Goal: Transaction & Acquisition: Download file/media

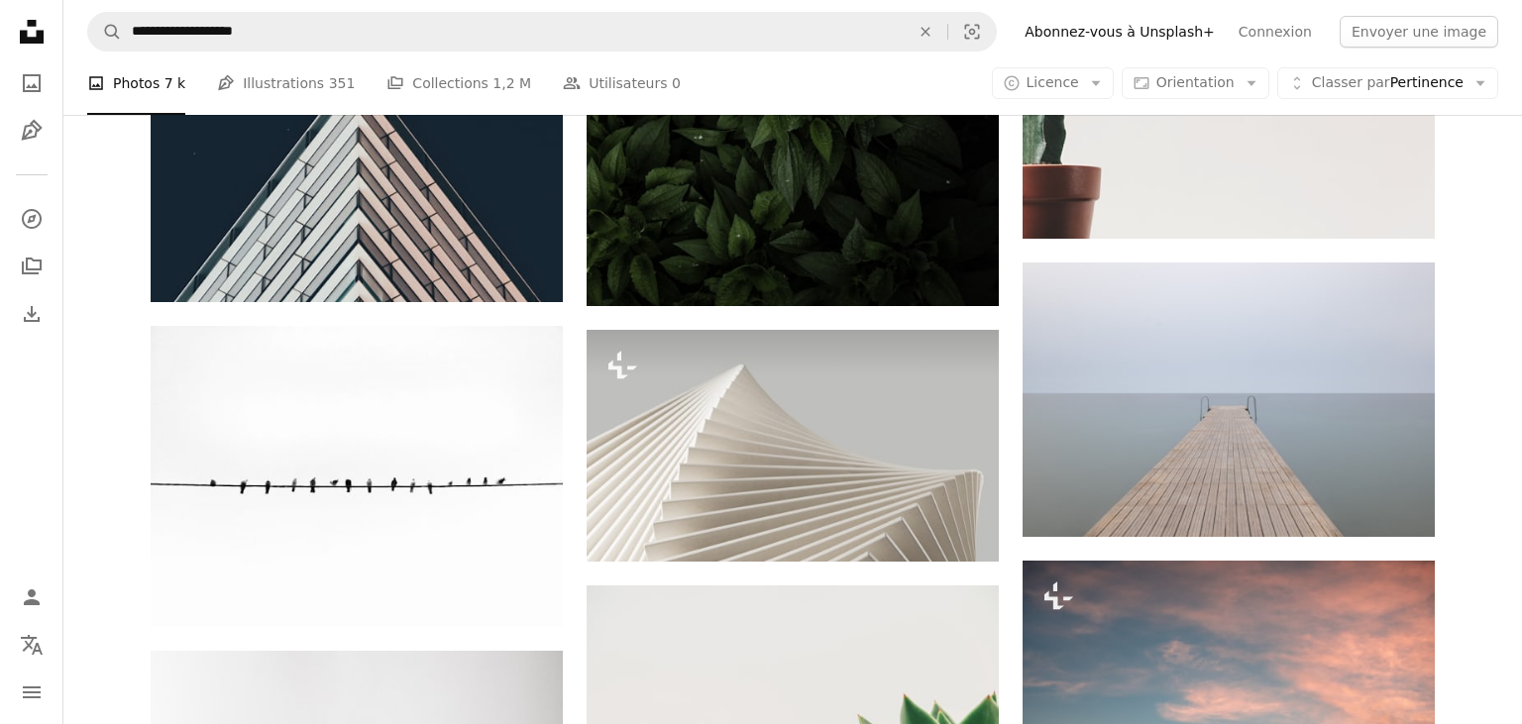
scroll to position [11021, 0]
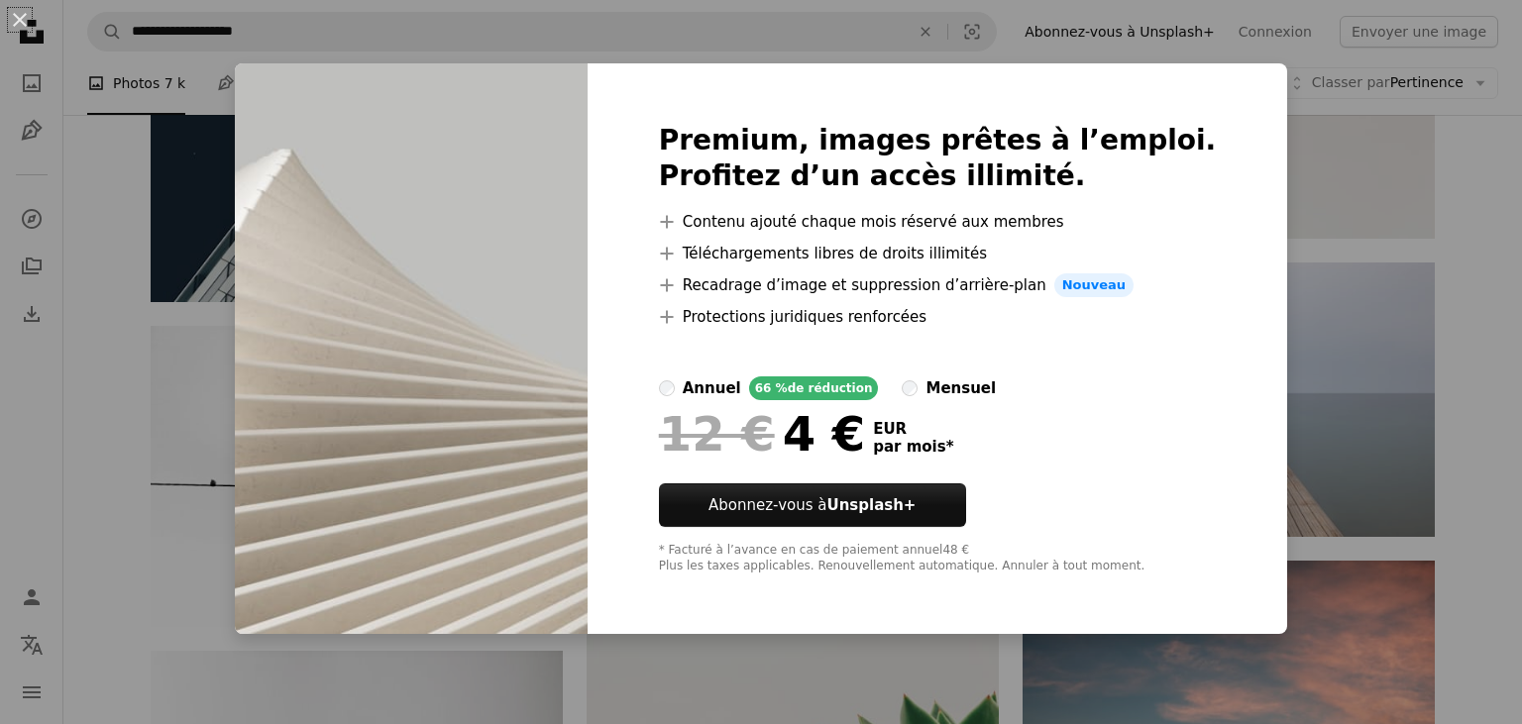
click at [1354, 329] on div "An X shape Premium, images prêtes à l’emploi. Profitez d’un accès illimité. A p…" at bounding box center [761, 362] width 1522 height 724
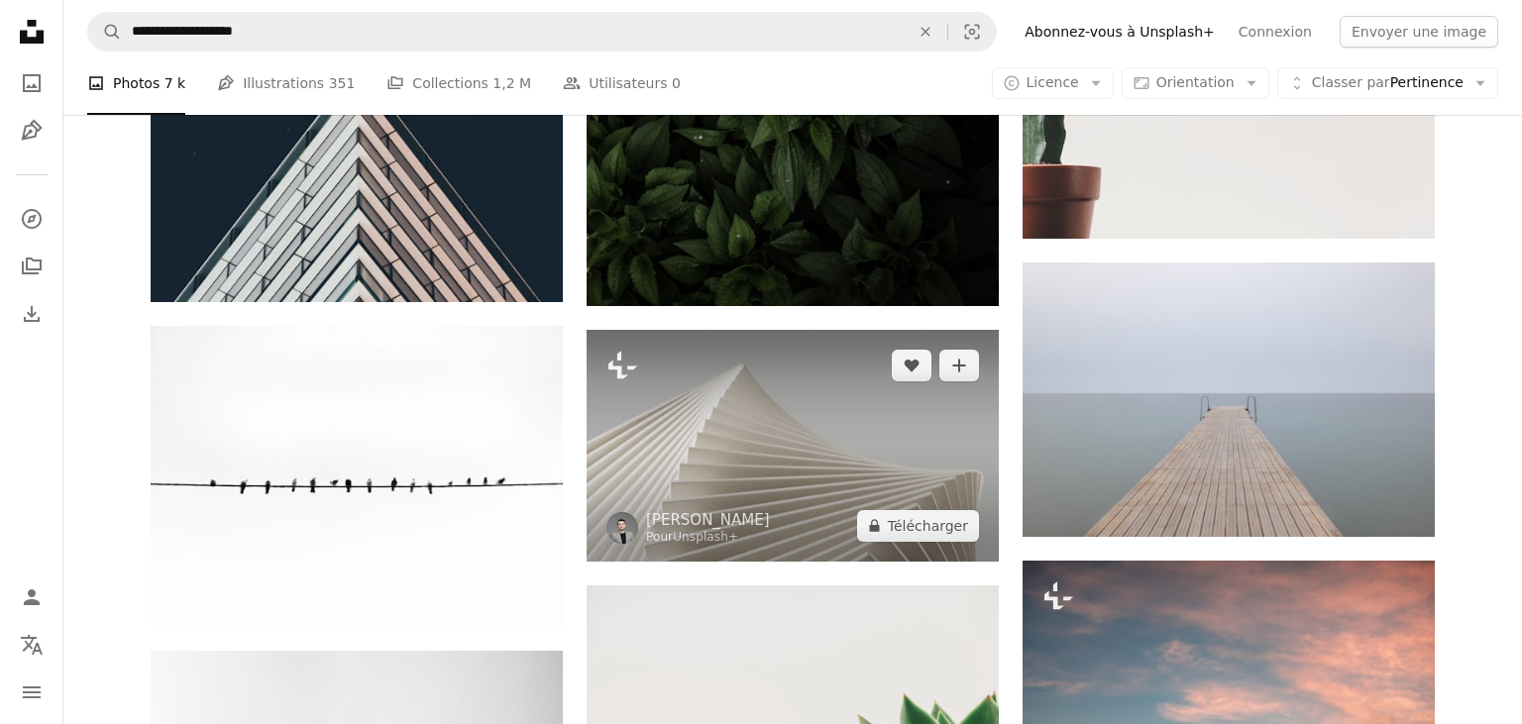
click at [716, 414] on img at bounding box center [793, 446] width 412 height 232
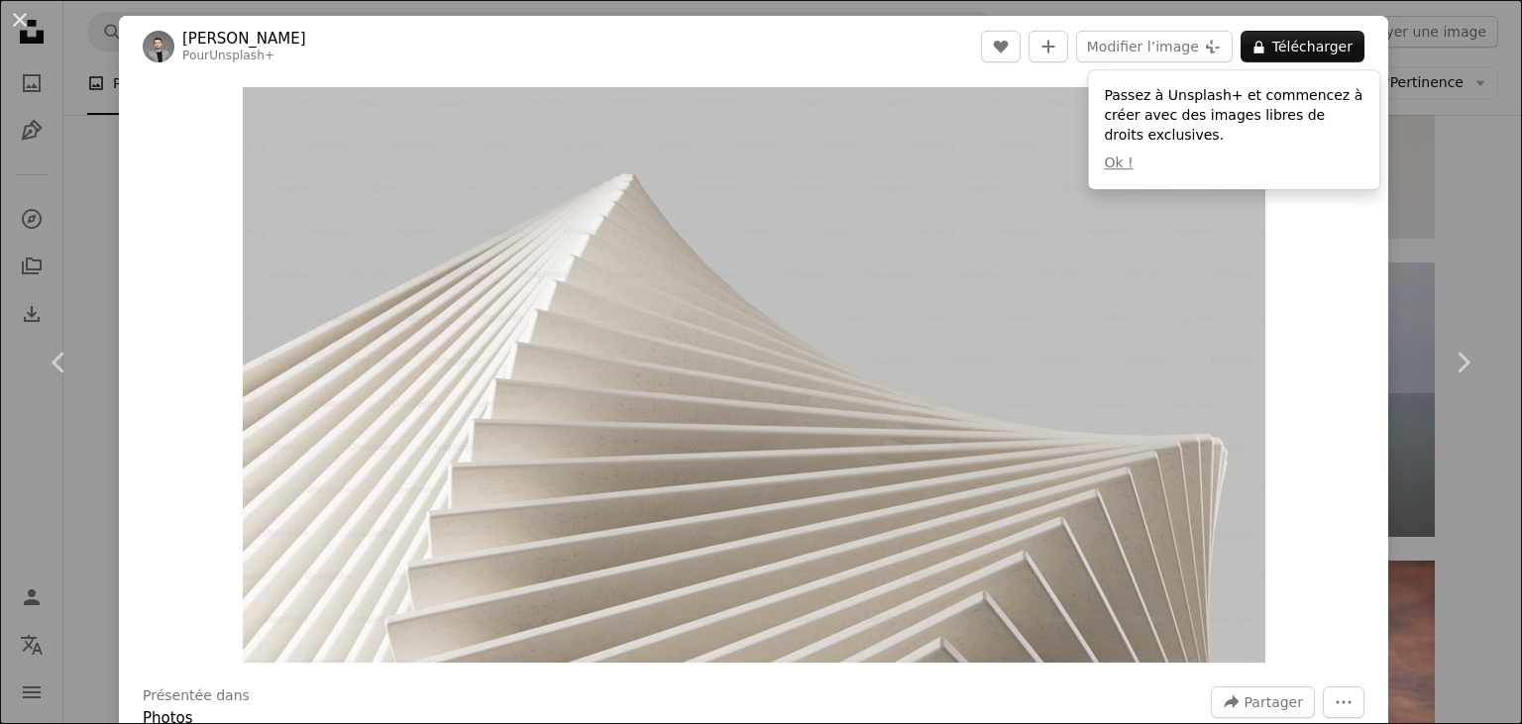
click at [920, 457] on img "Zoom sur cette image" at bounding box center [754, 375] width 1023 height 576
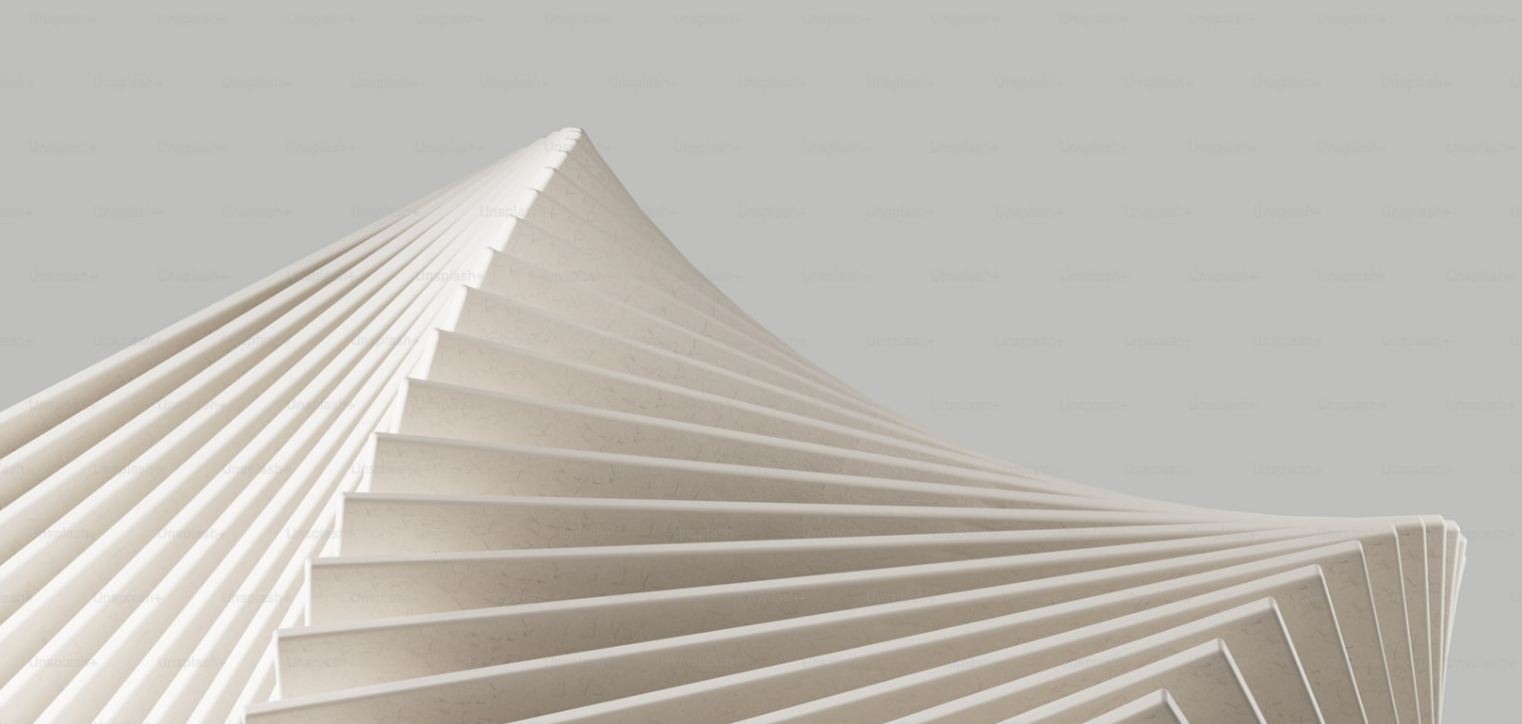
scroll to position [66, 0]
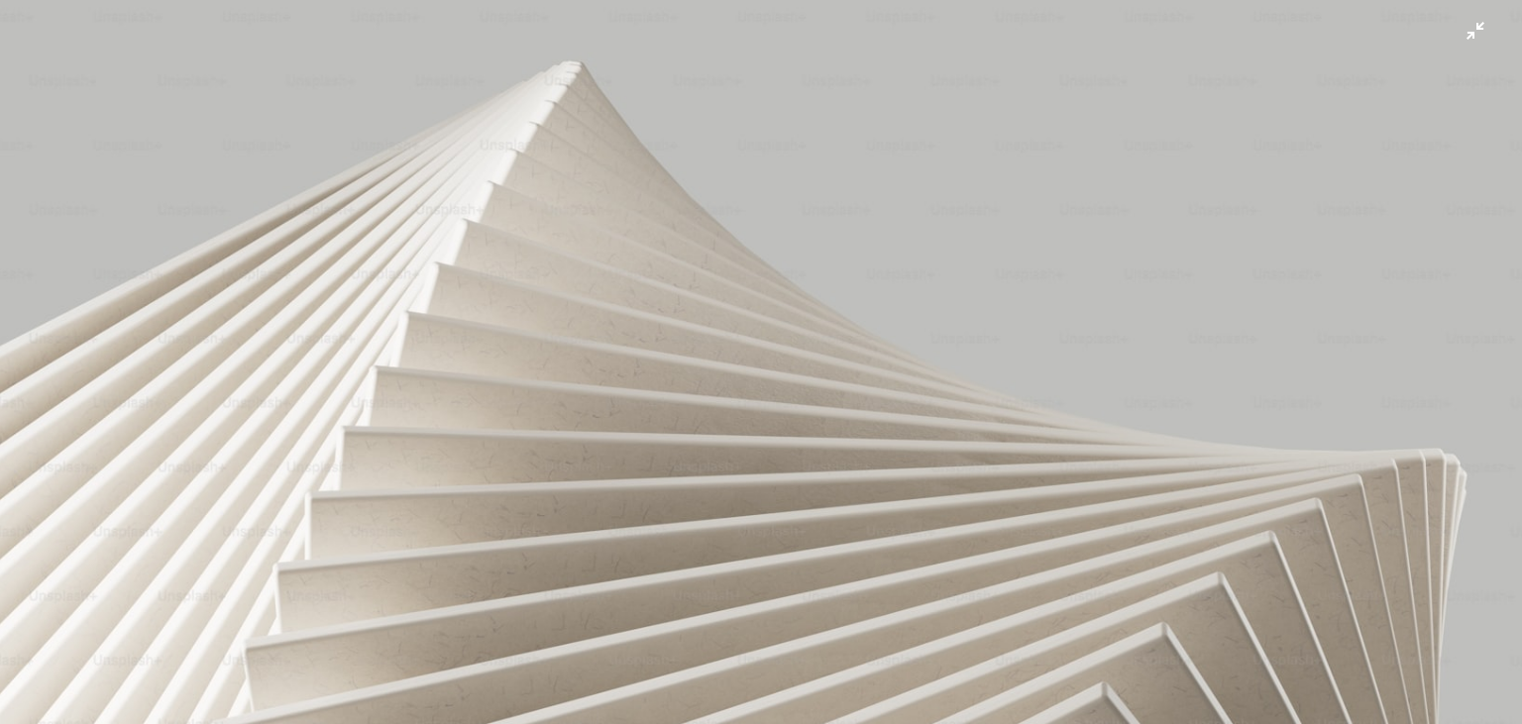
click at [1479, 37] on img "Zoom arrière sur cette image" at bounding box center [761, 361] width 1524 height 857
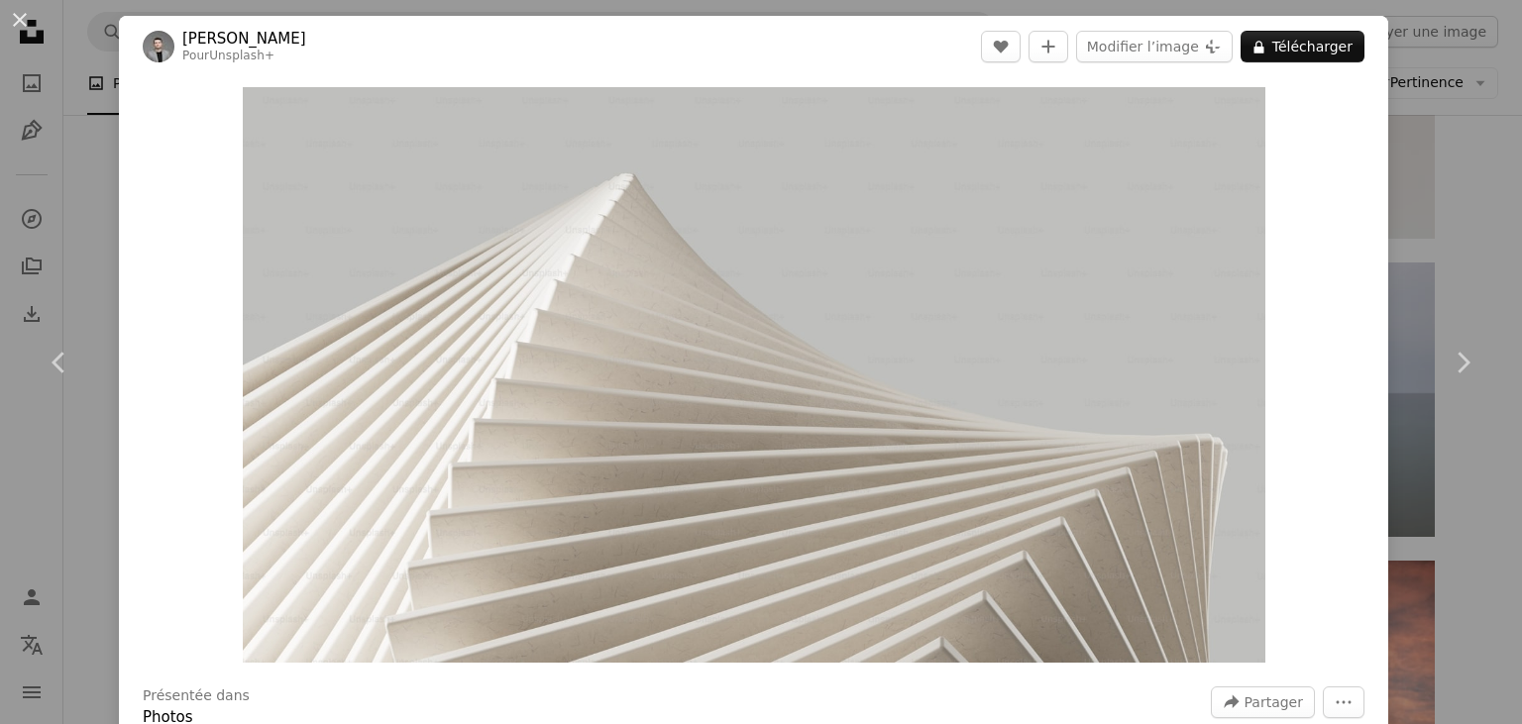
click at [2, 153] on div "An X shape Chevron left Chevron right [PERSON_NAME] Pour Unsplash+ A heart A pl…" at bounding box center [761, 362] width 1522 height 724
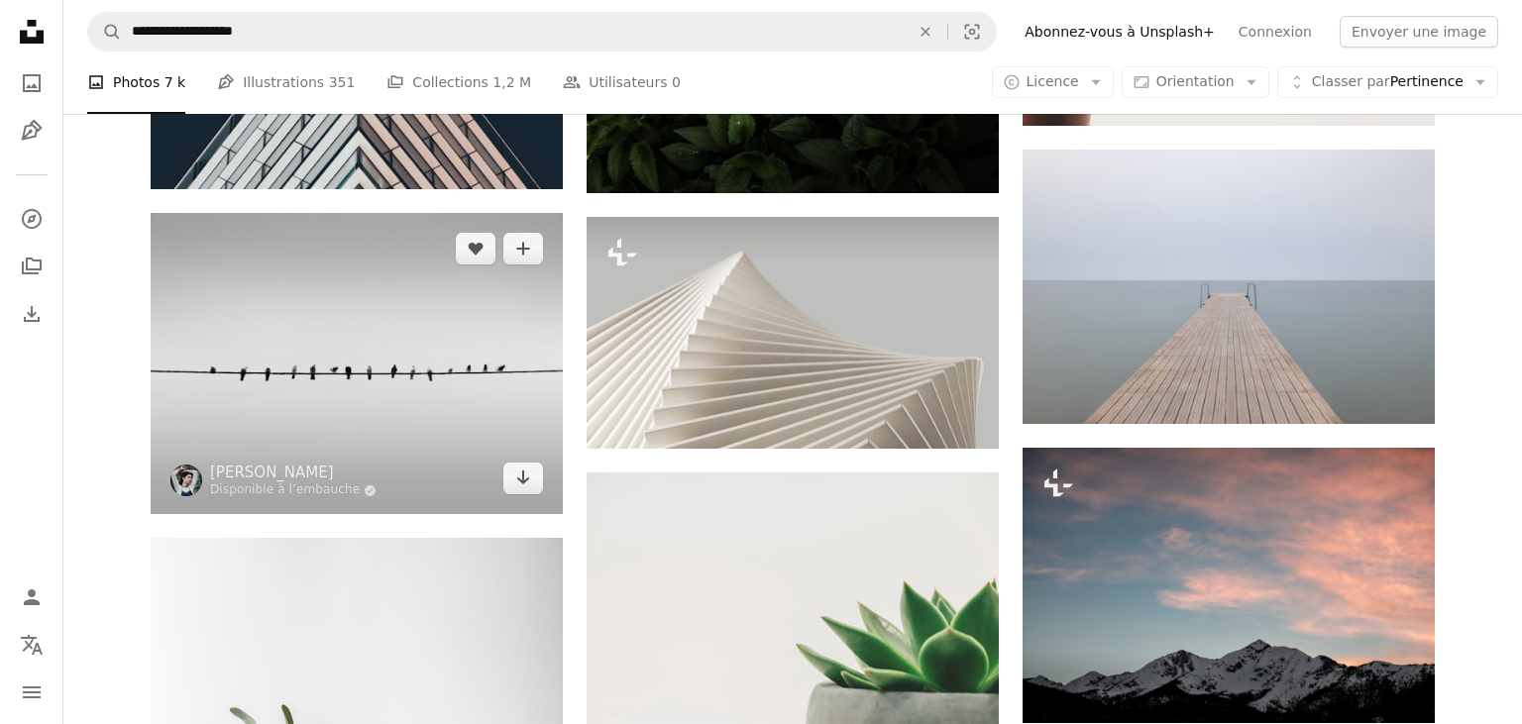
scroll to position [11135, 0]
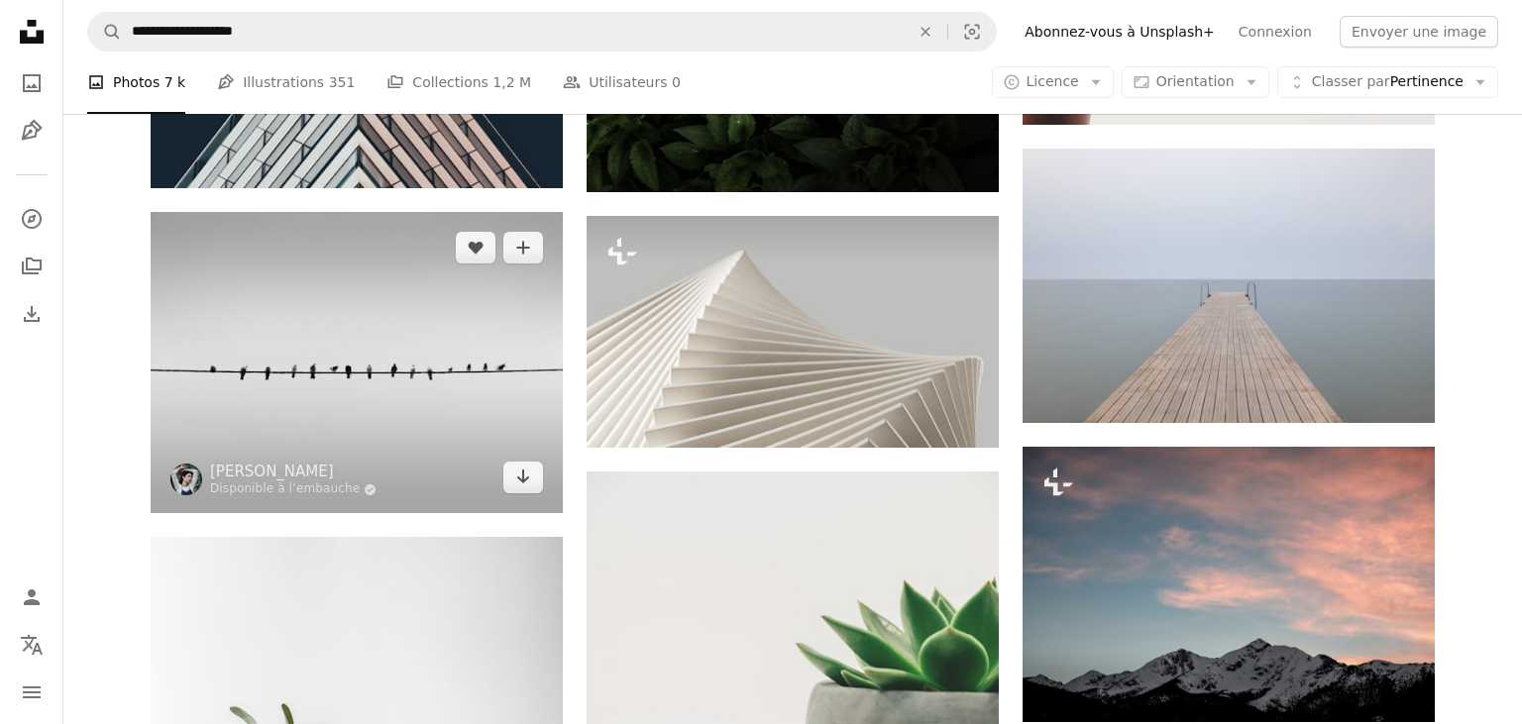
click at [478, 390] on img at bounding box center [357, 363] width 412 height 302
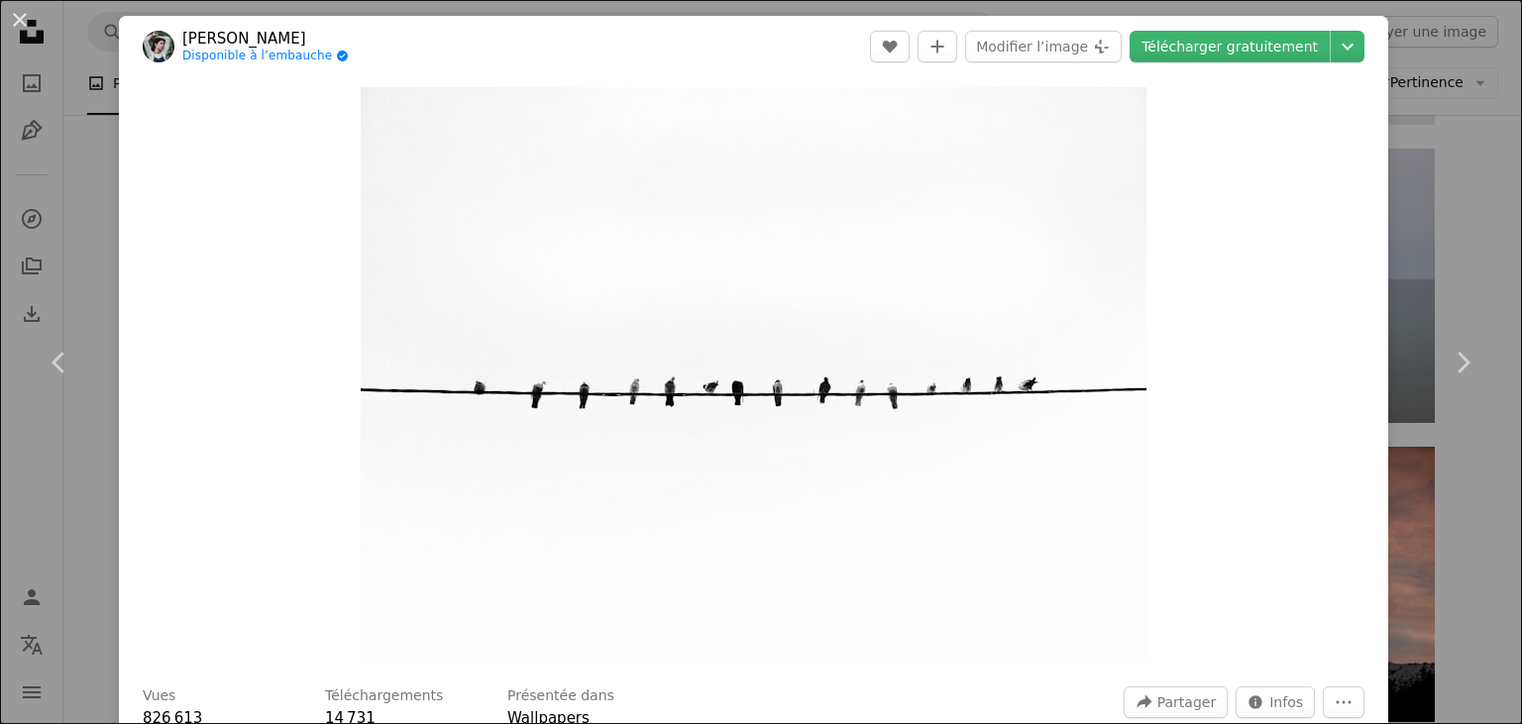
click at [109, 240] on div "An X shape Chevron left Chevron right [PERSON_NAME] Disponible à l’embauche A c…" at bounding box center [761, 362] width 1522 height 724
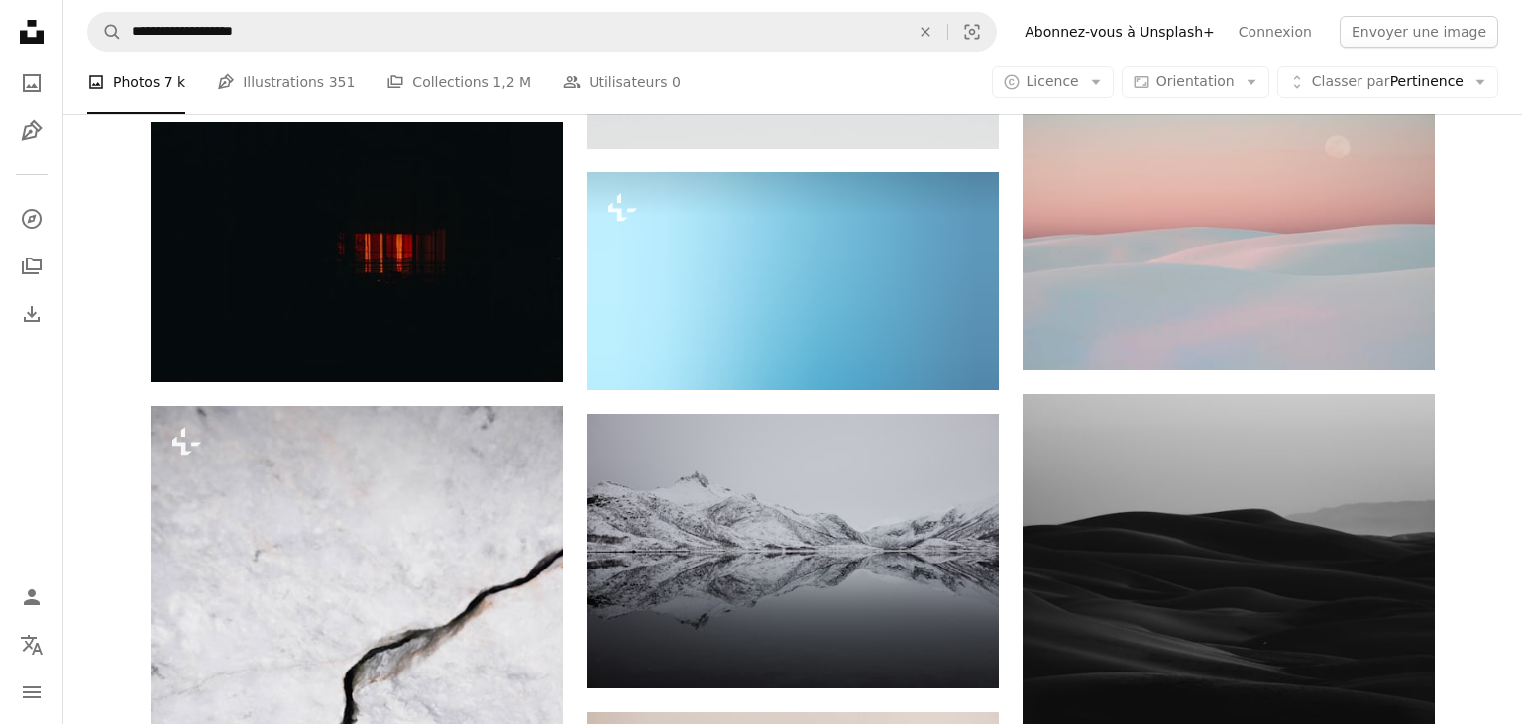
scroll to position [17360, 0]
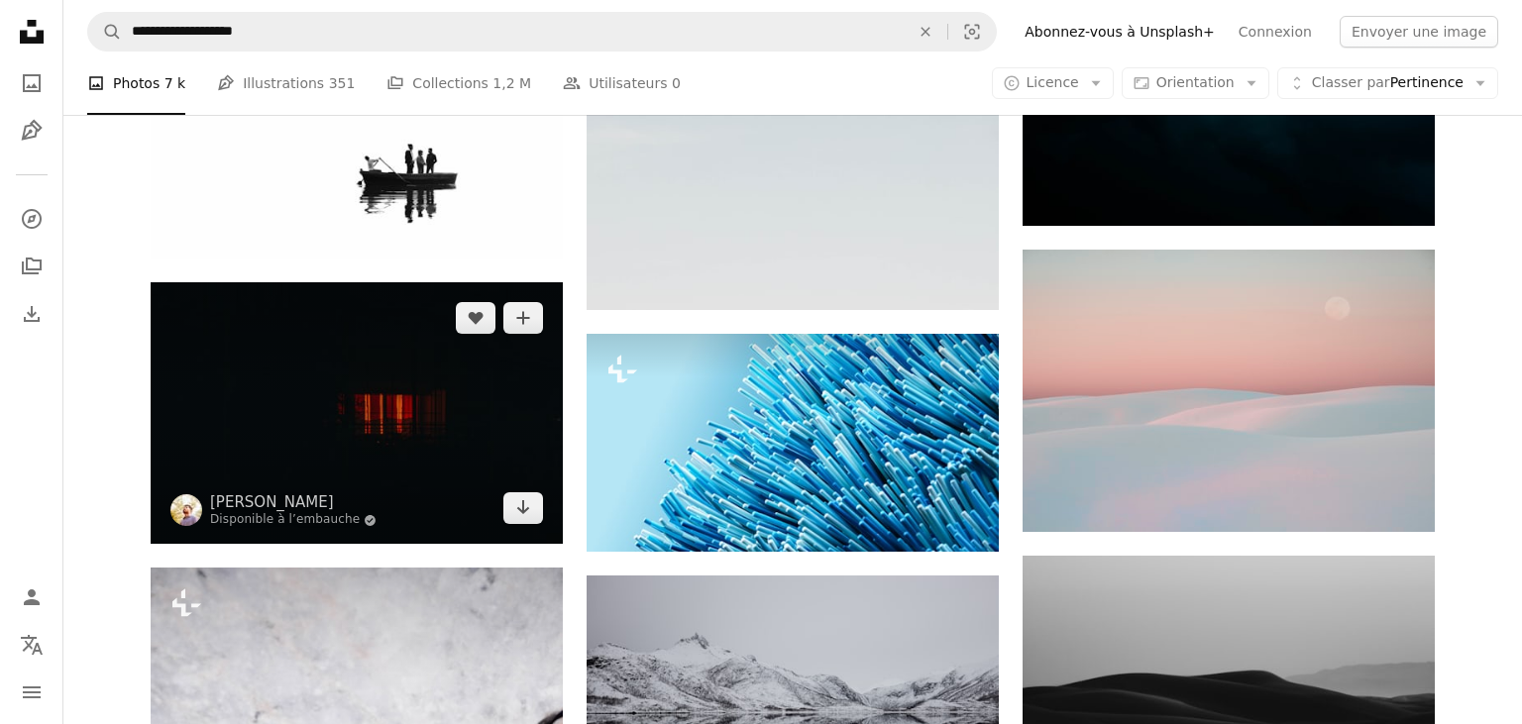
click at [394, 406] on img at bounding box center [357, 413] width 412 height 262
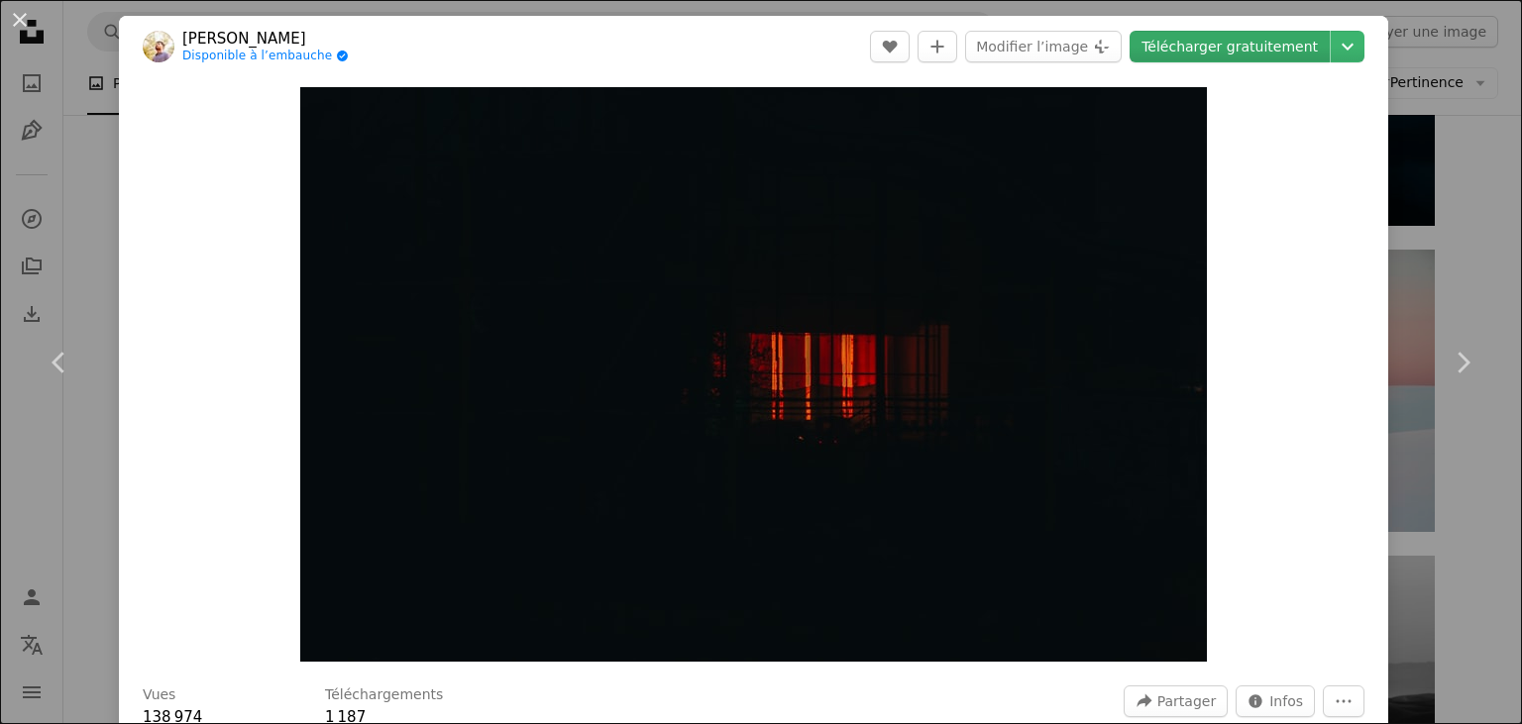
click at [1246, 49] on link "Télécharger gratuitement" at bounding box center [1230, 47] width 200 height 32
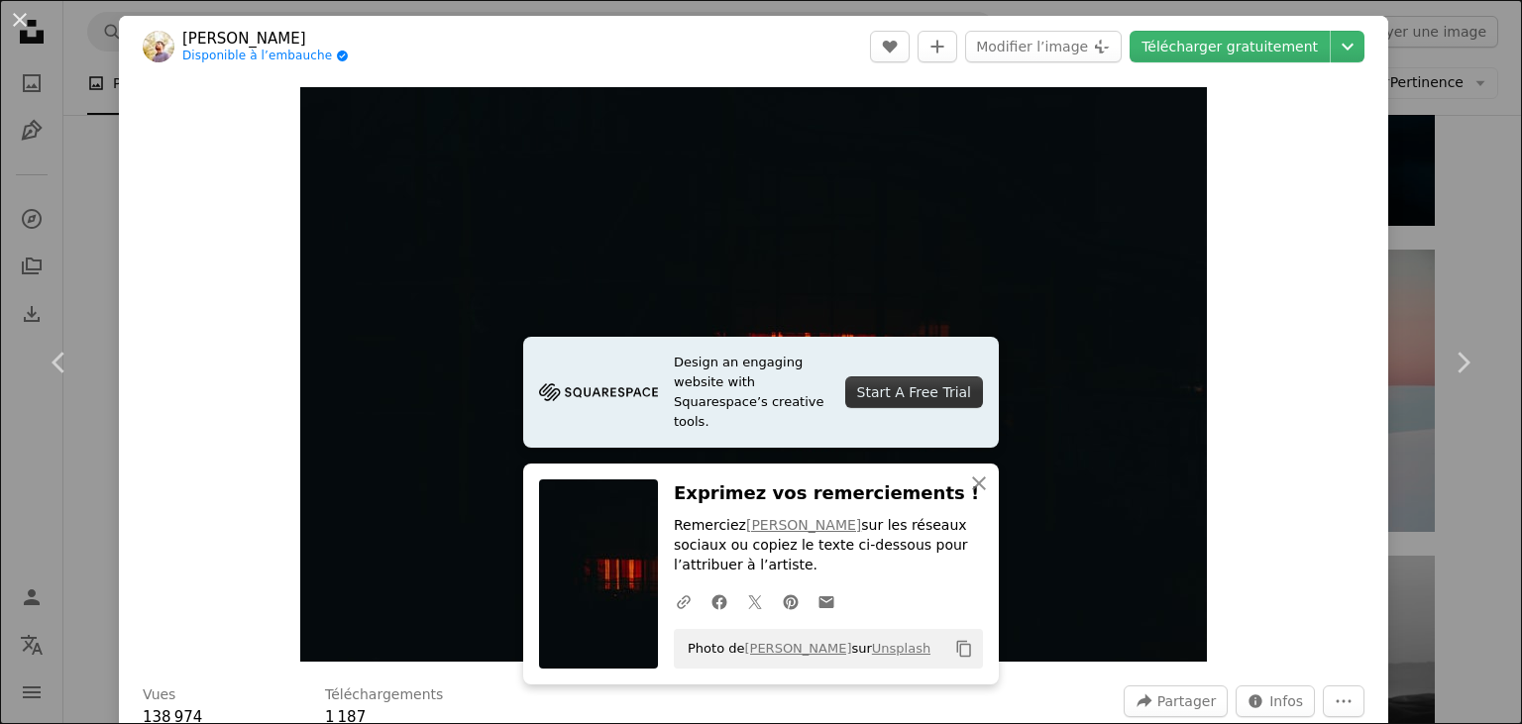
click at [1316, 353] on div "Zoom in" at bounding box center [753, 374] width 1269 height 595
click at [1280, 240] on div "Zoom in" at bounding box center [753, 374] width 1269 height 595
click at [969, 479] on icon "An X shape" at bounding box center [979, 484] width 24 height 24
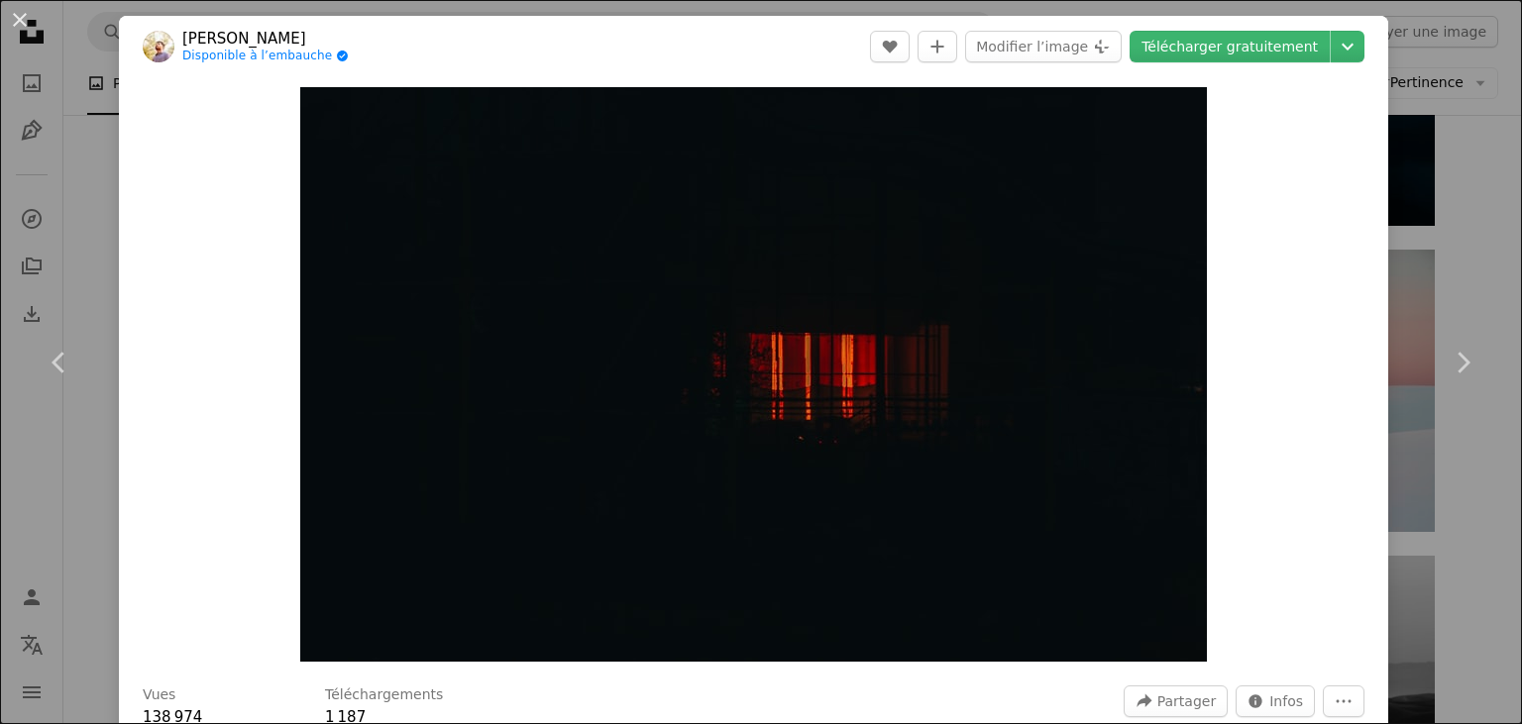
click at [59, 171] on div "An X shape Chevron left Chevron right Shivam Baraik Disponible à l’embauche A c…" at bounding box center [761, 362] width 1522 height 724
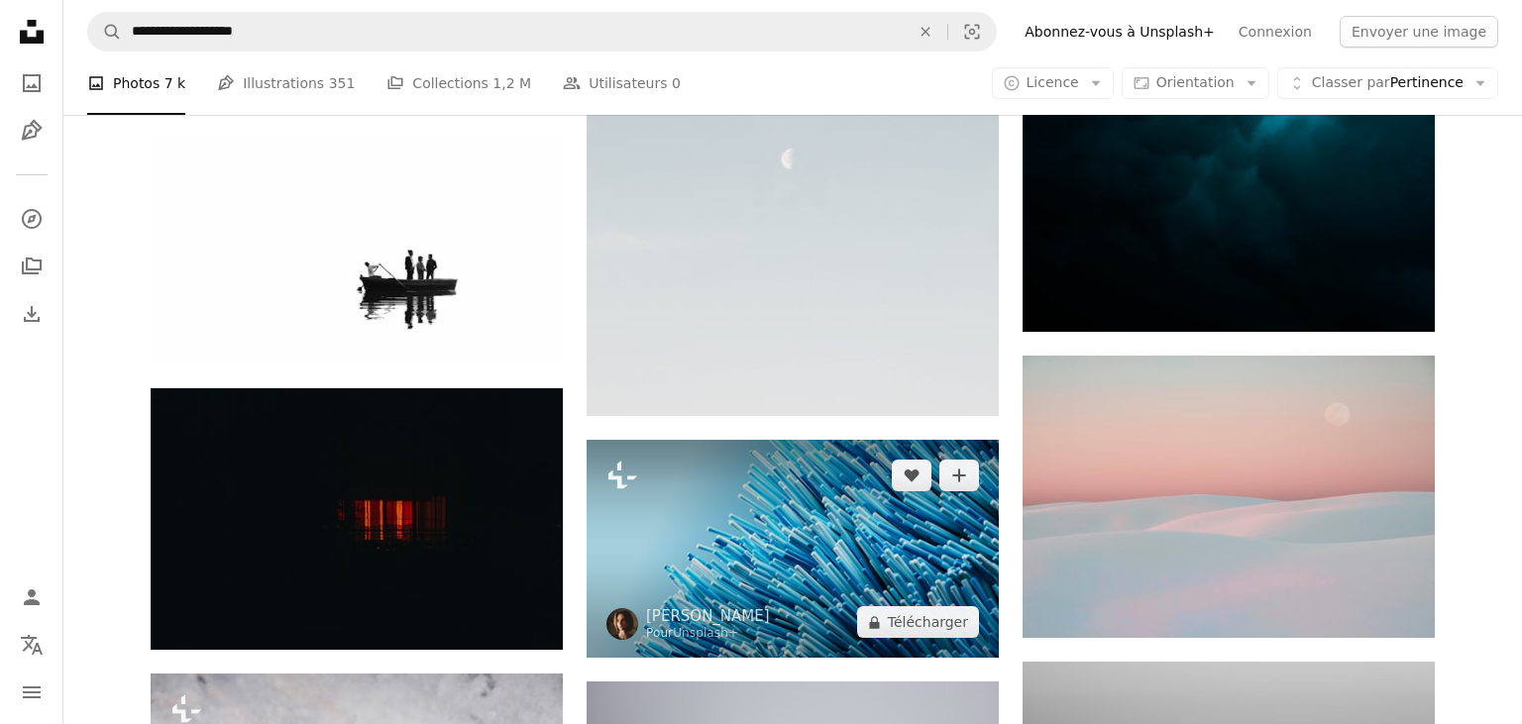
scroll to position [17253, 0]
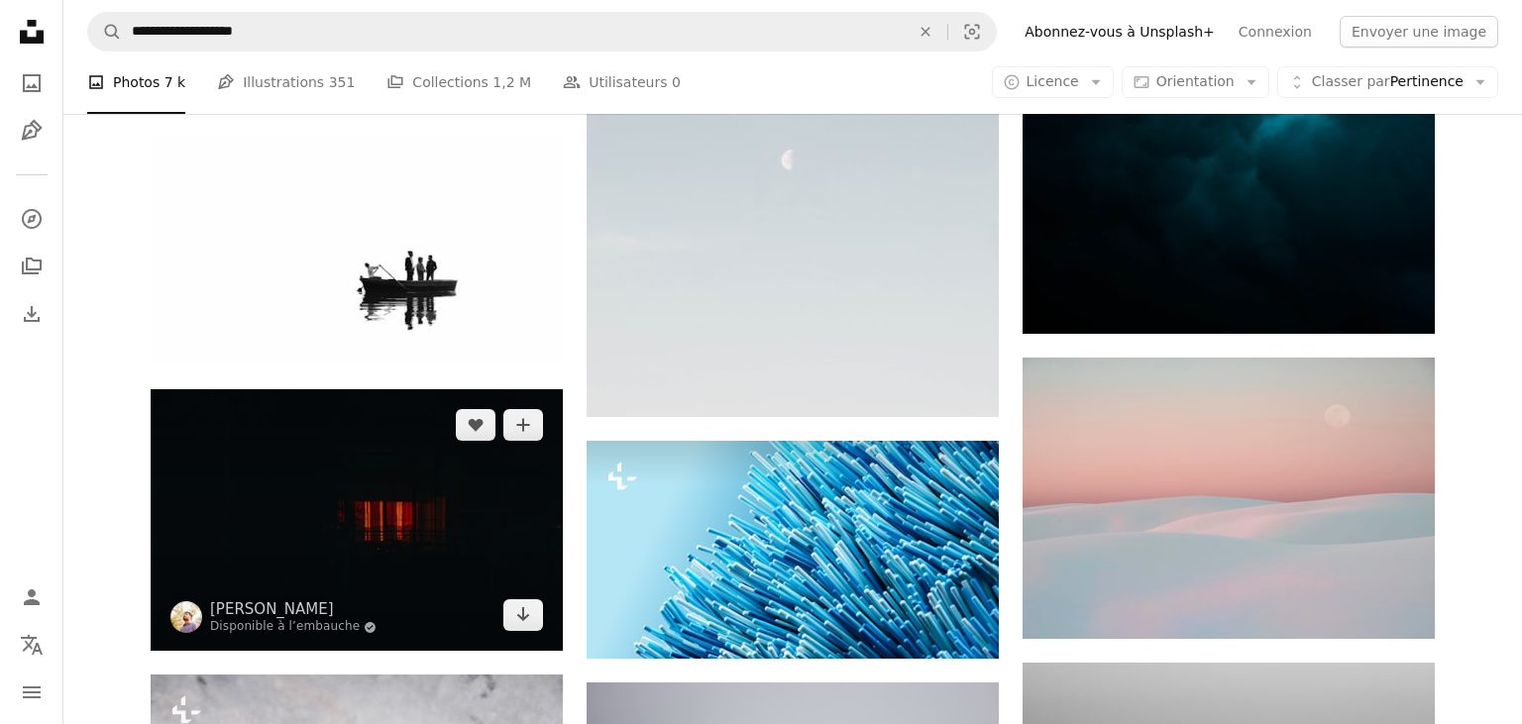
click at [470, 489] on img at bounding box center [357, 520] width 412 height 262
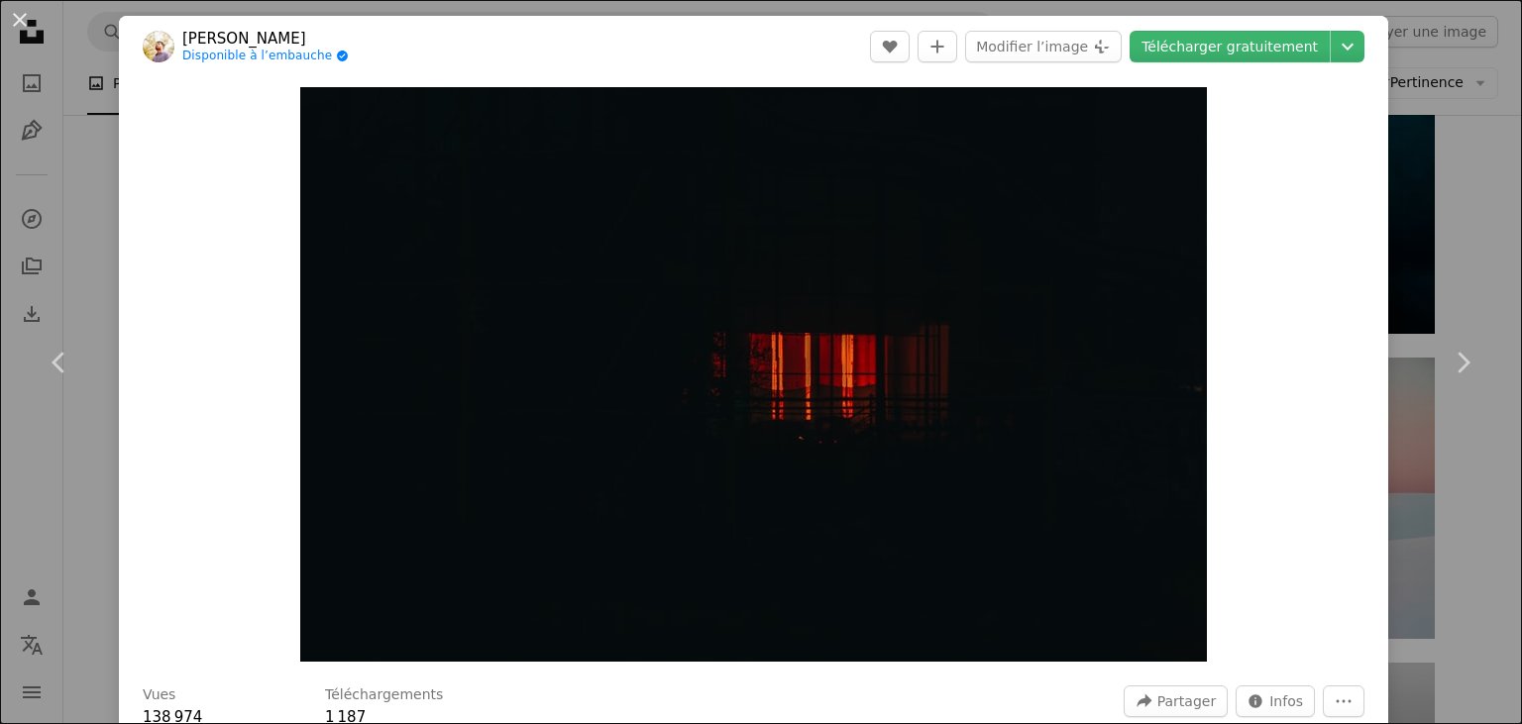
click at [88, 198] on div "An X shape Chevron left Chevron right Shivam Baraik Disponible à l’embauche A c…" at bounding box center [761, 362] width 1522 height 724
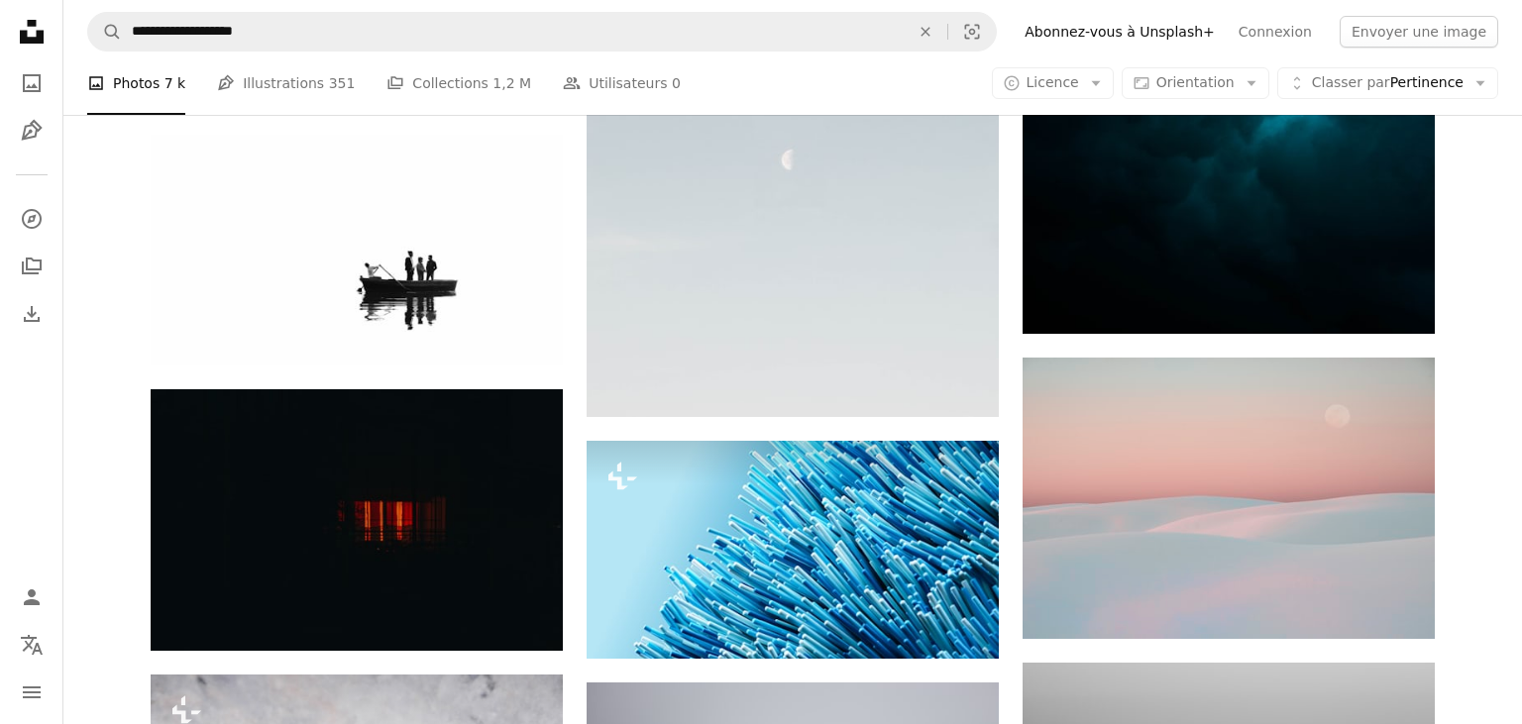
scroll to position [17253, 0]
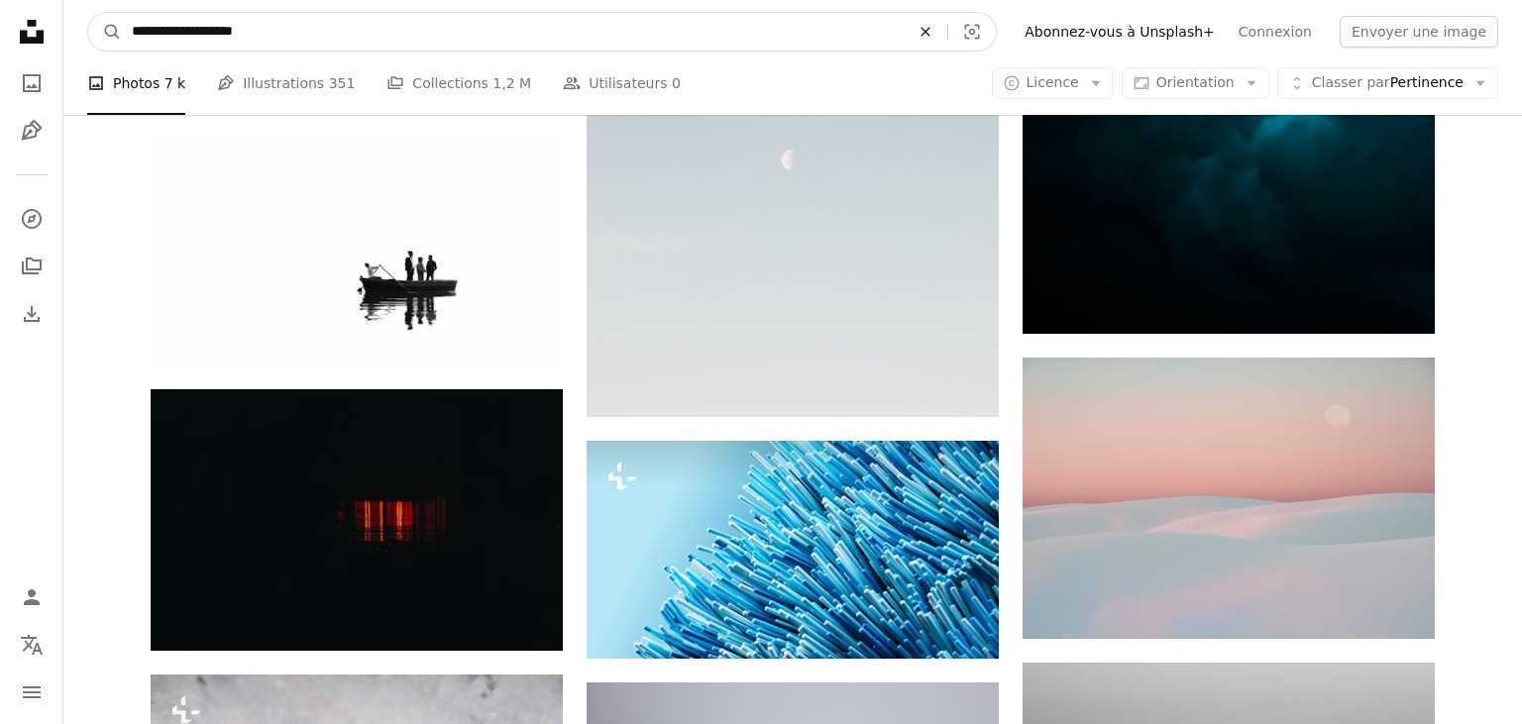
click at [947, 27] on icon "An X shape" at bounding box center [926, 32] width 44 height 16
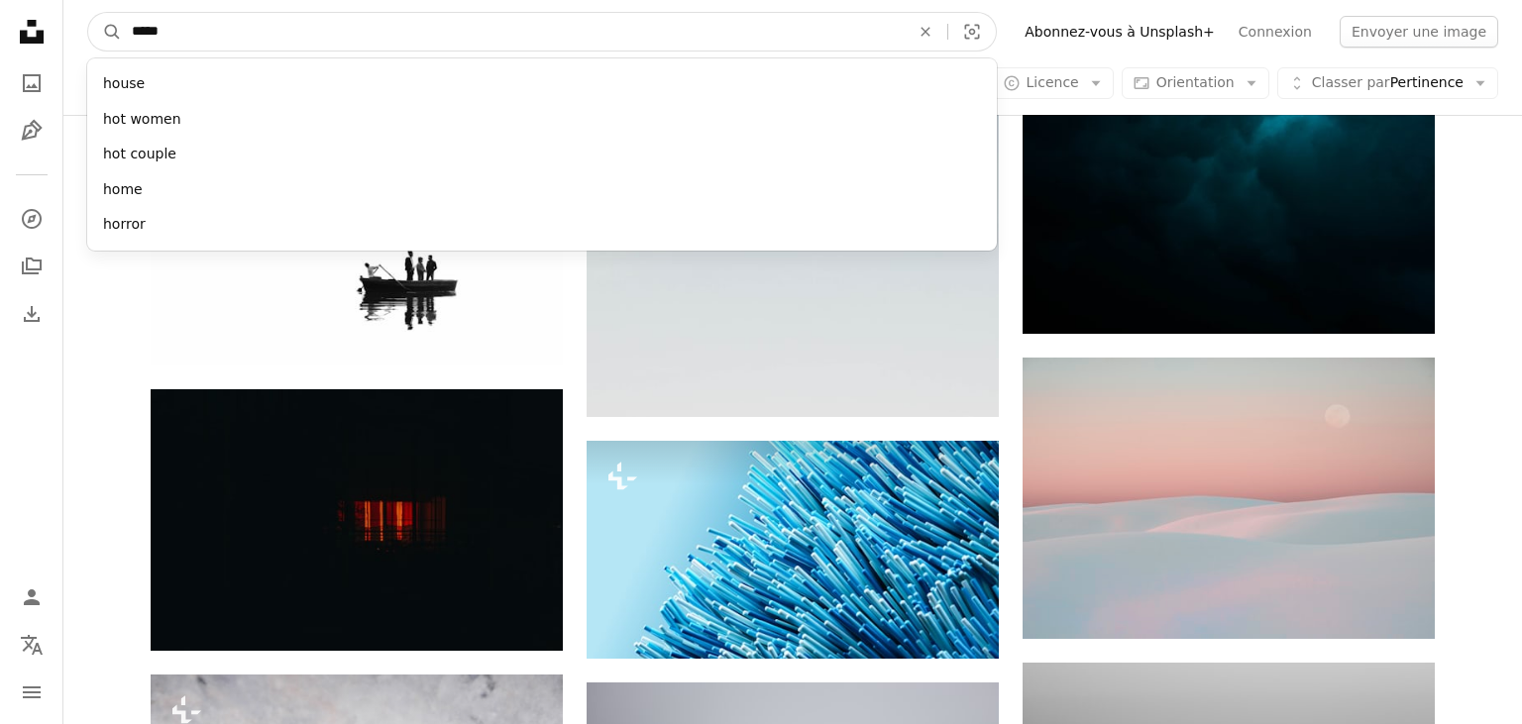
type input "*****"
click button "A magnifying glass" at bounding box center [105, 32] width 34 height 38
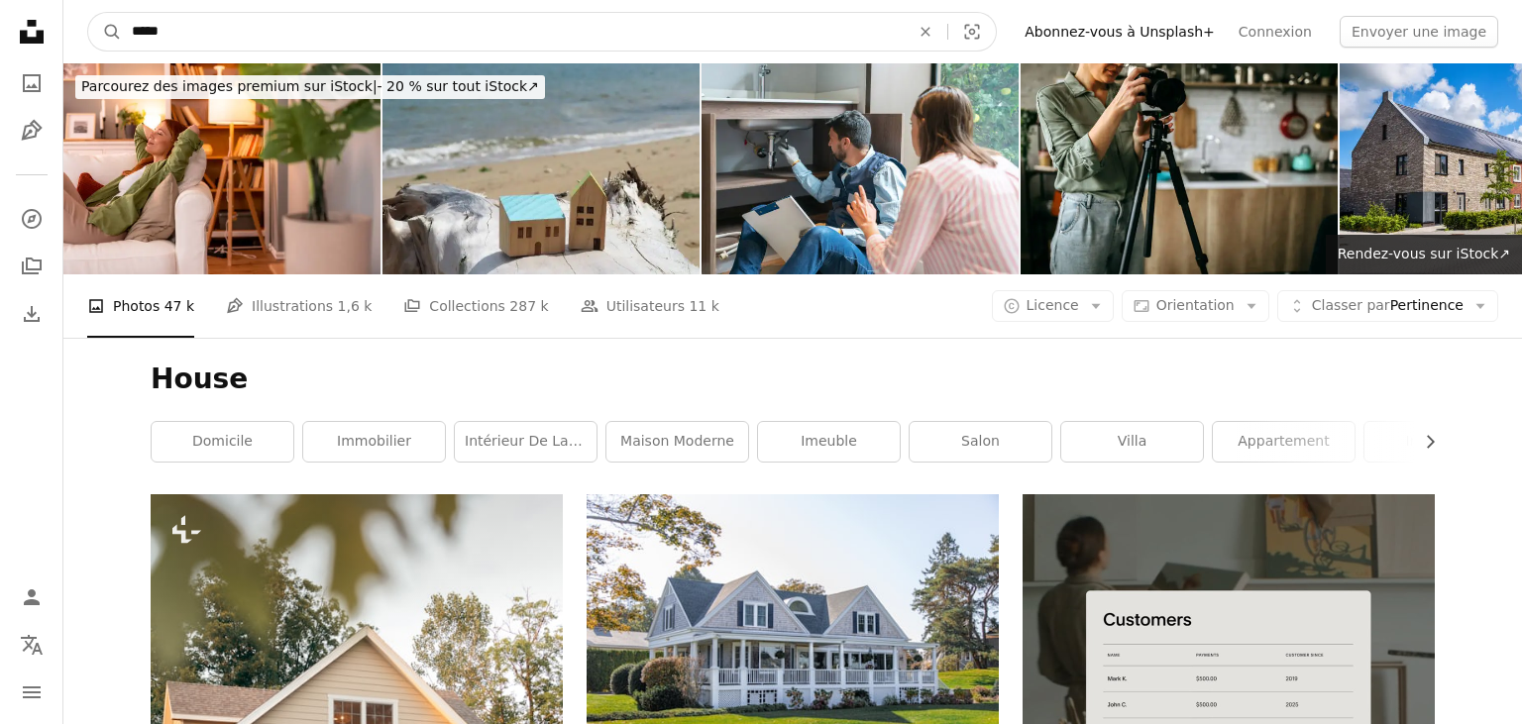
click at [574, 48] on input "*****" at bounding box center [513, 32] width 782 height 38
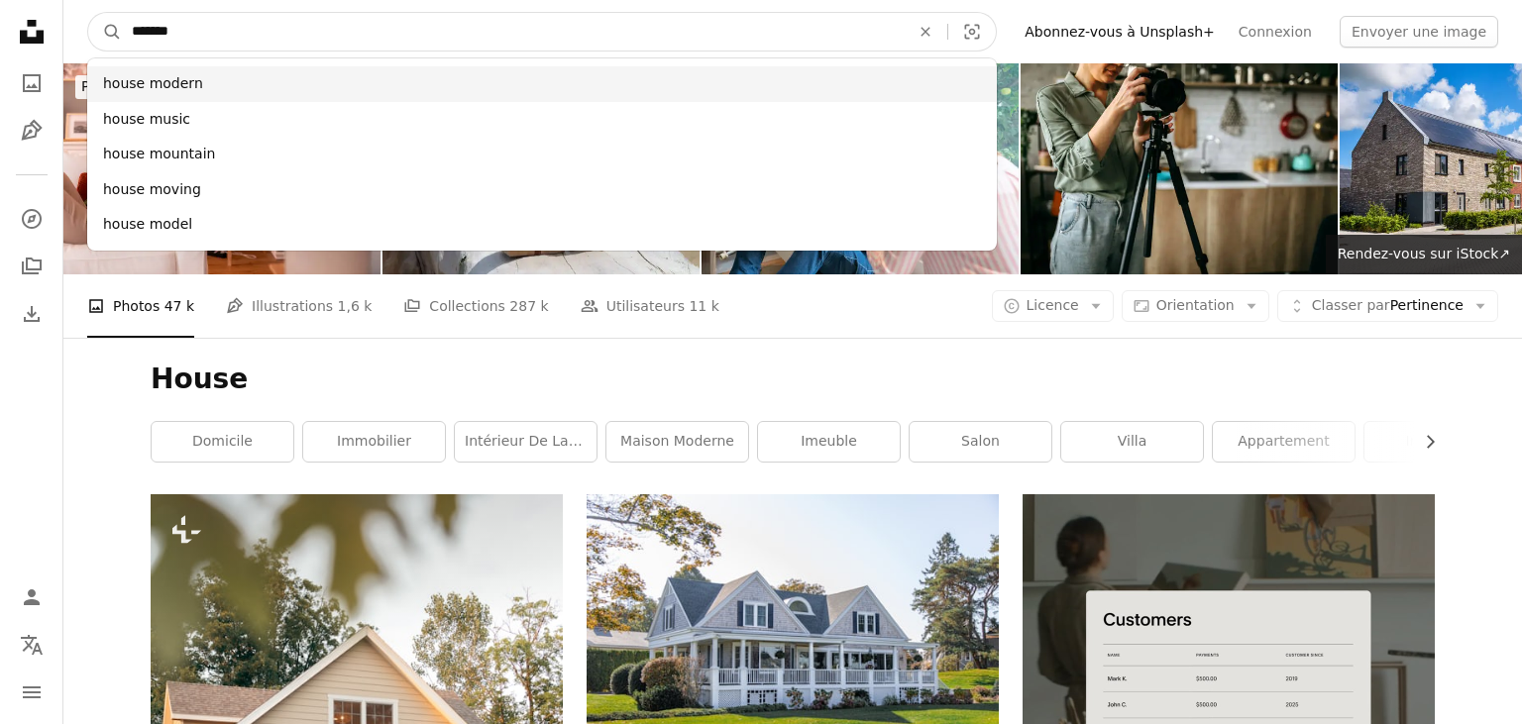
type input "*******"
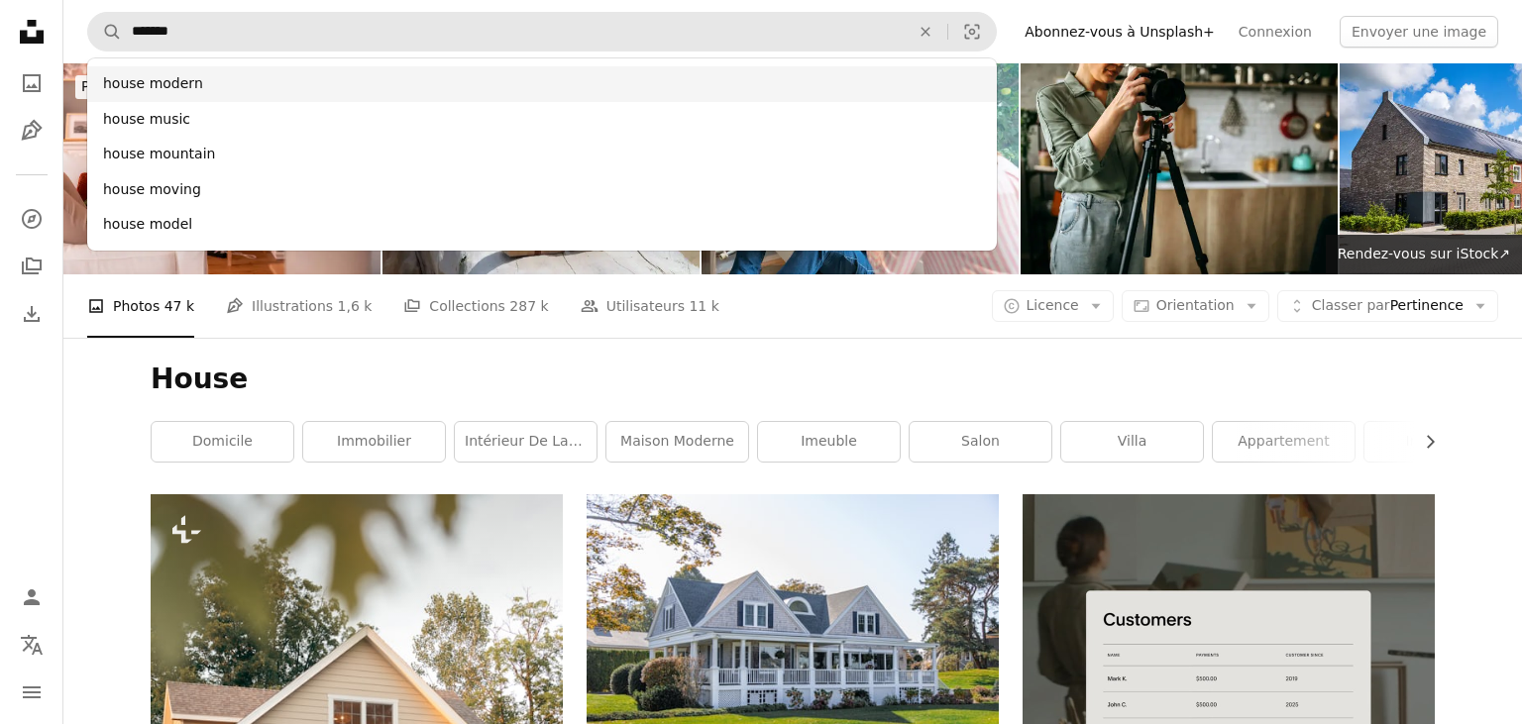
click at [216, 81] on div "house modern" at bounding box center [542, 84] width 910 height 36
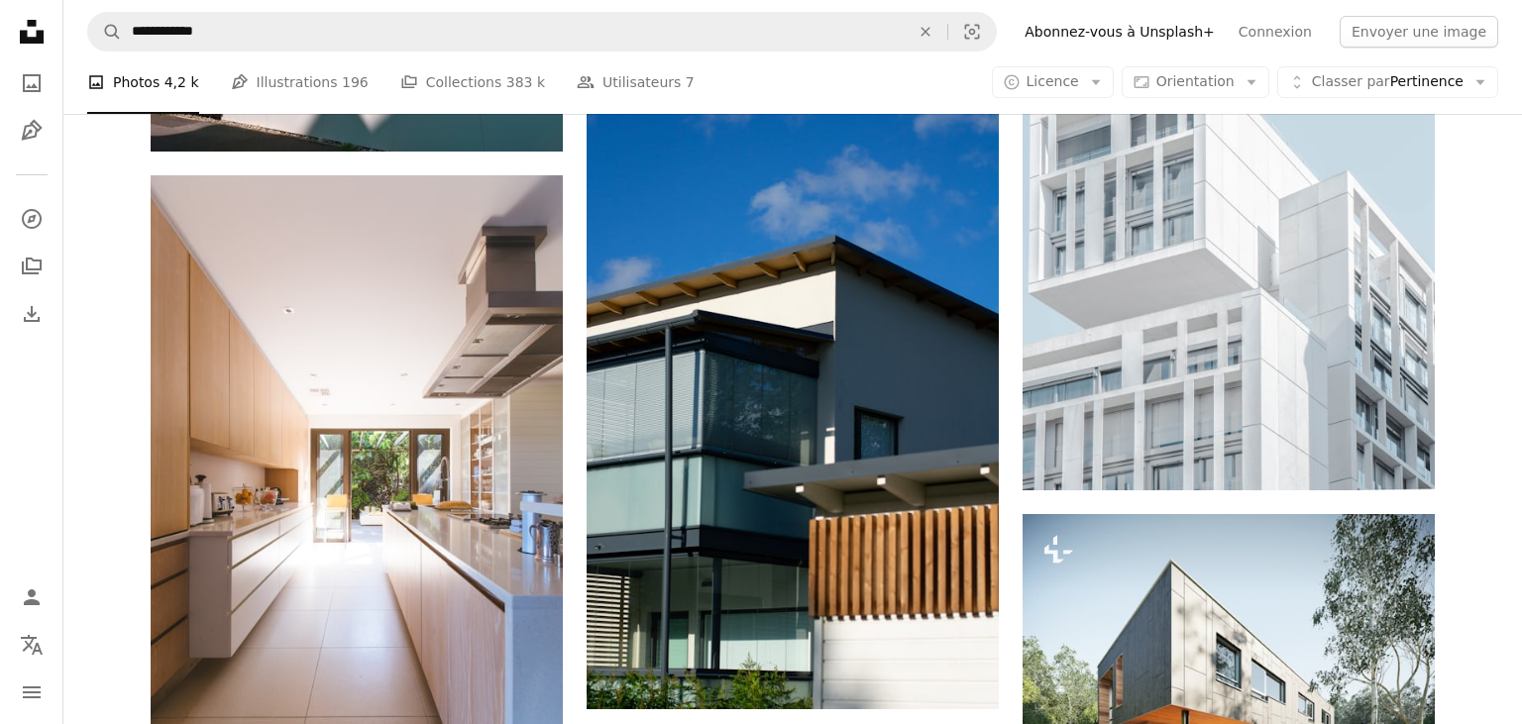
scroll to position [1604, 0]
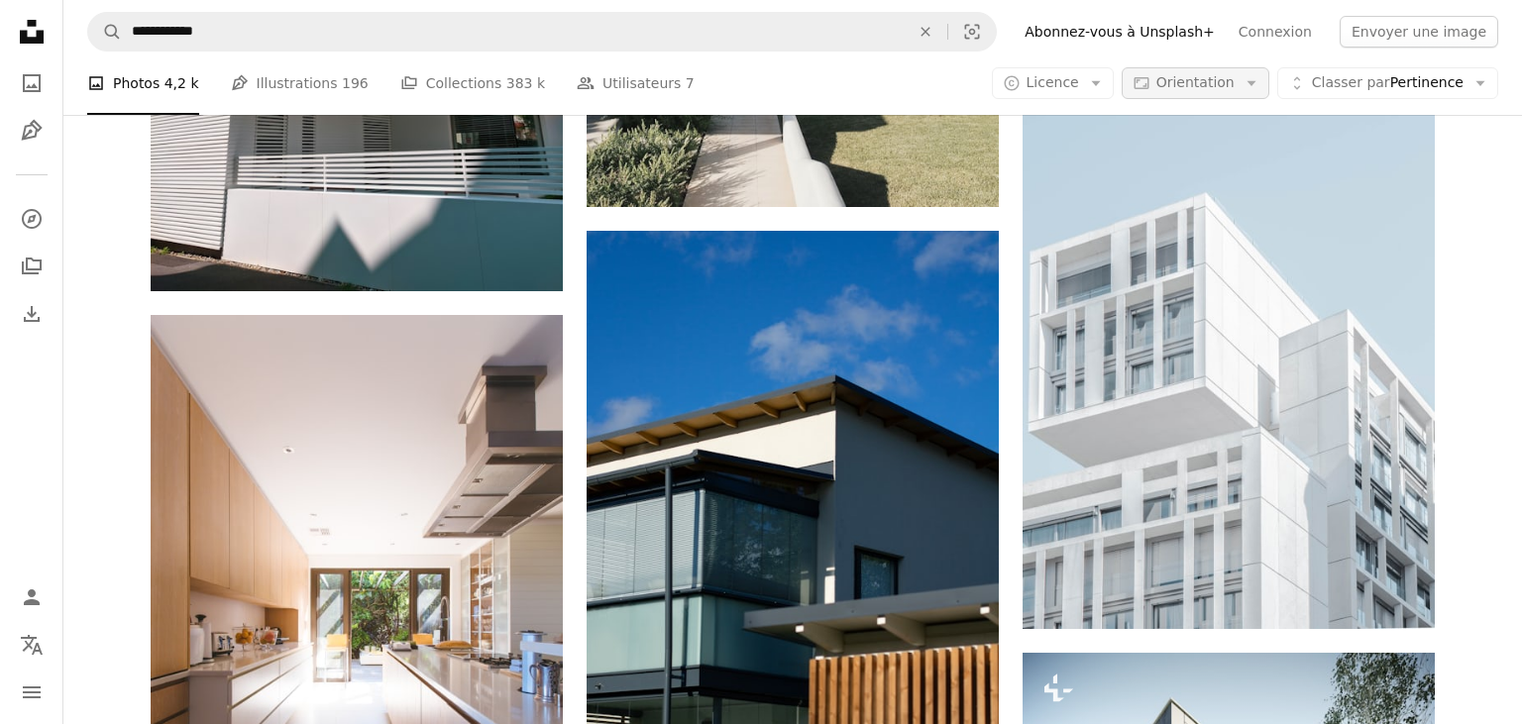
click at [1235, 75] on span "Orientation" at bounding box center [1195, 82] width 78 height 16
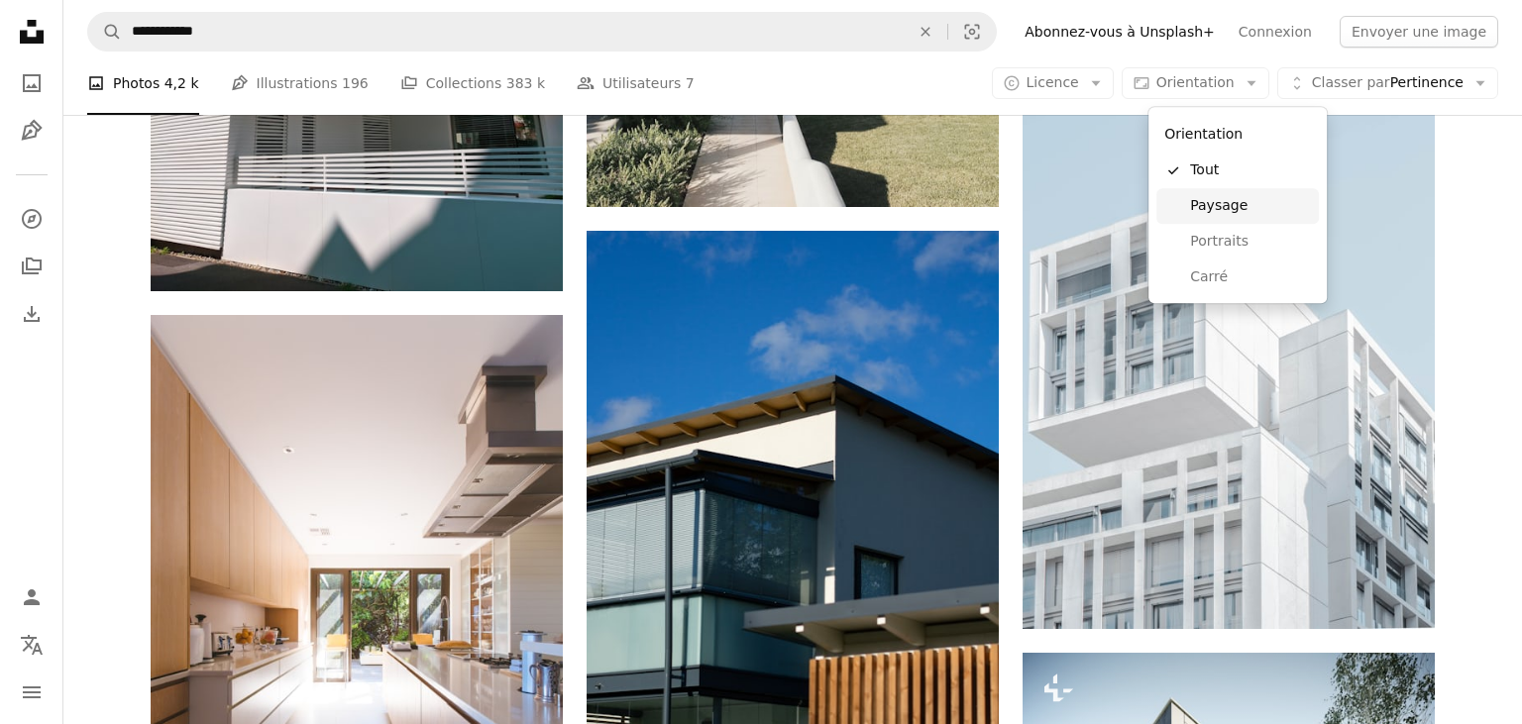
click at [1226, 206] on span "Paysage" at bounding box center [1250, 206] width 121 height 20
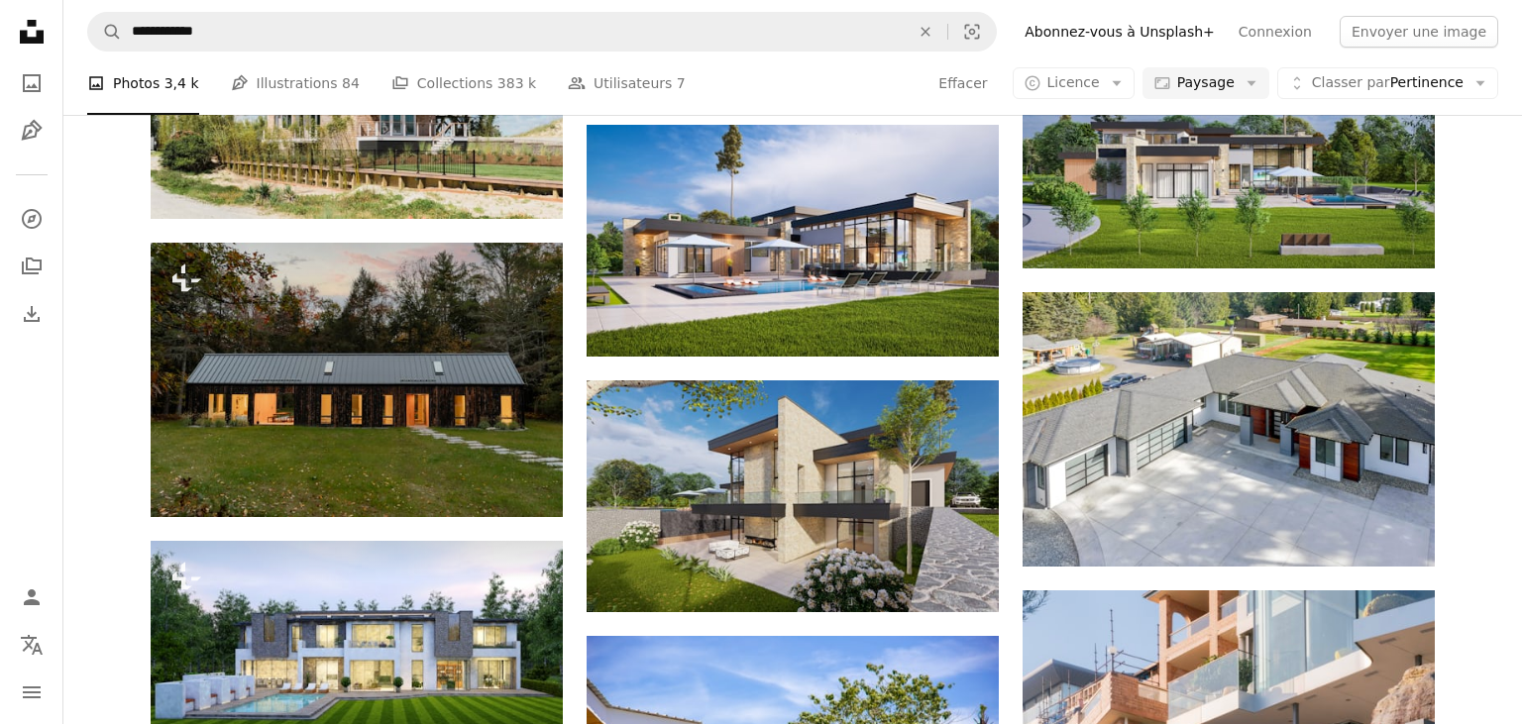
scroll to position [3748, 0]
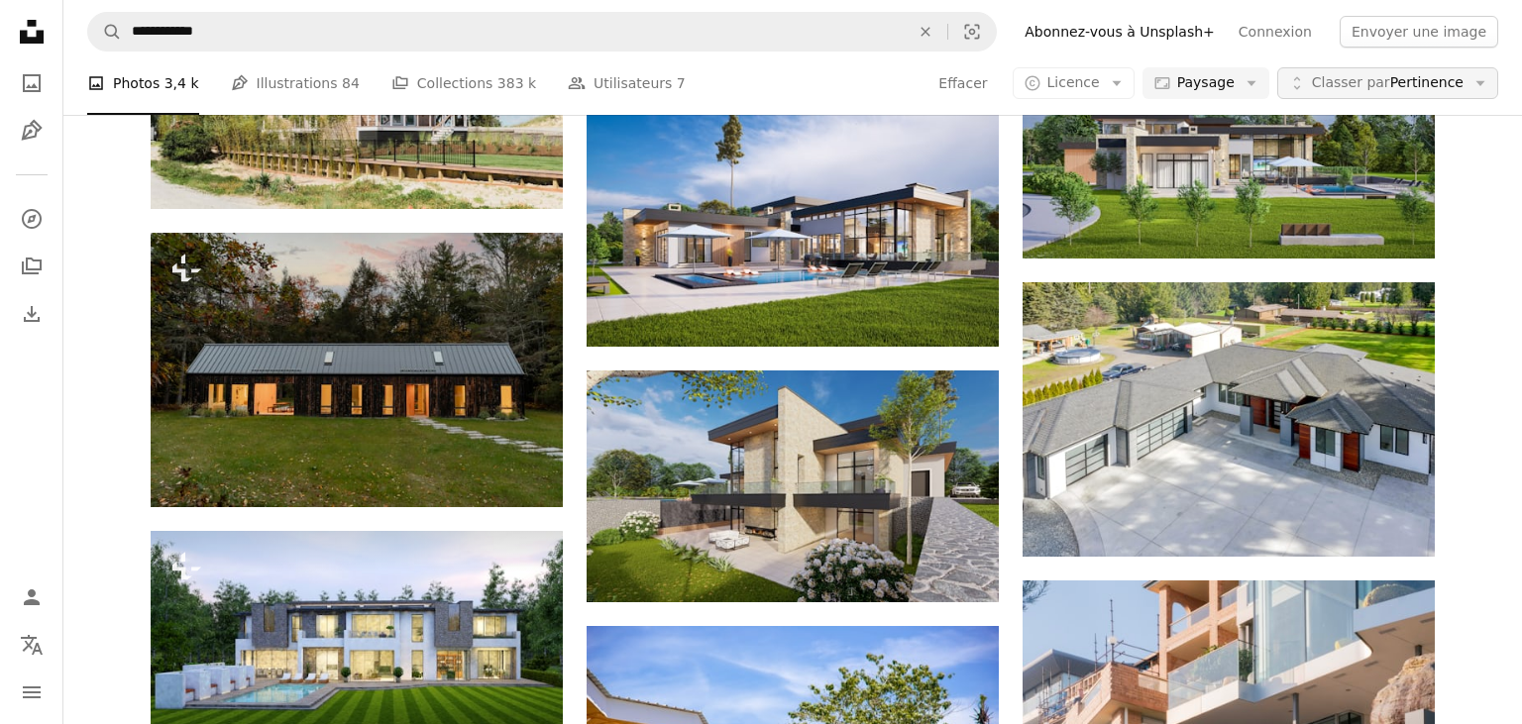
click at [1425, 90] on span "Classer par Pertinence" at bounding box center [1388, 83] width 152 height 20
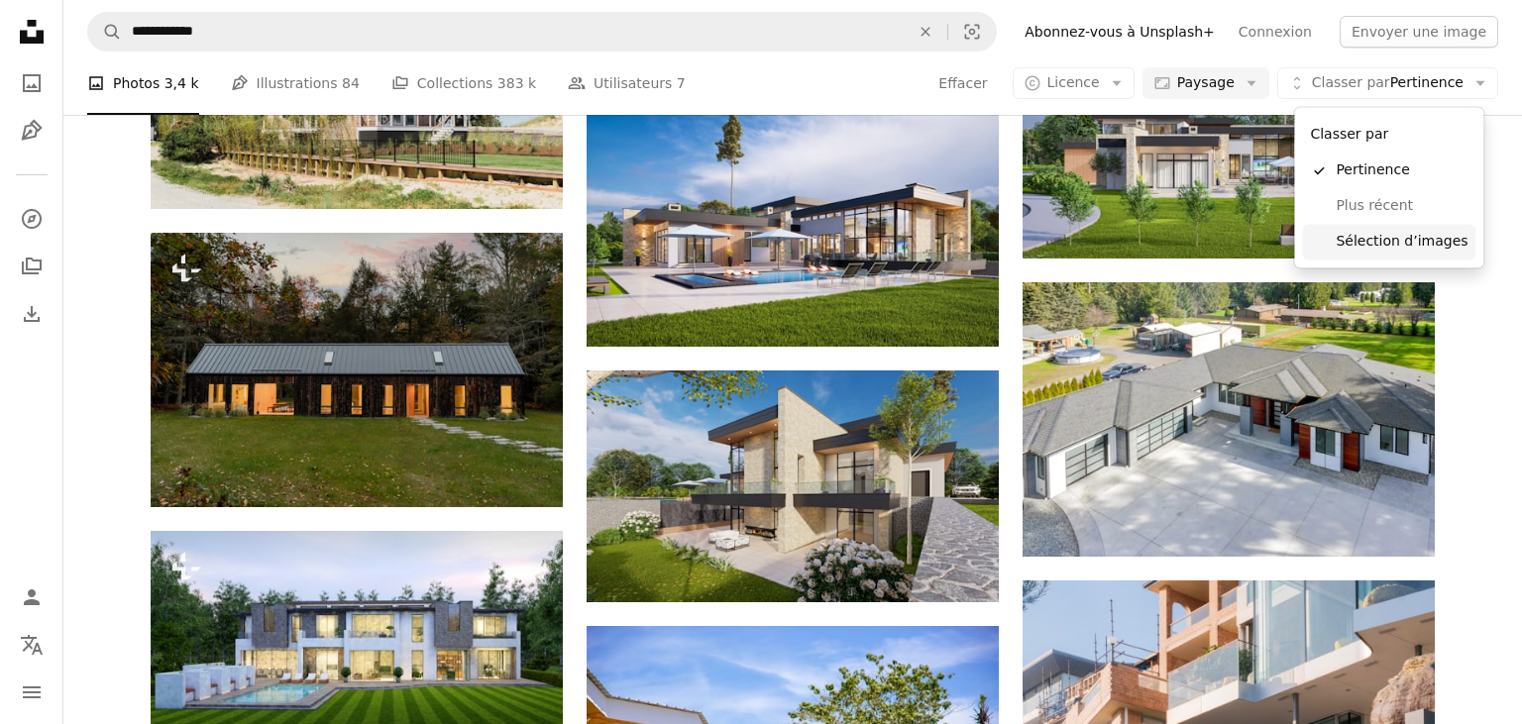
click at [1369, 240] on span "Sélection d’images" at bounding box center [1402, 242] width 132 height 20
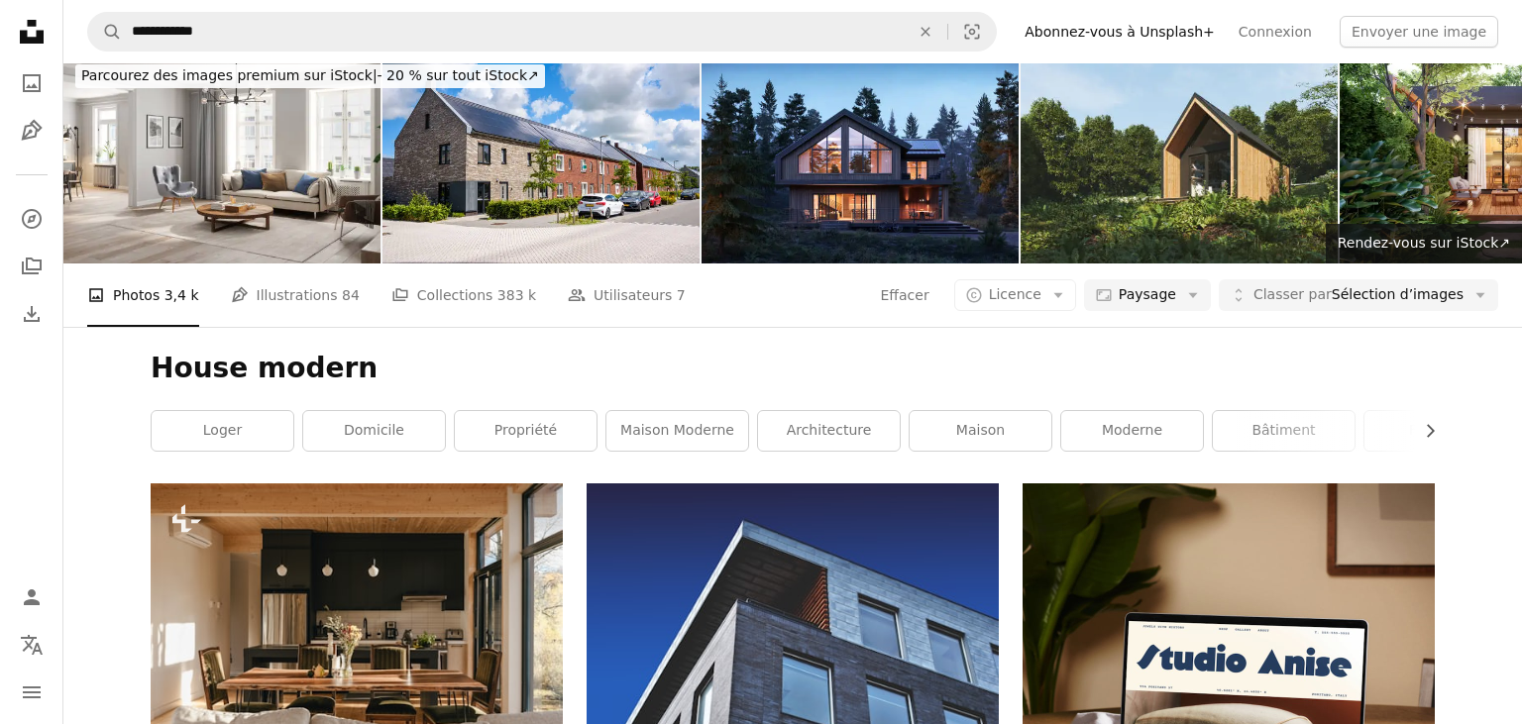
scroll to position [12, 0]
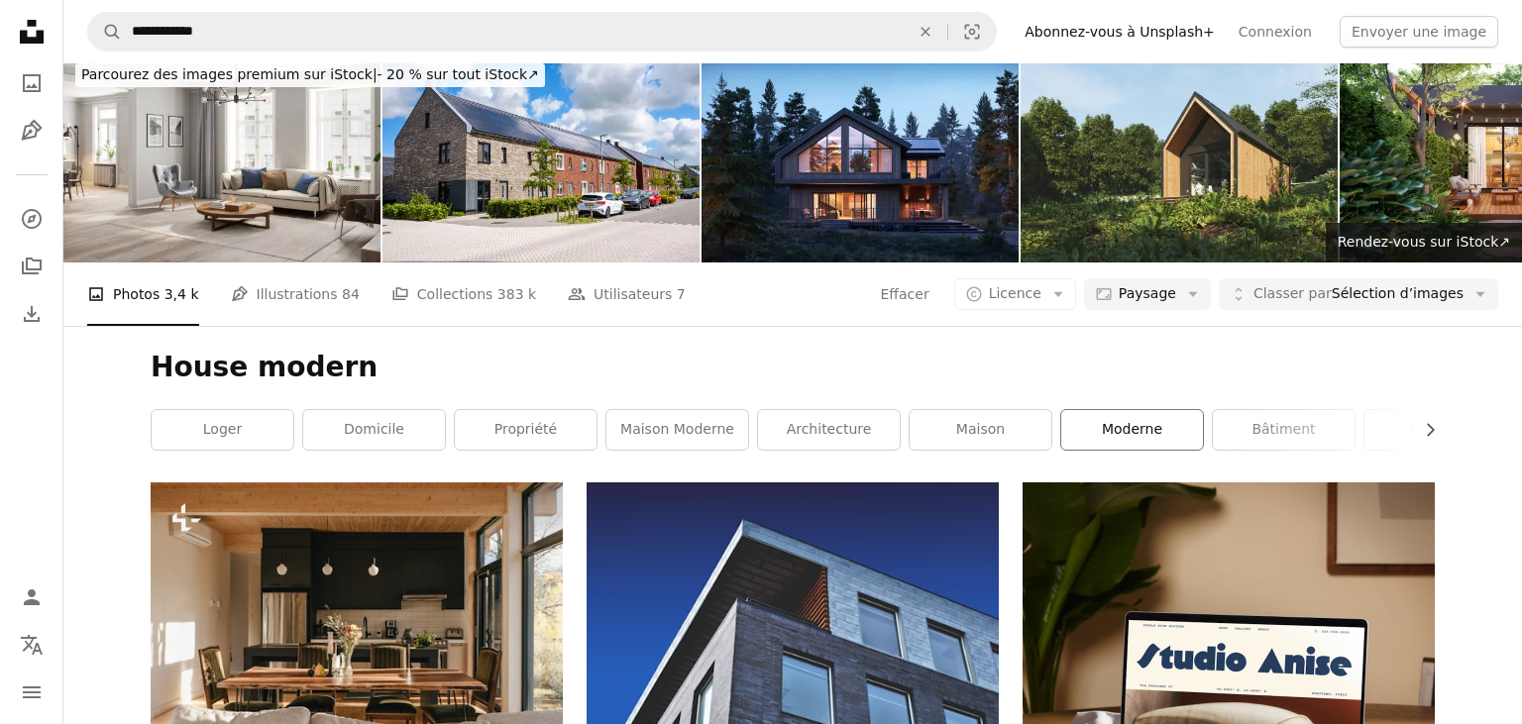
click at [1152, 437] on link "moderne" at bounding box center [1132, 430] width 142 height 40
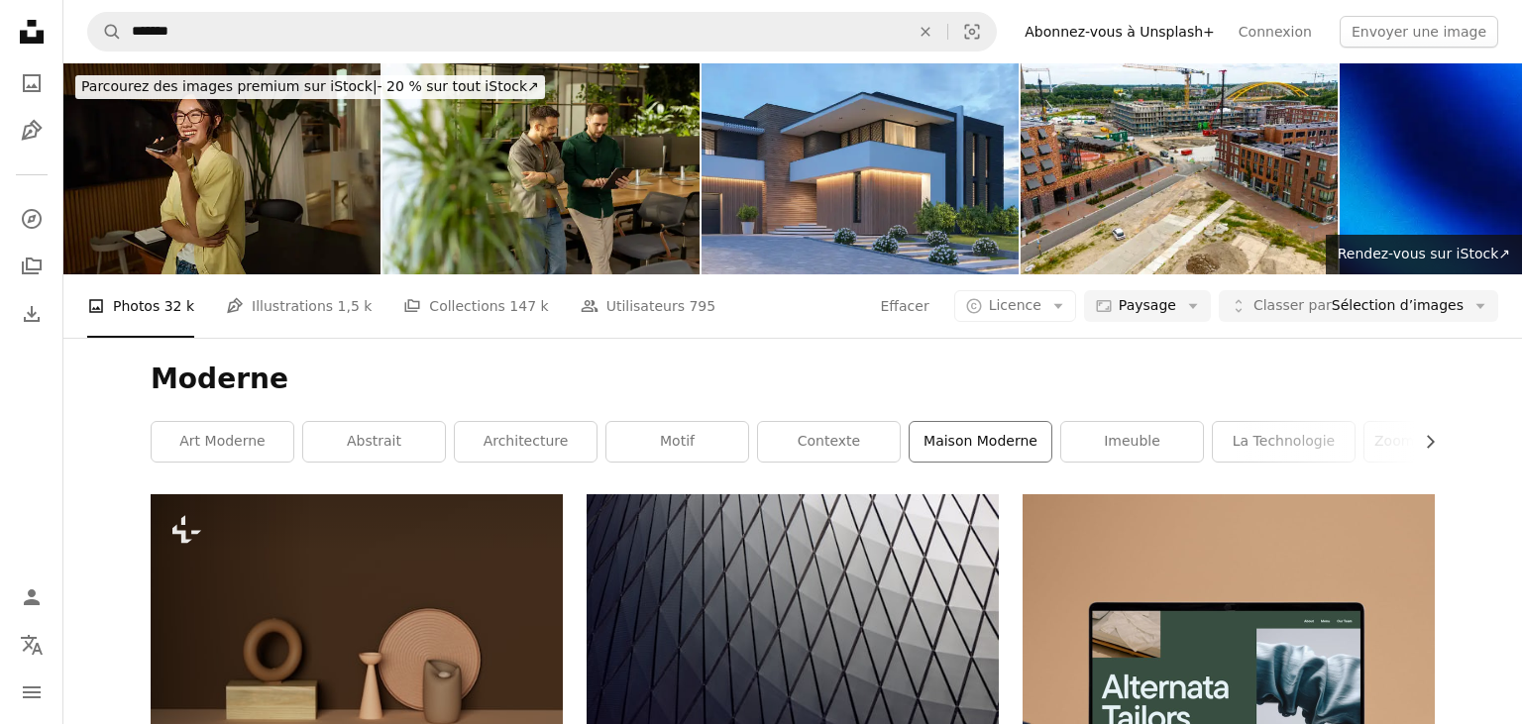
click at [975, 436] on link "Maison moderne" at bounding box center [981, 442] width 142 height 40
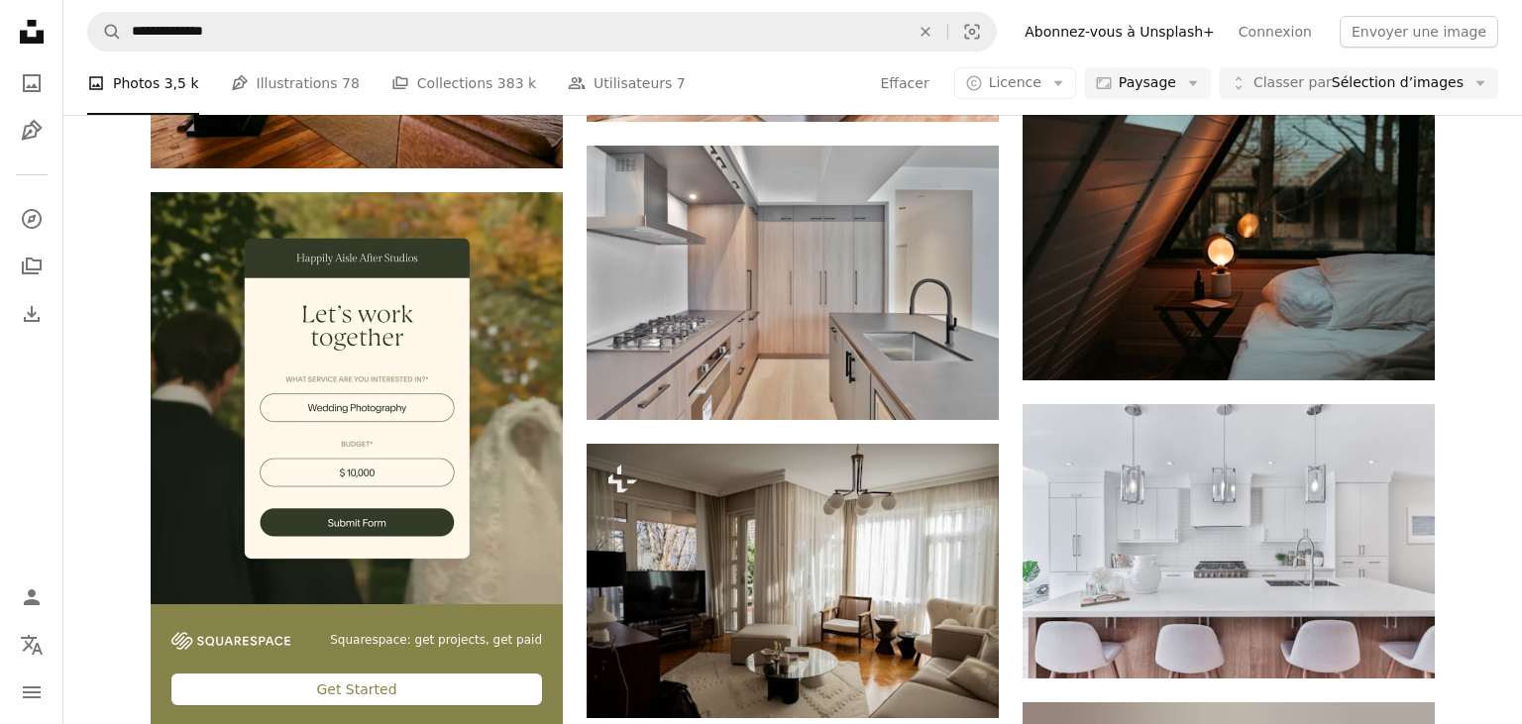
scroll to position [3386, 0]
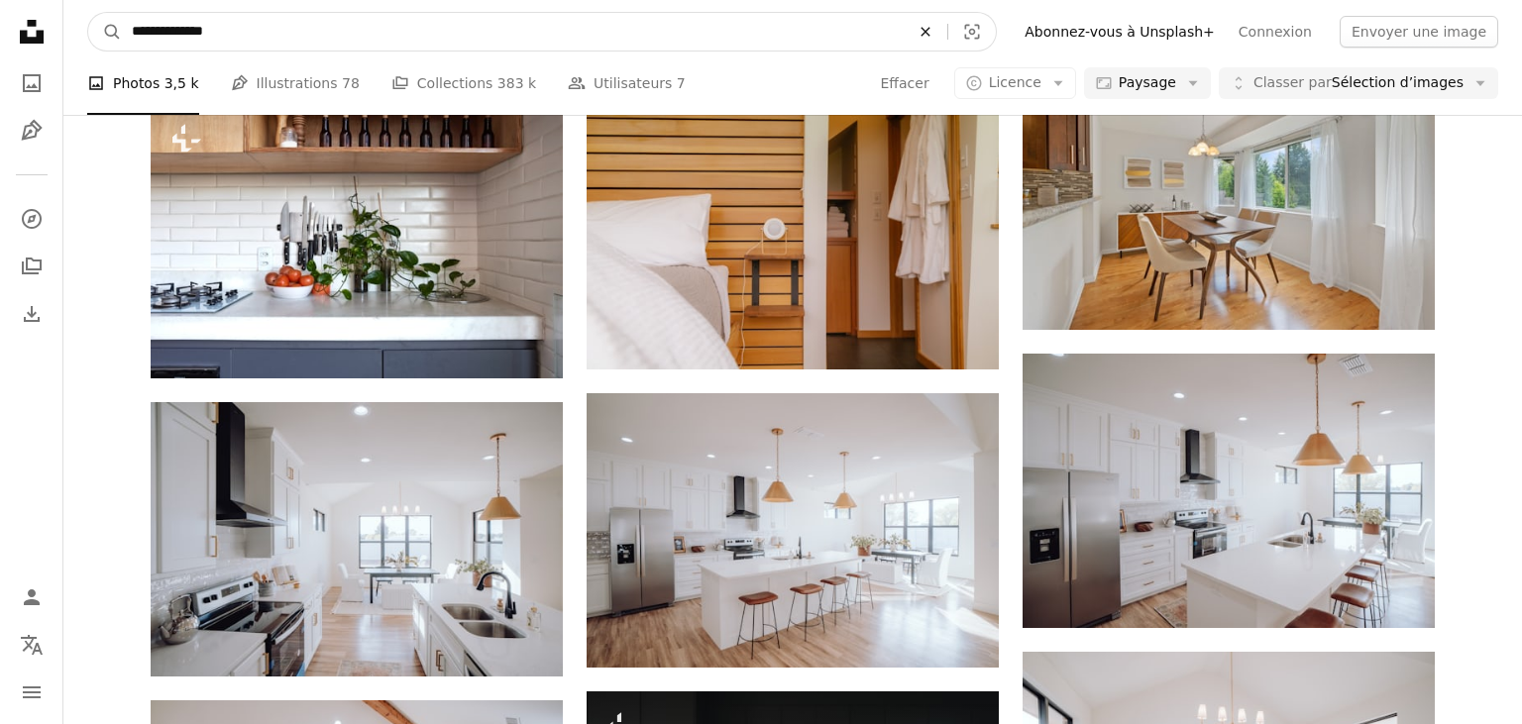
click at [947, 27] on icon "An X shape" at bounding box center [926, 32] width 44 height 16
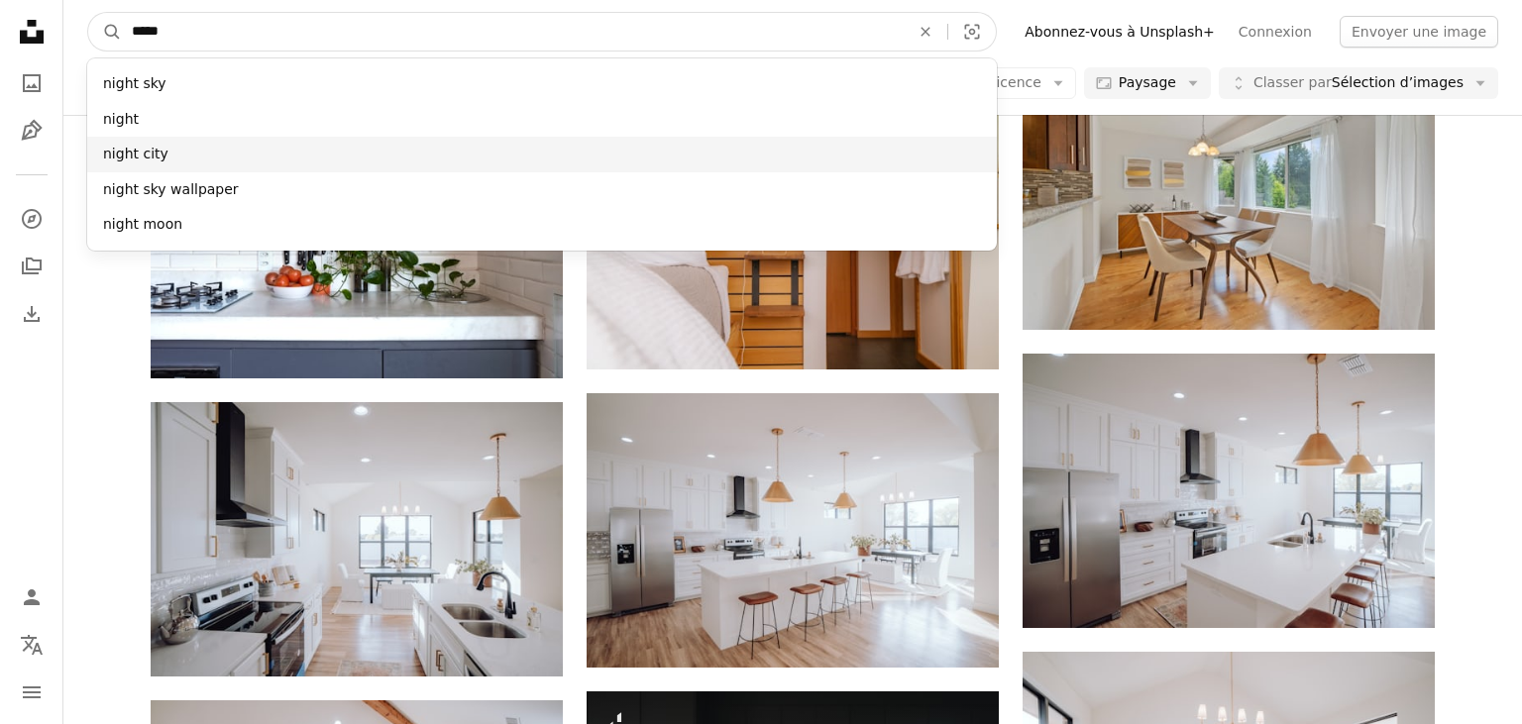
type input "*****"
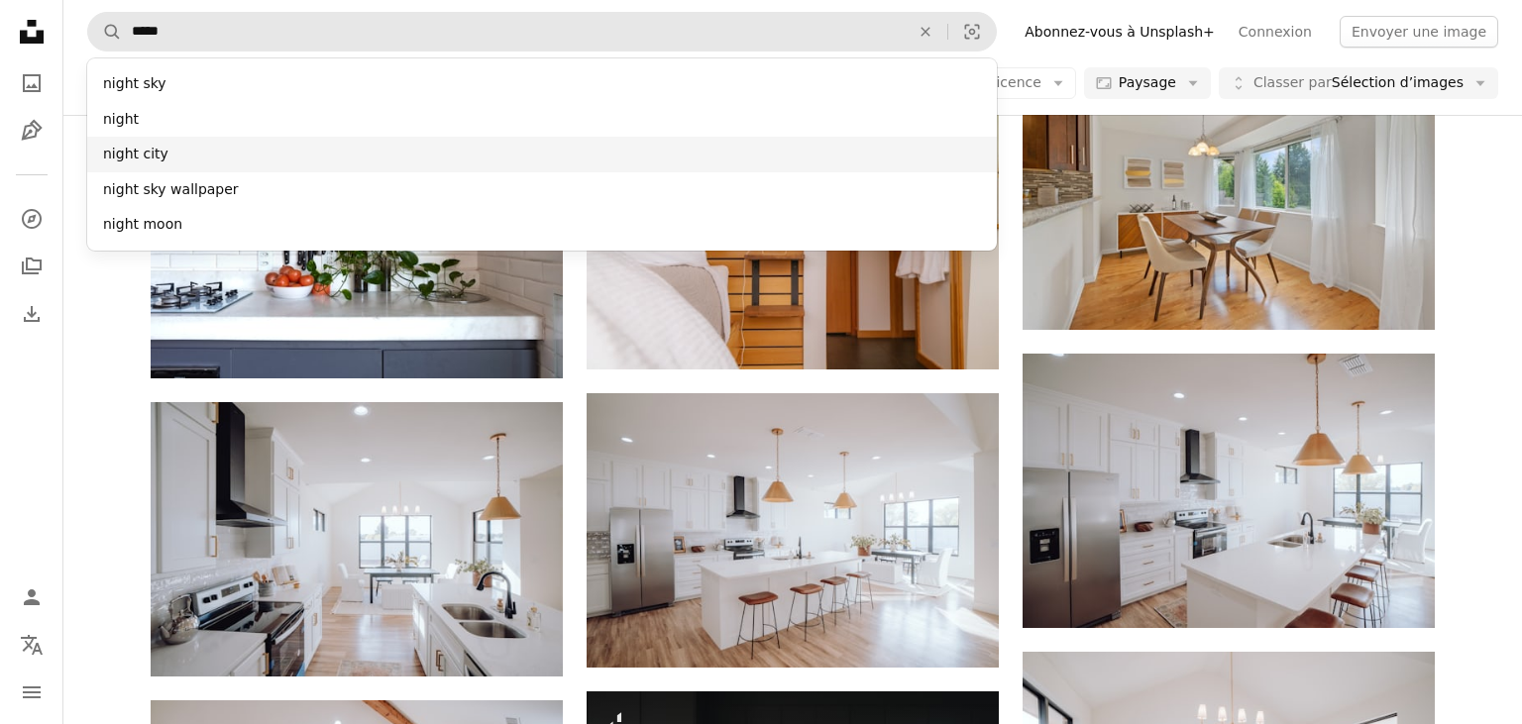
click at [334, 159] on div "night city" at bounding box center [542, 155] width 910 height 36
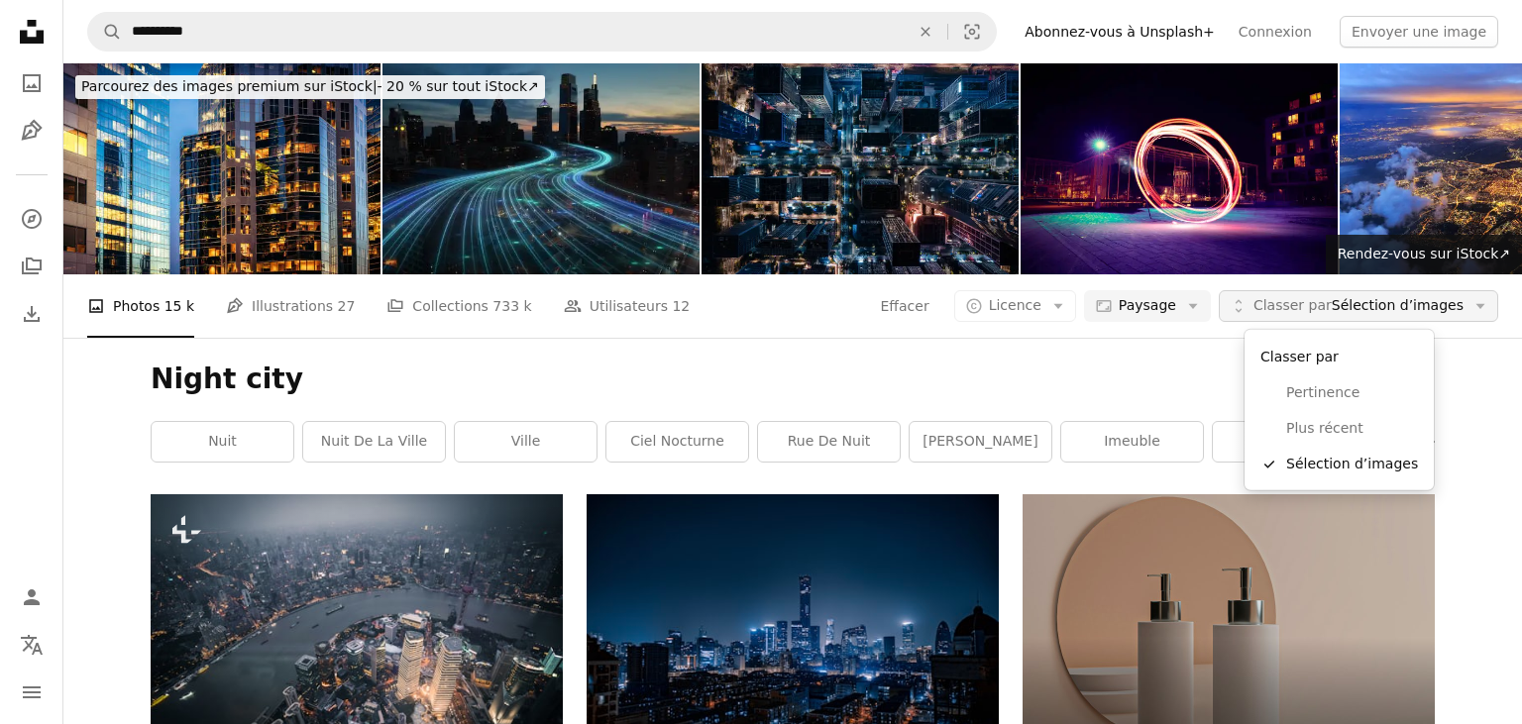
click at [1332, 313] on span "Classer par" at bounding box center [1293, 305] width 78 height 16
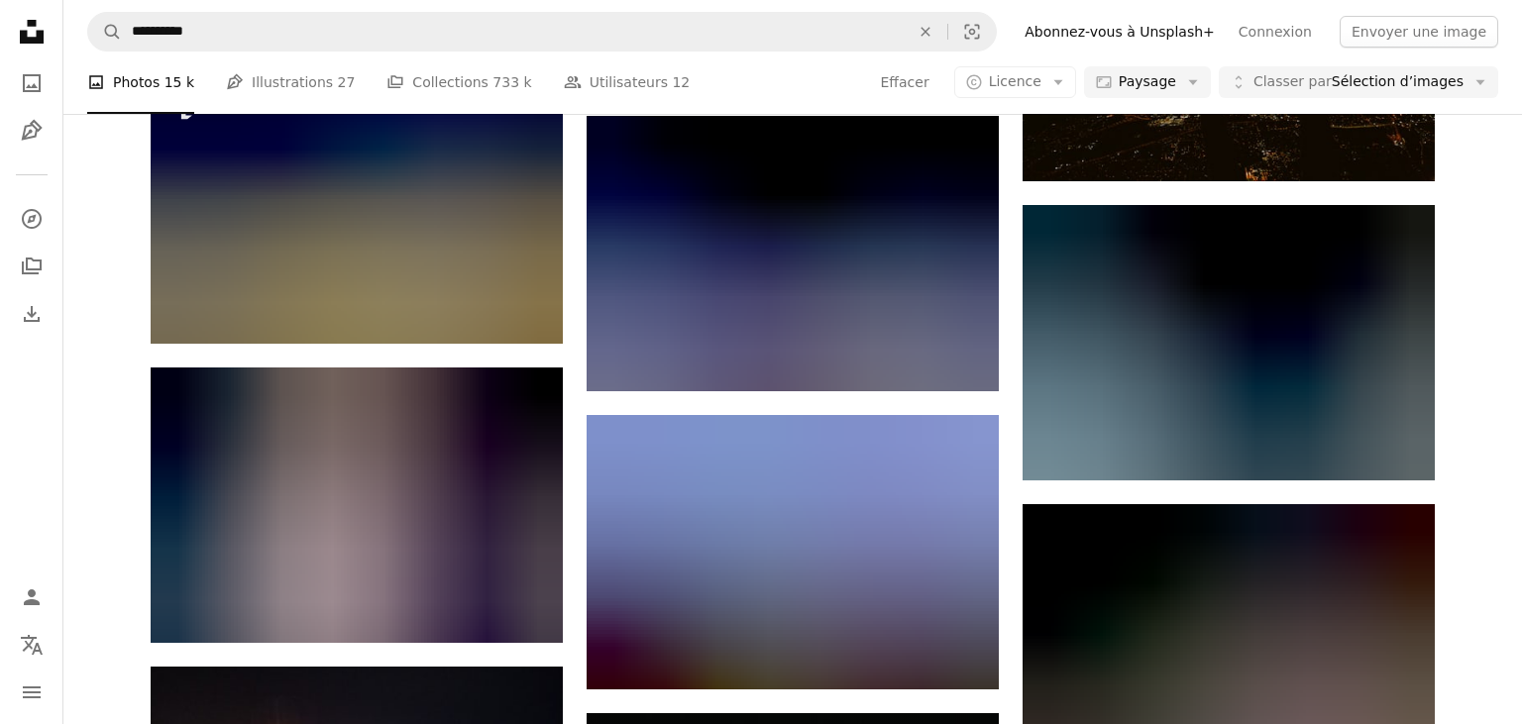
scroll to position [9298, 0]
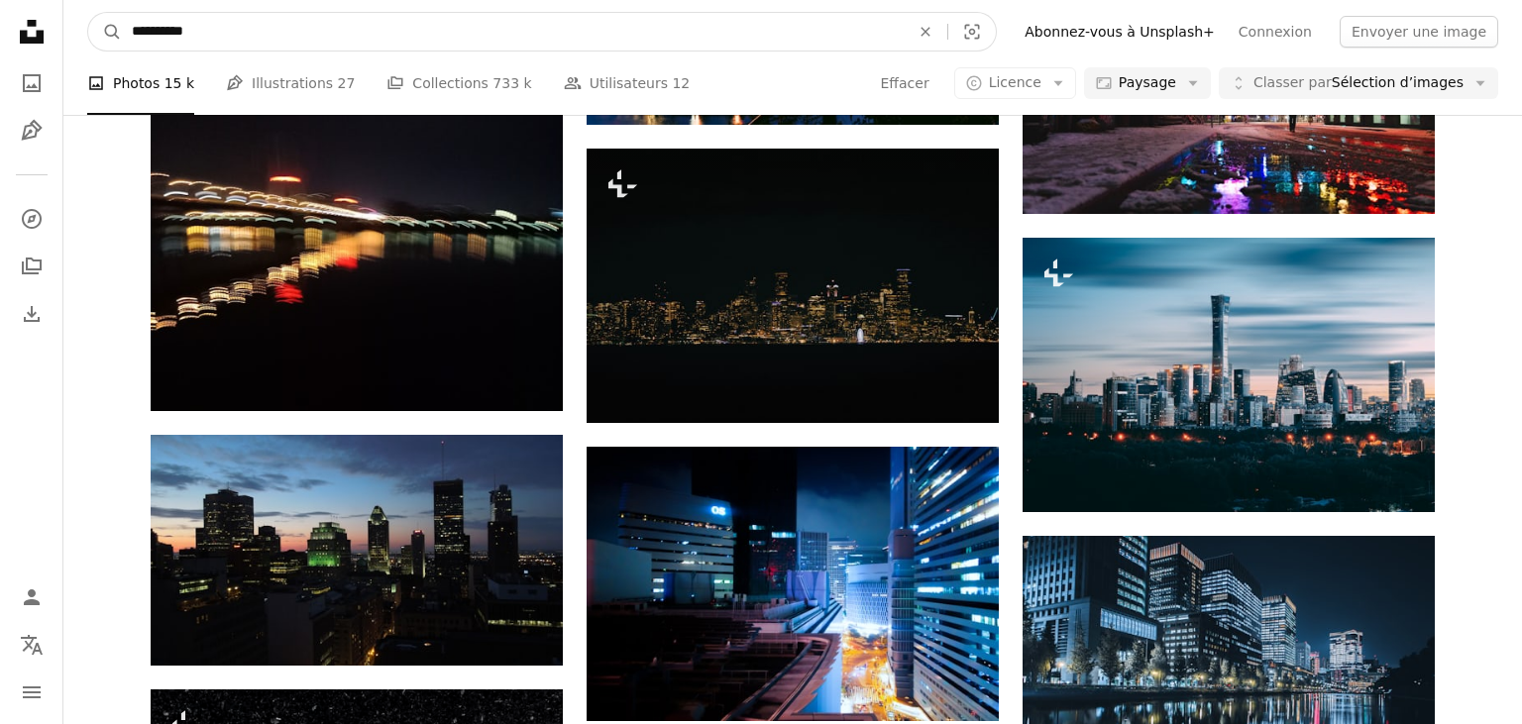
click at [374, 43] on input "**********" at bounding box center [513, 32] width 782 height 38
type input "*********"
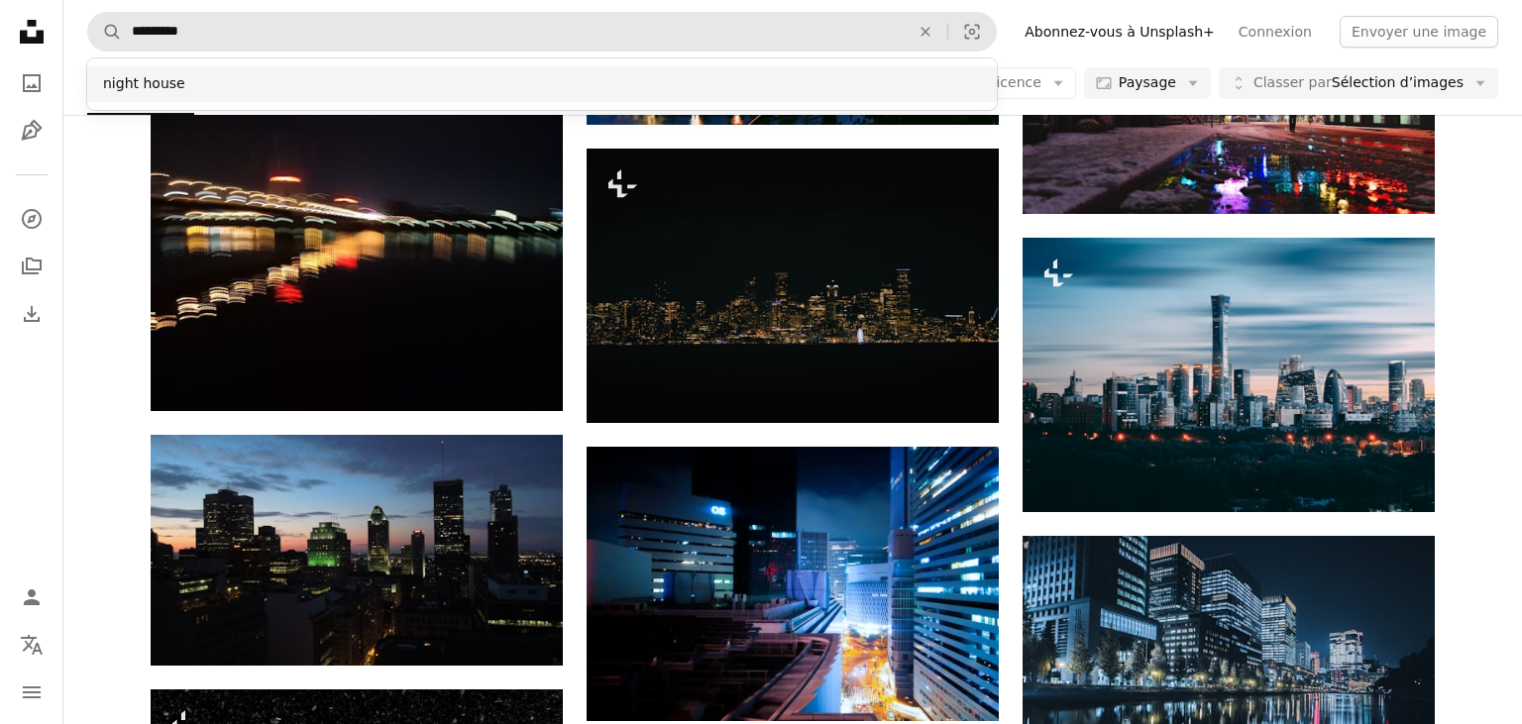
click at [204, 96] on div "night house" at bounding box center [542, 84] width 910 height 36
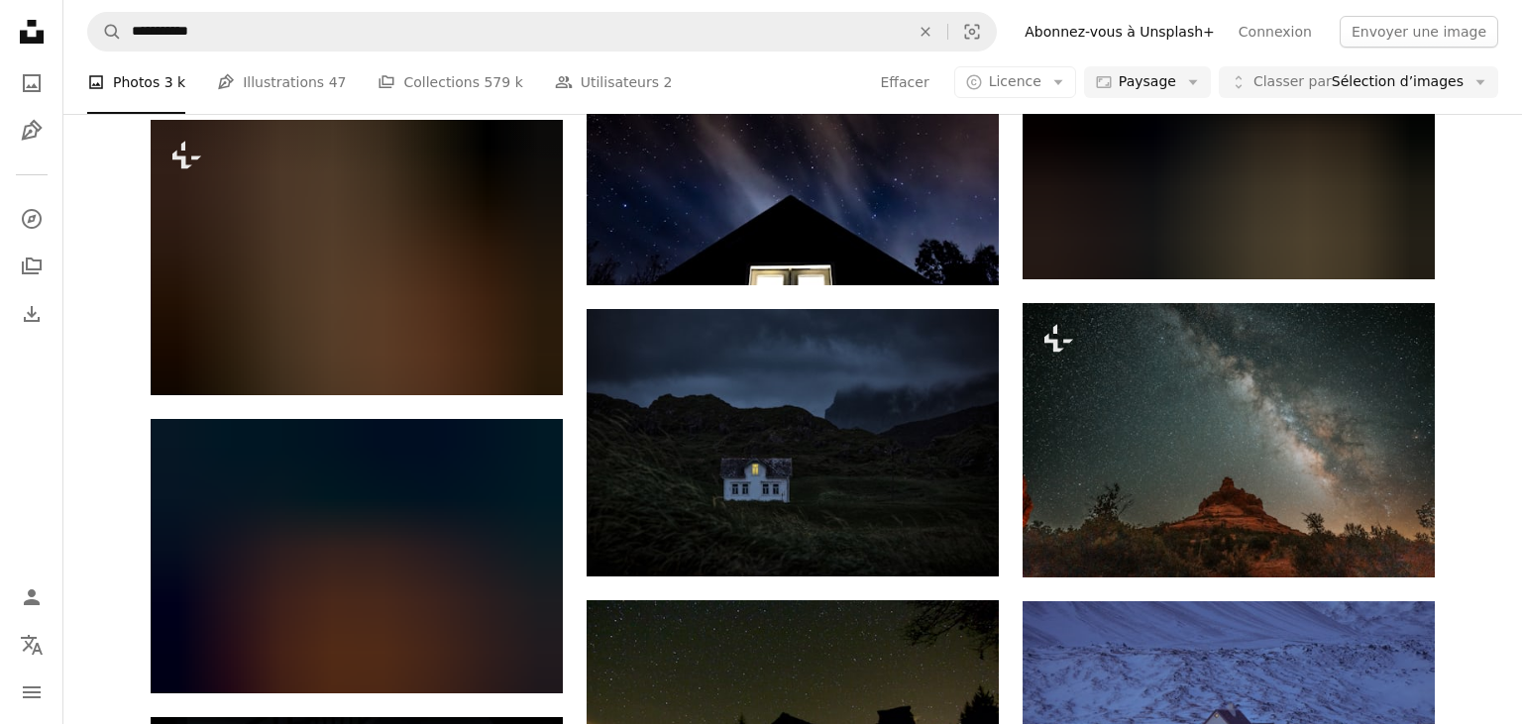
scroll to position [8760, 0]
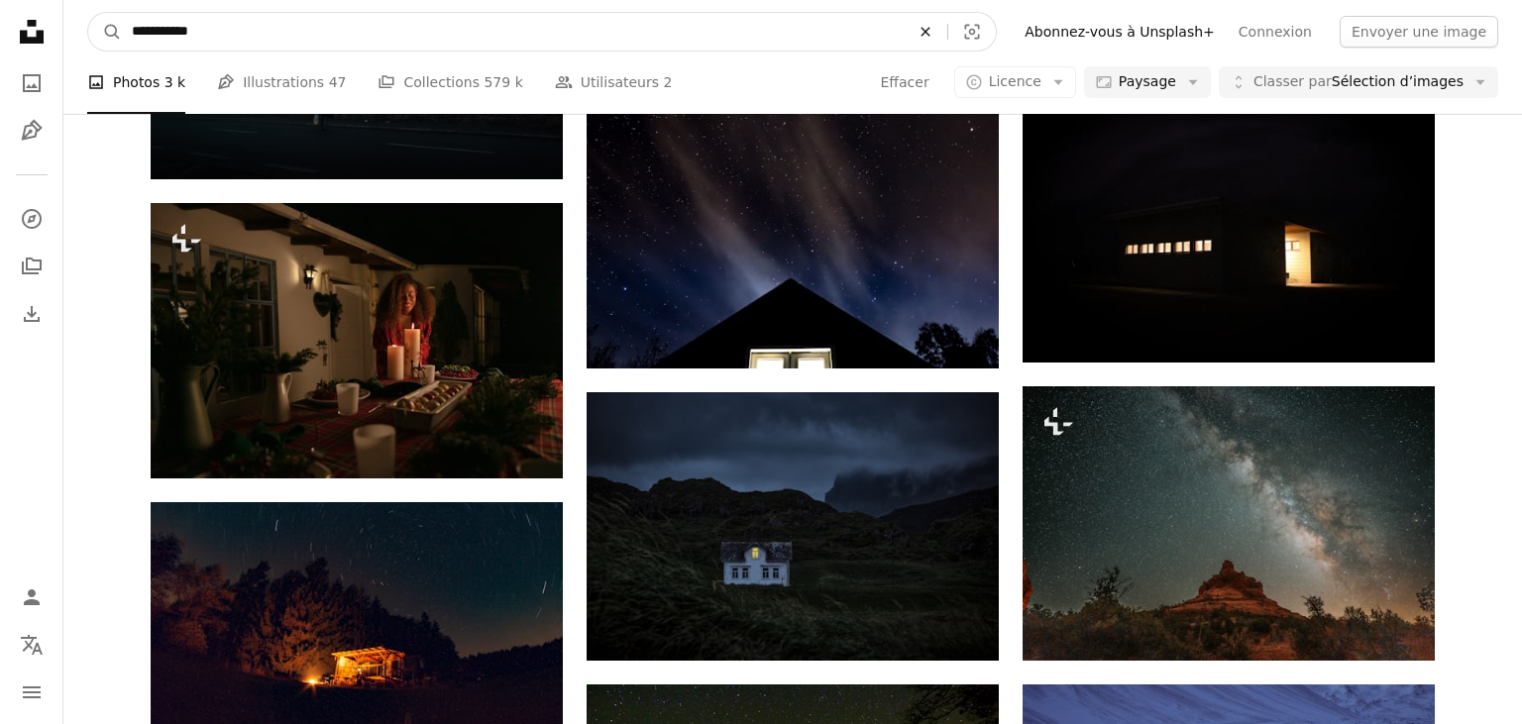
click at [947, 31] on icon "An X shape" at bounding box center [926, 32] width 44 height 16
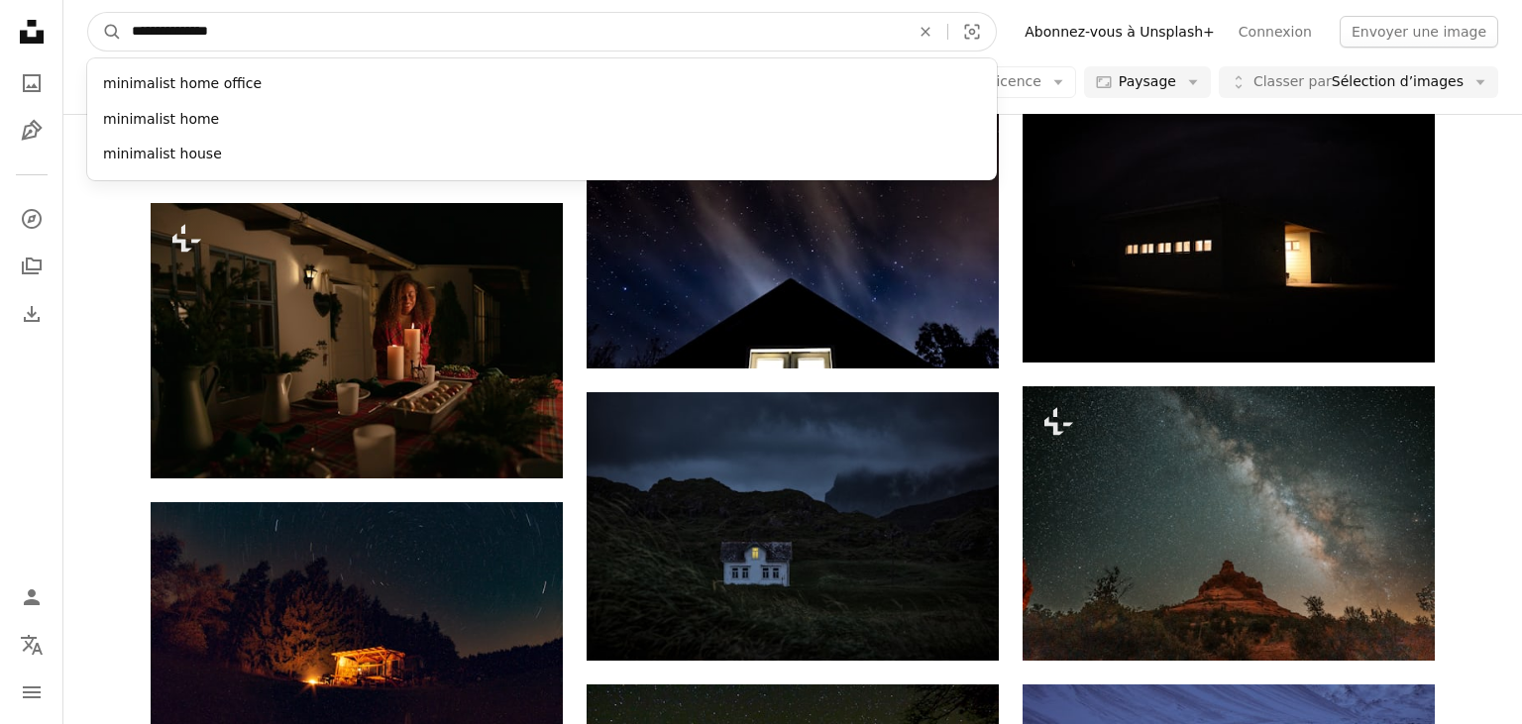
type input "**********"
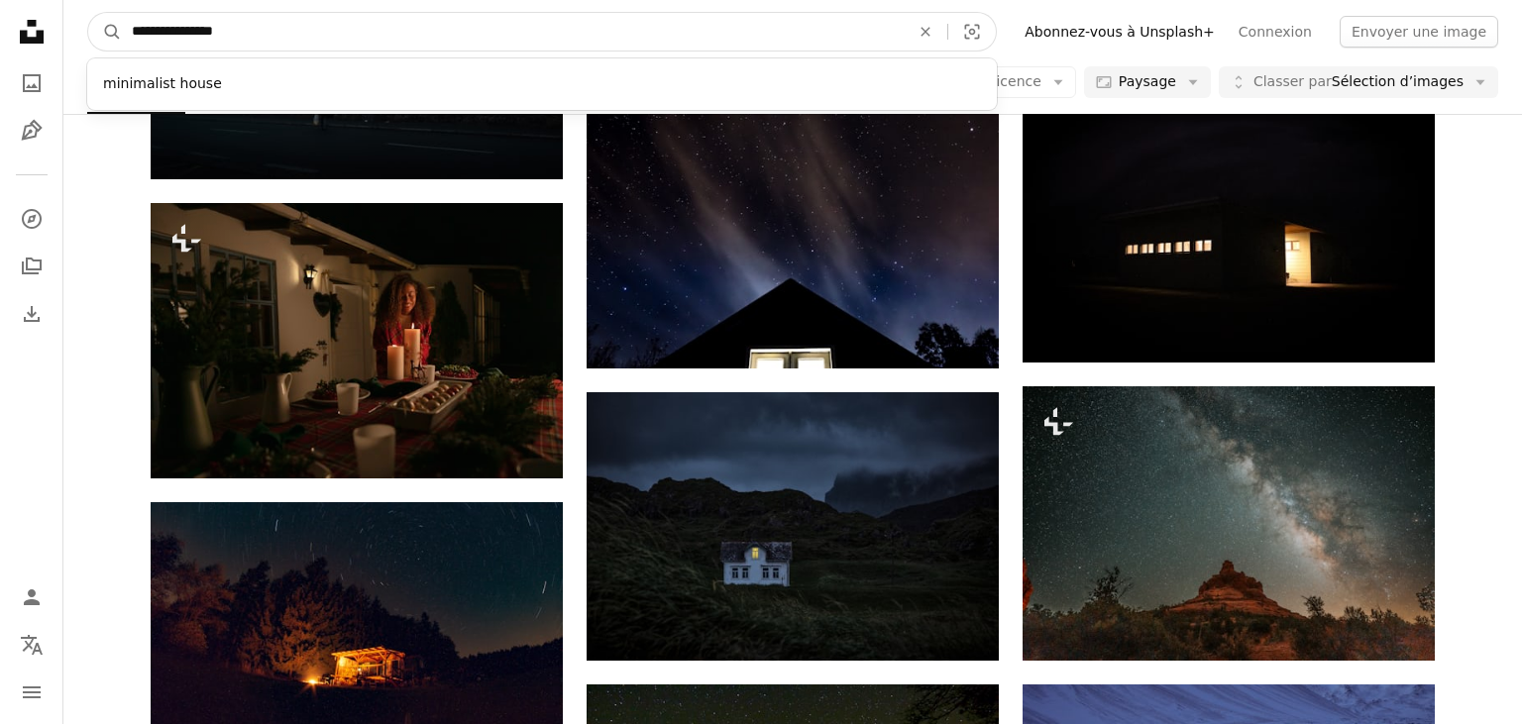
click button "A magnifying glass" at bounding box center [105, 32] width 34 height 38
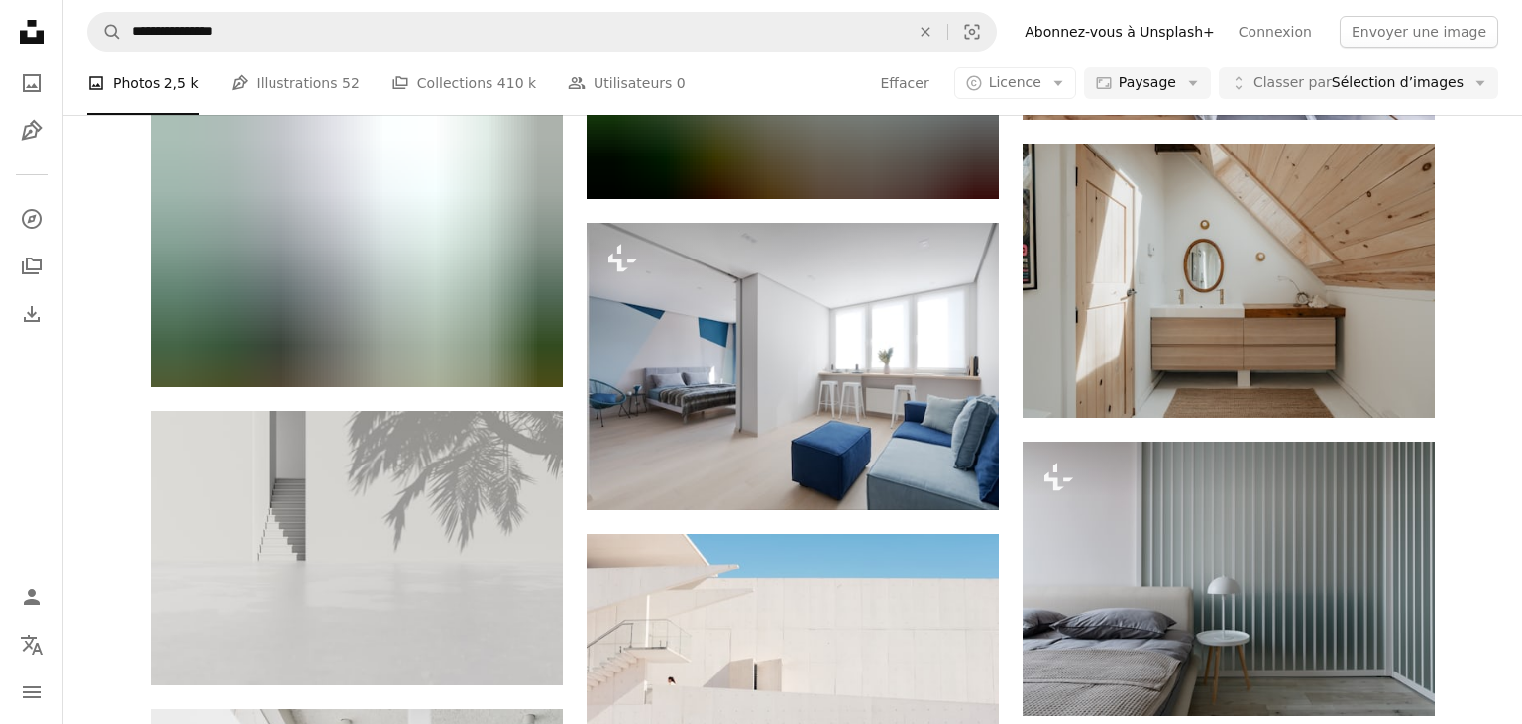
scroll to position [11066, 0]
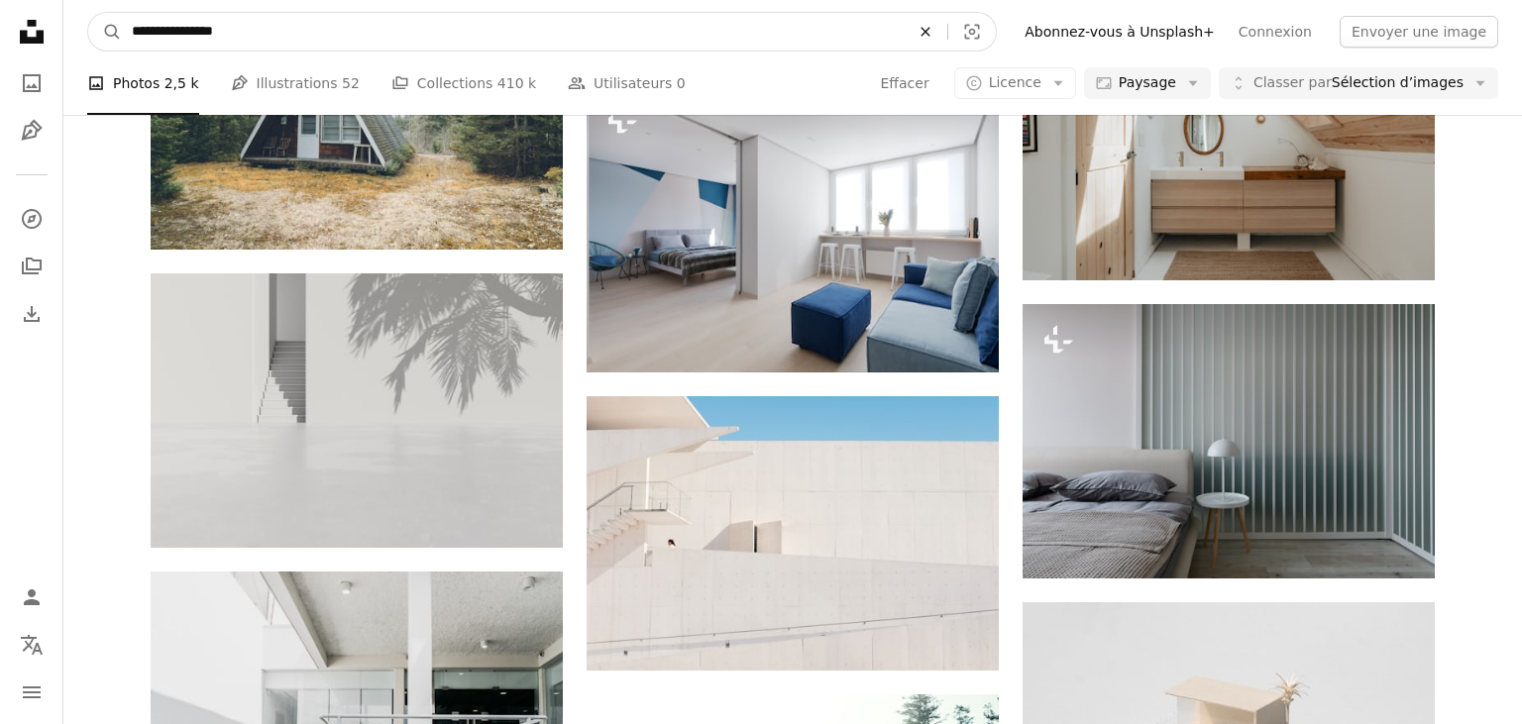
click at [931, 36] on icon "Rechercher des visuels sur tout le site" at bounding box center [926, 31] width 9 height 9
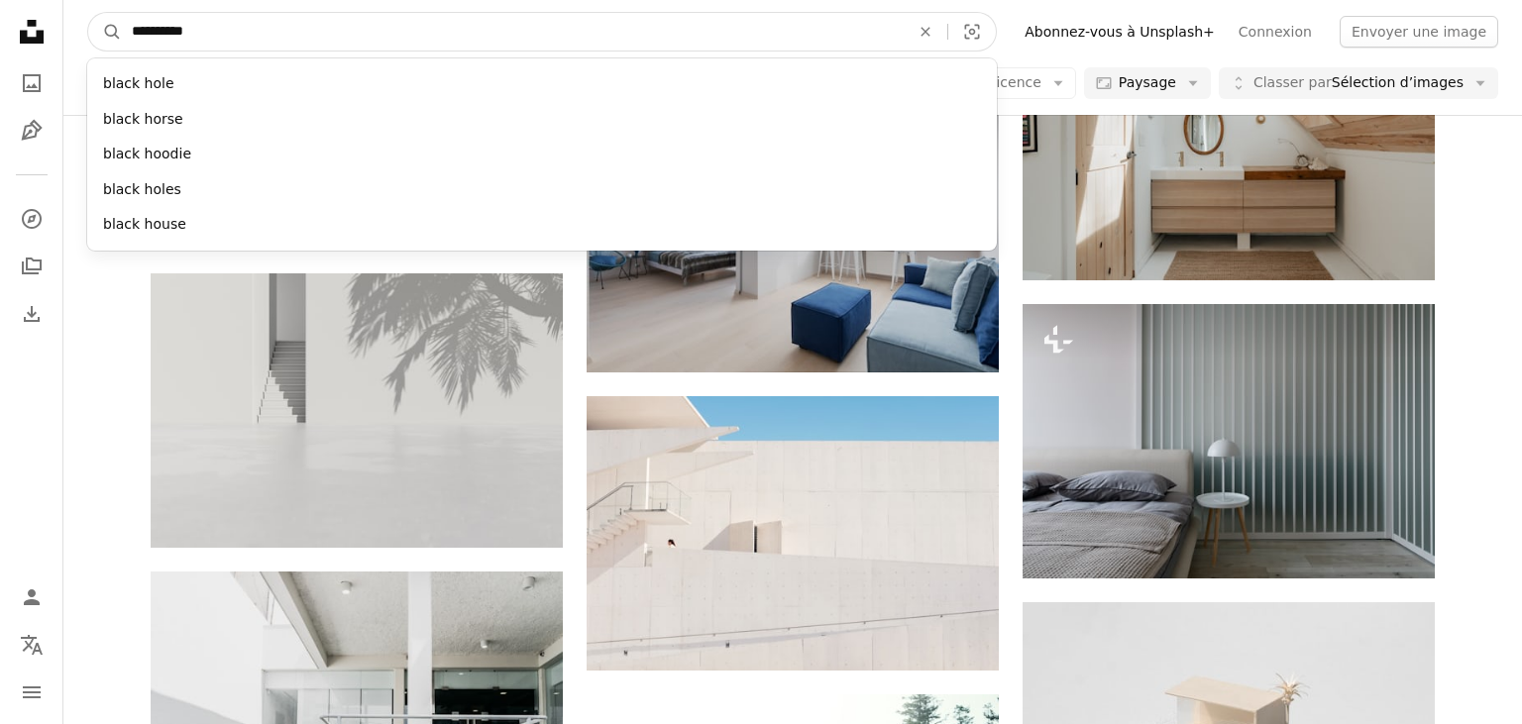
type input "**********"
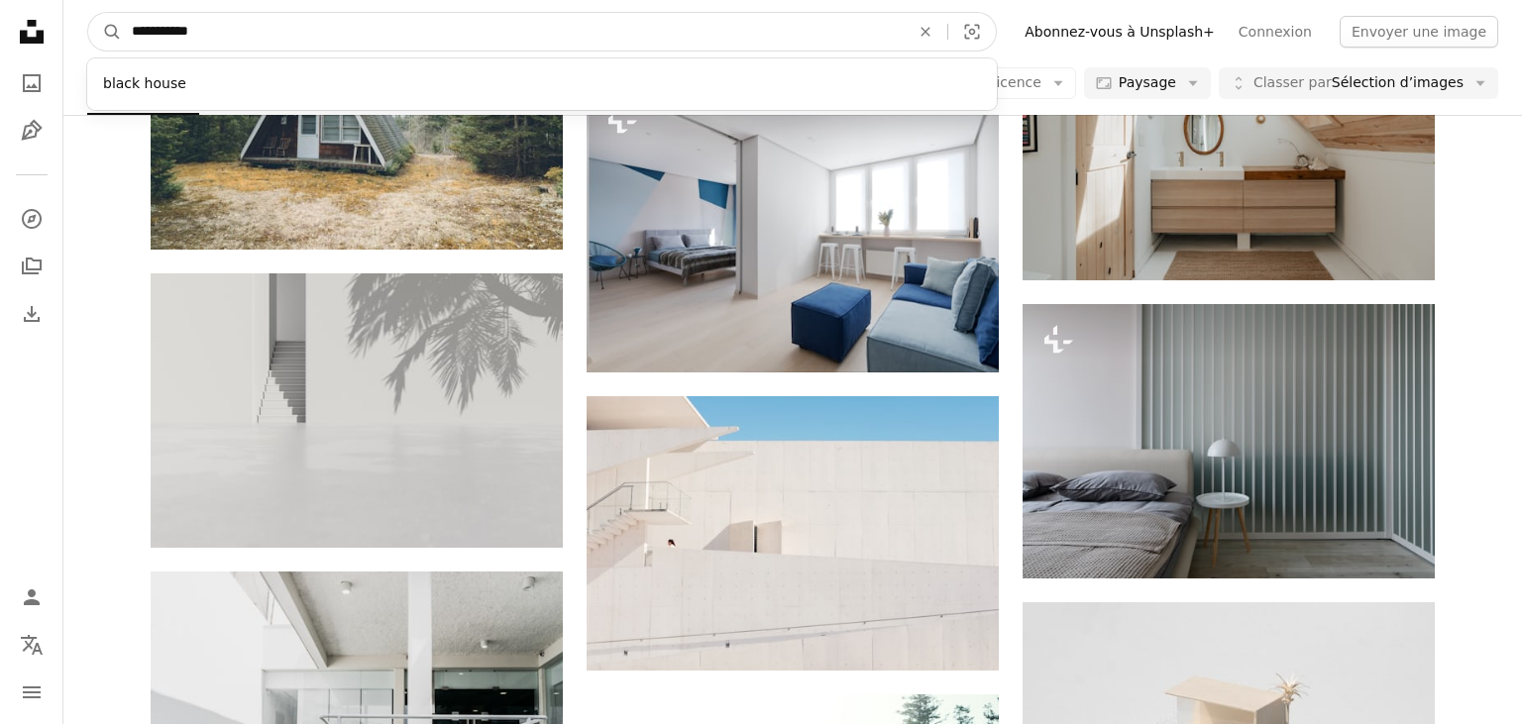
click button "A magnifying glass" at bounding box center [105, 32] width 34 height 38
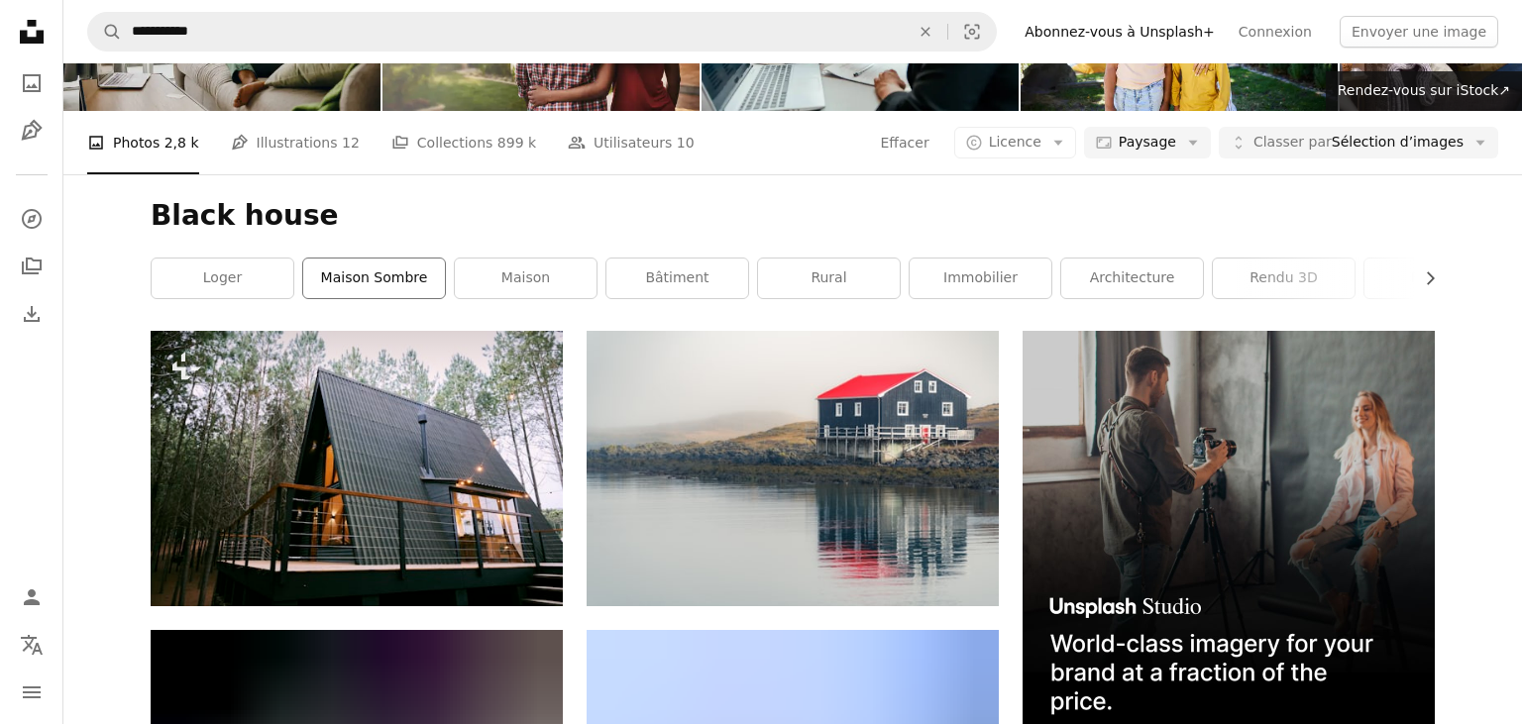
scroll to position [110, 0]
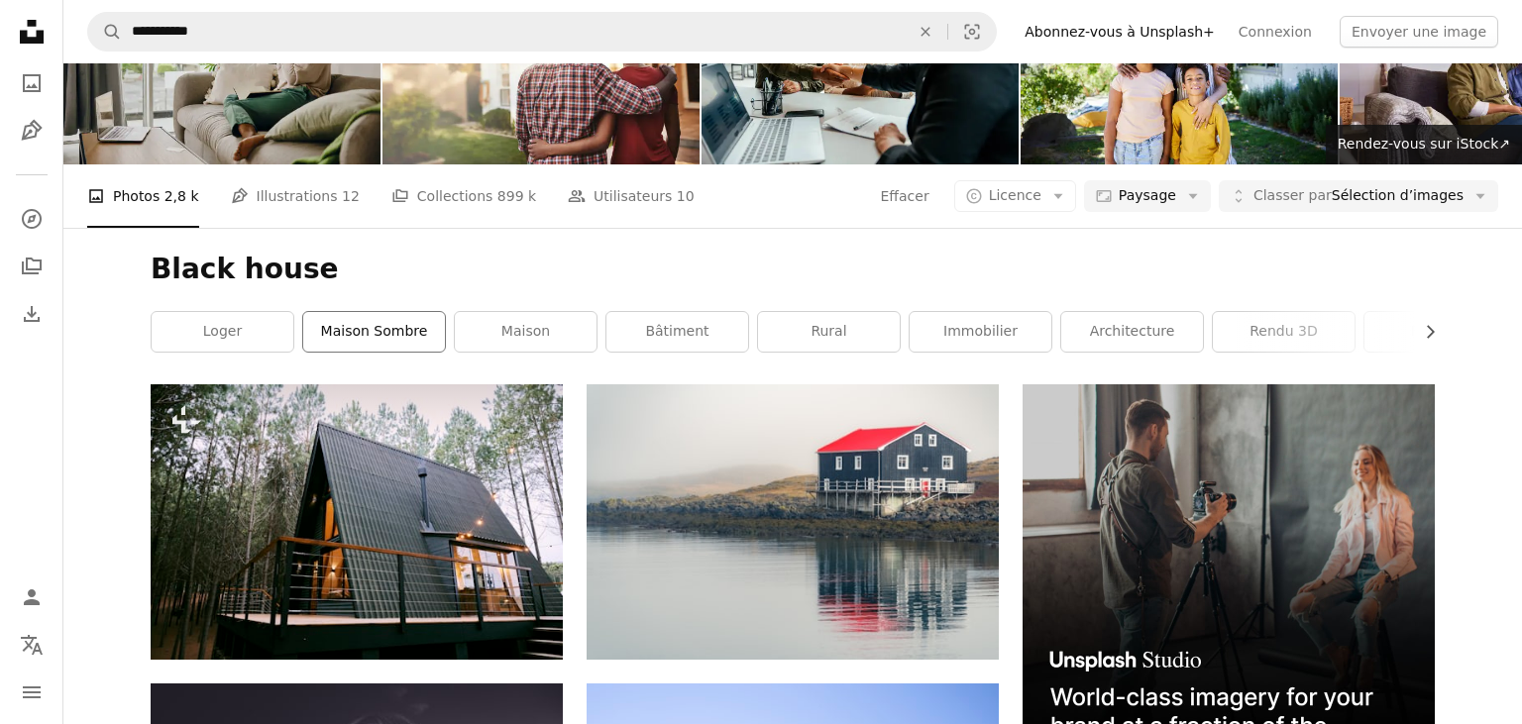
click at [402, 327] on link "maison sombre" at bounding box center [374, 332] width 142 height 40
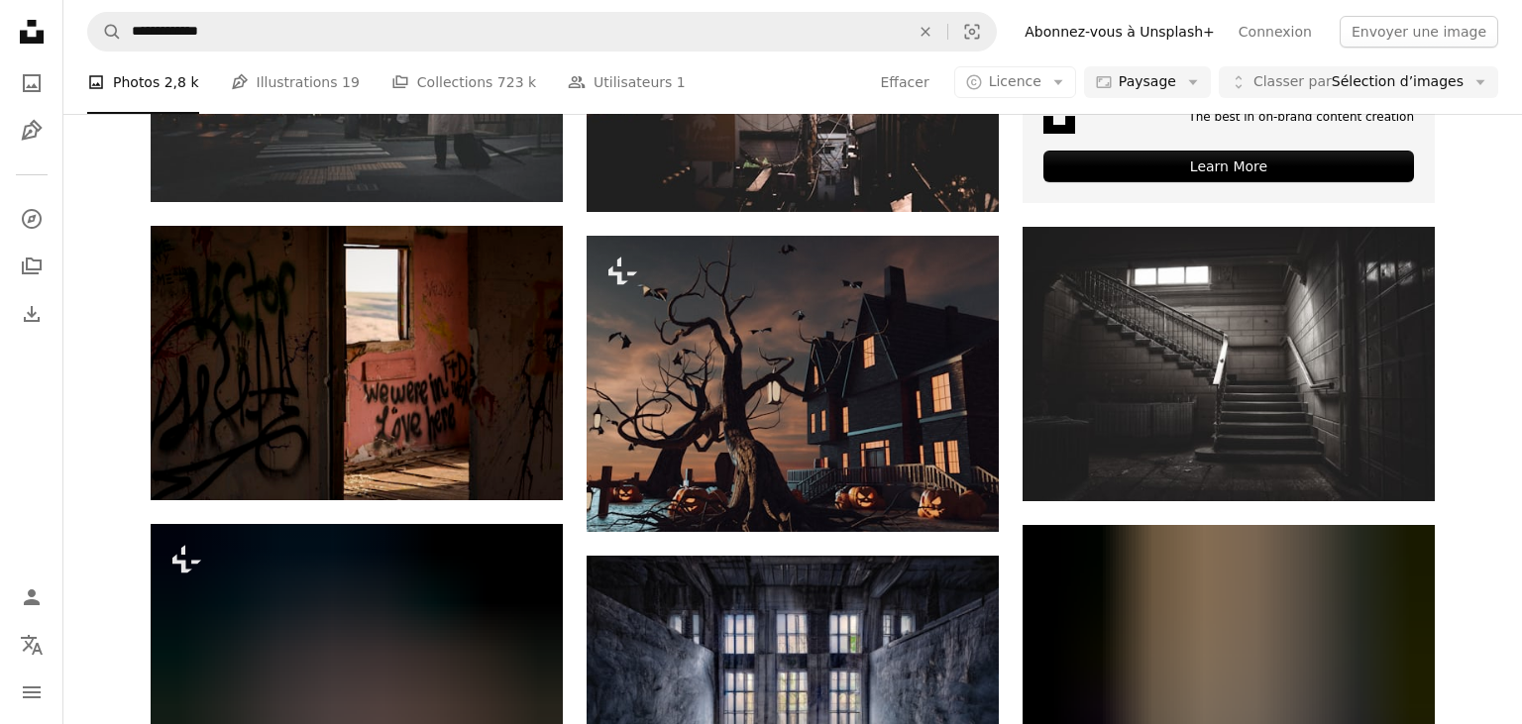
scroll to position [6075, 0]
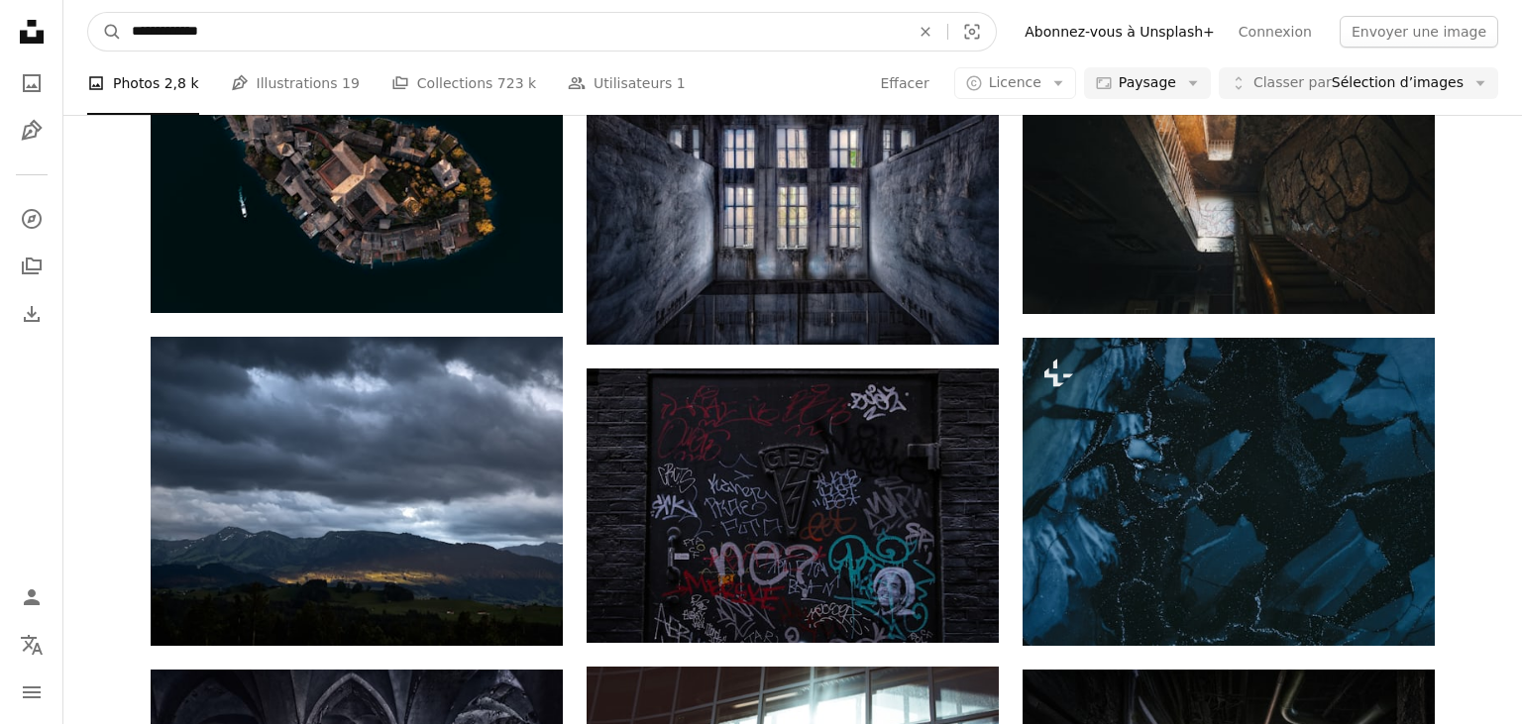
click at [251, 38] on input "**********" at bounding box center [513, 32] width 782 height 38
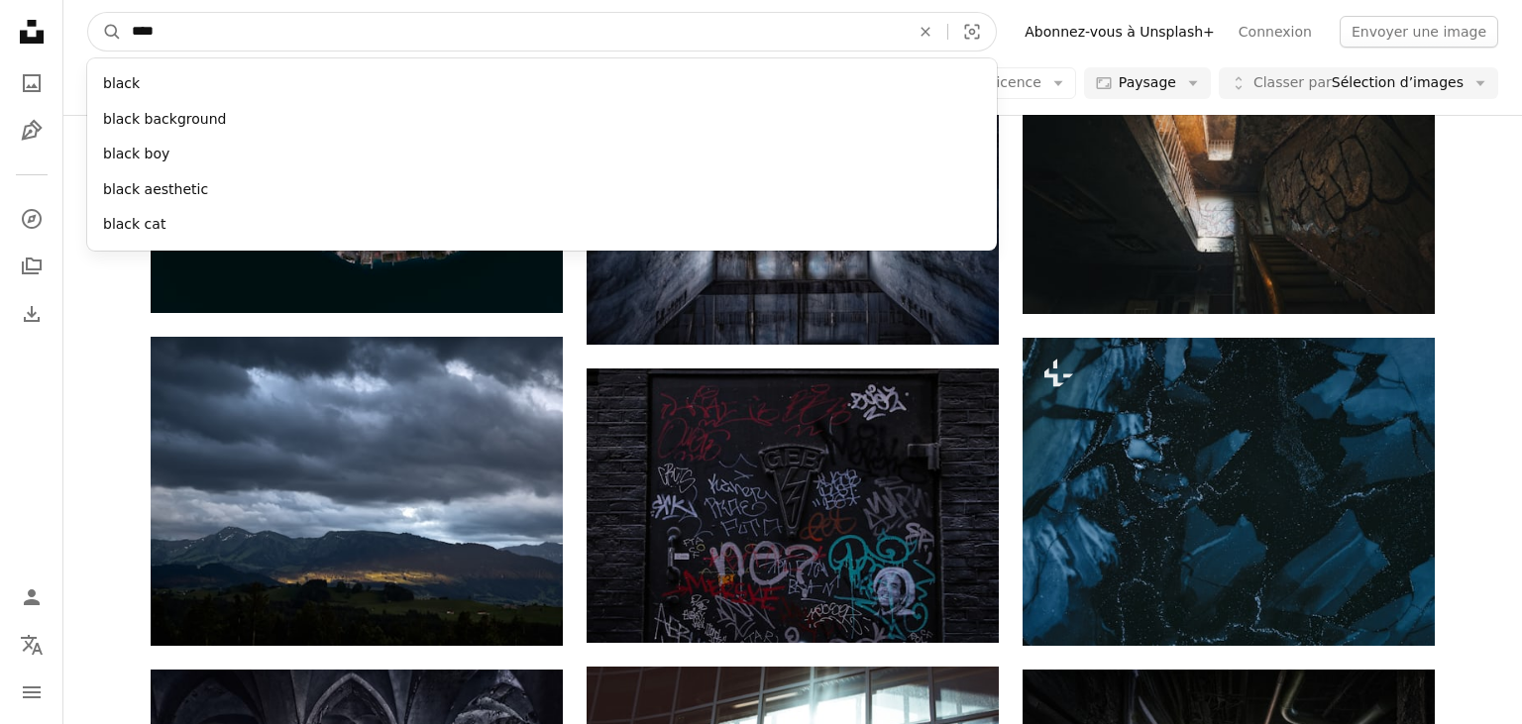
type input "*****"
click button "A magnifying glass" at bounding box center [105, 32] width 34 height 38
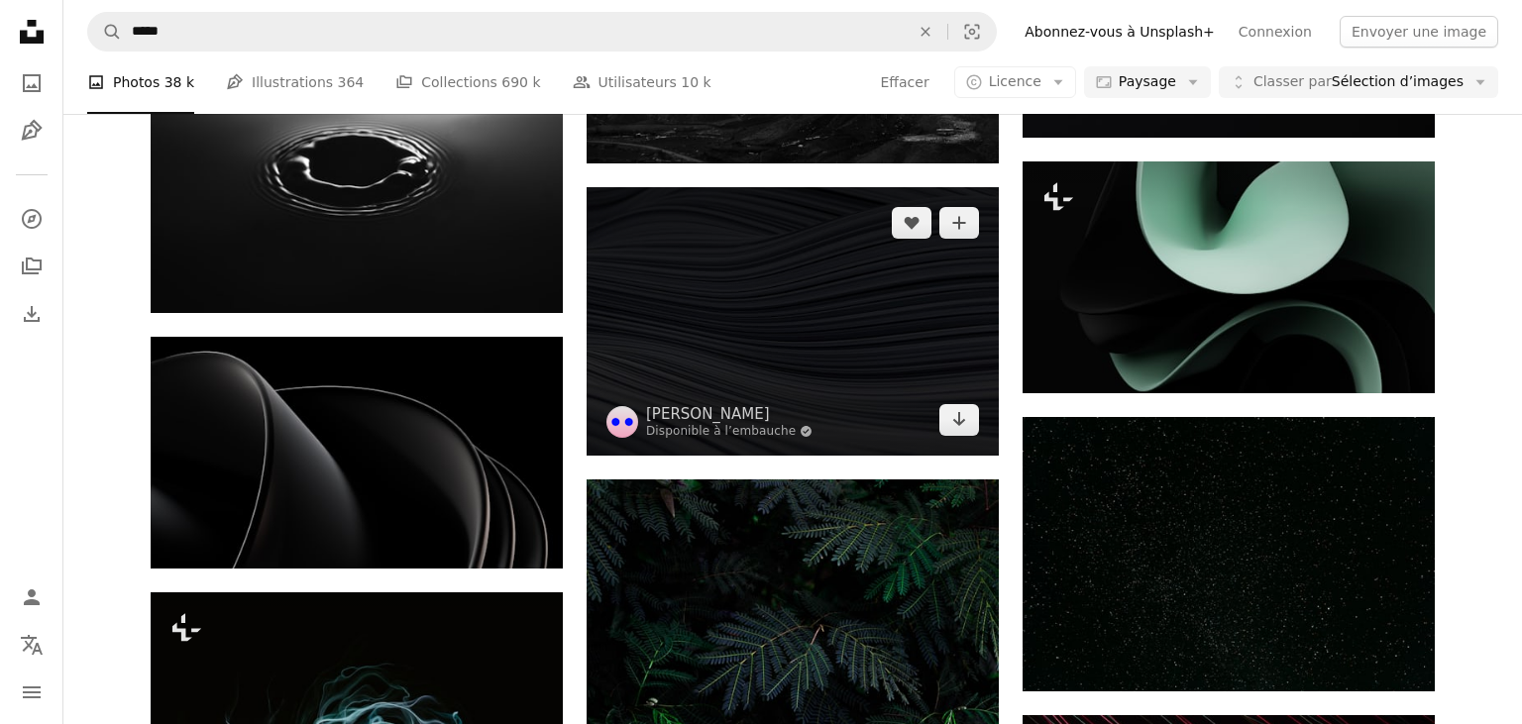
scroll to position [13054, 0]
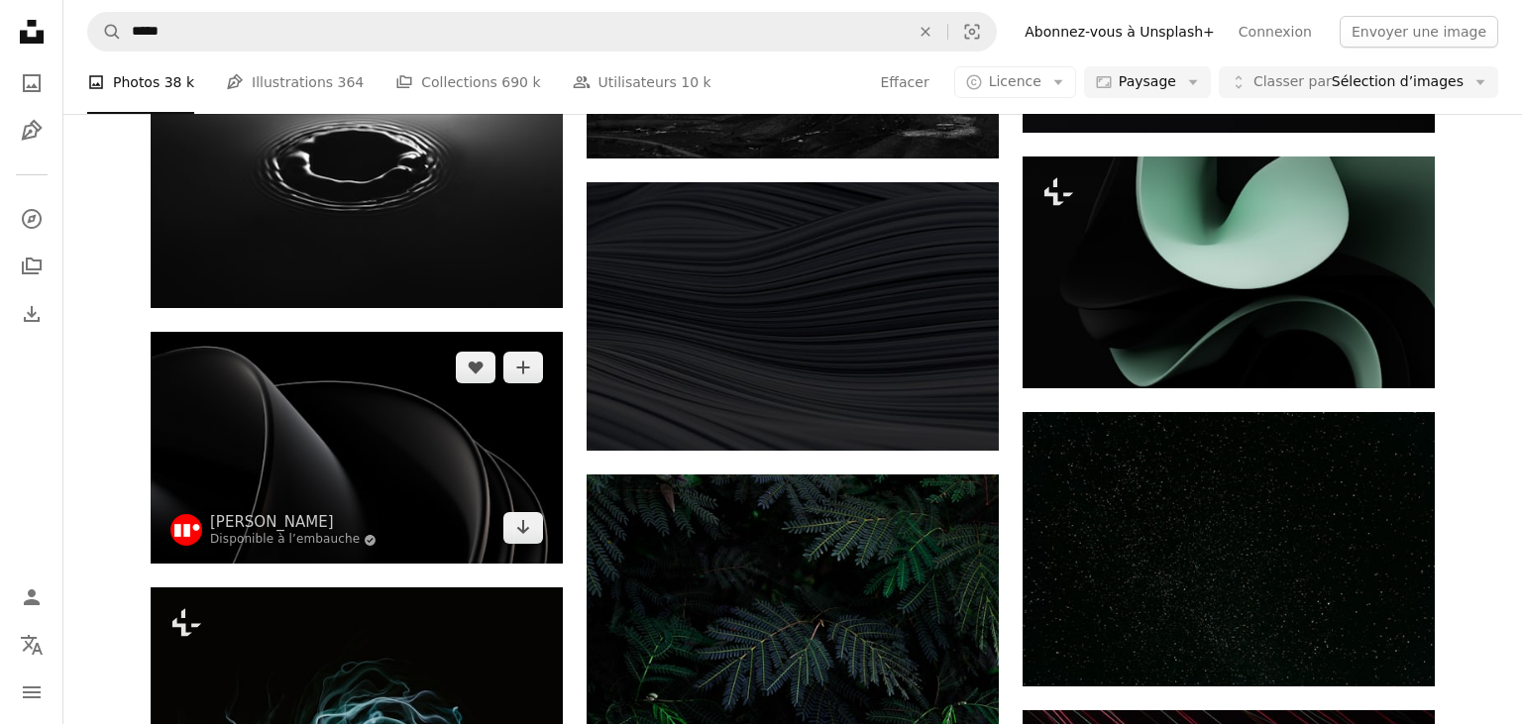
click at [437, 456] on img at bounding box center [357, 448] width 412 height 232
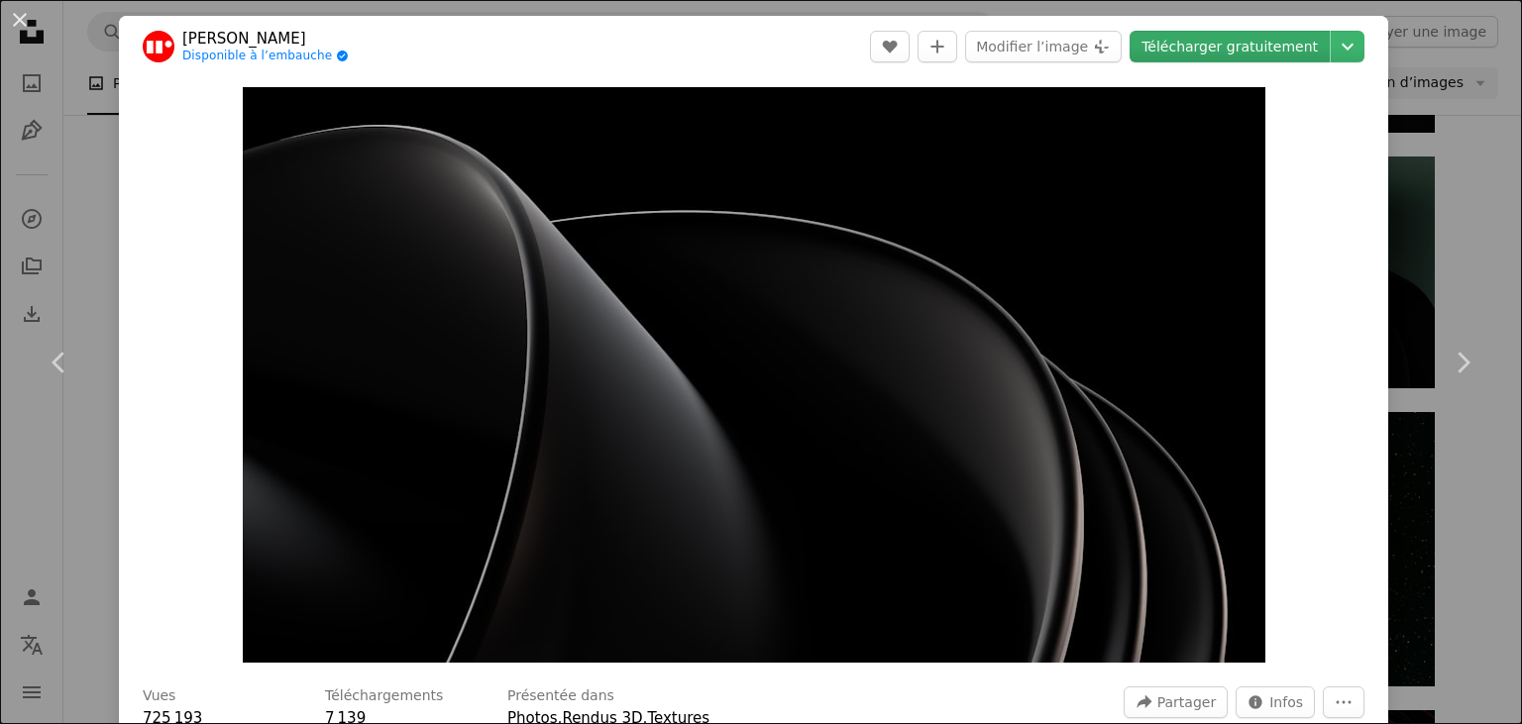
click at [1286, 46] on link "Télécharger gratuitement" at bounding box center [1230, 47] width 200 height 32
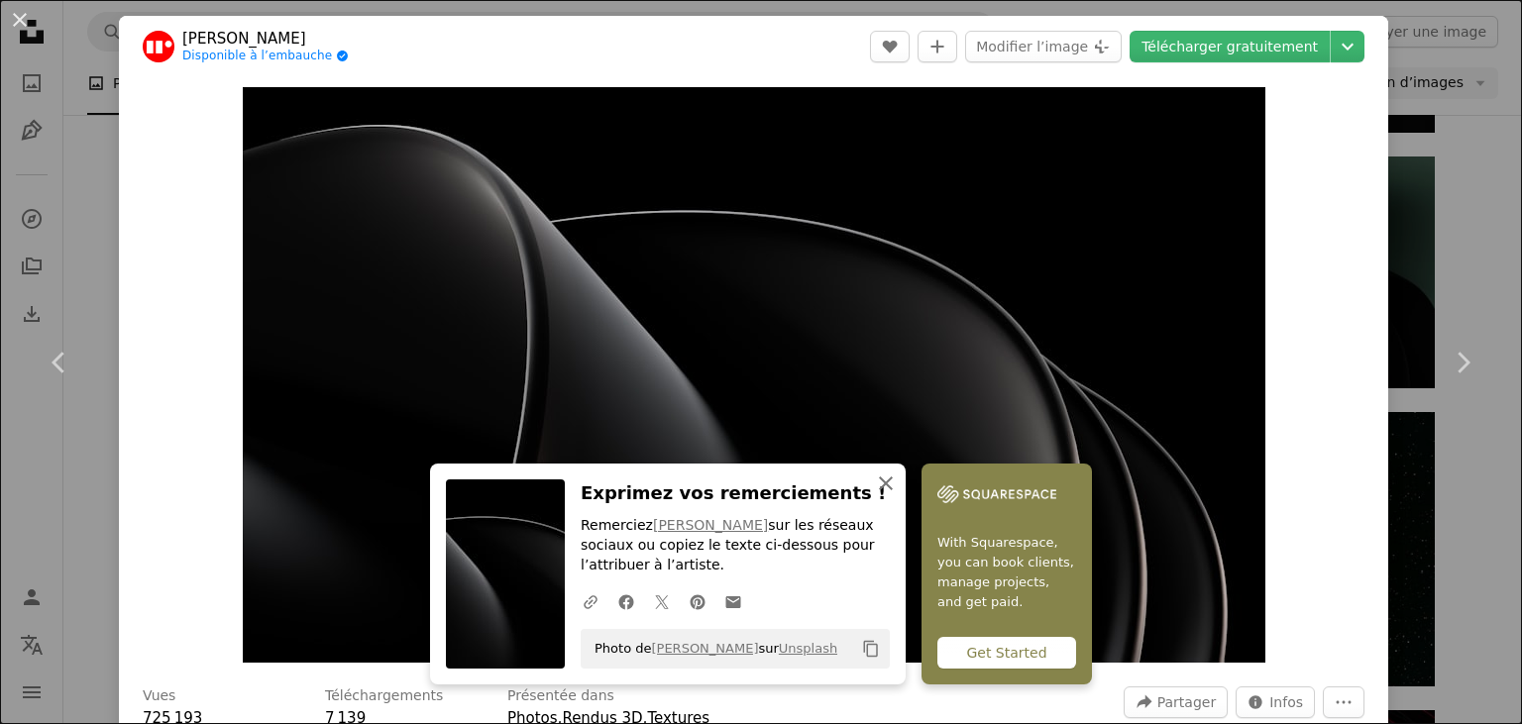
click at [891, 482] on icon "An X shape" at bounding box center [886, 484] width 24 height 24
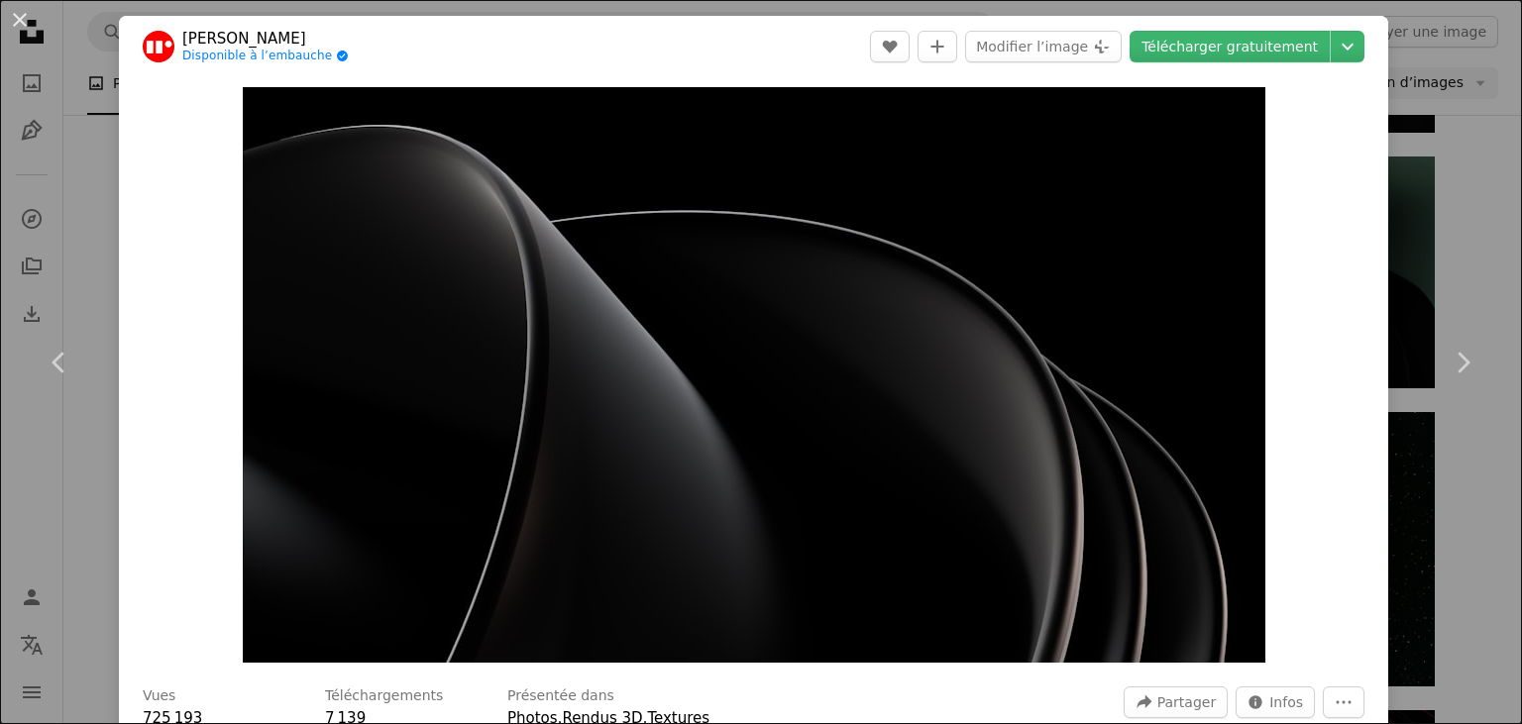
click at [90, 124] on div "An X shape Chevron left Chevron right [PERSON_NAME] Disponible à l’embauche A c…" at bounding box center [761, 362] width 1522 height 724
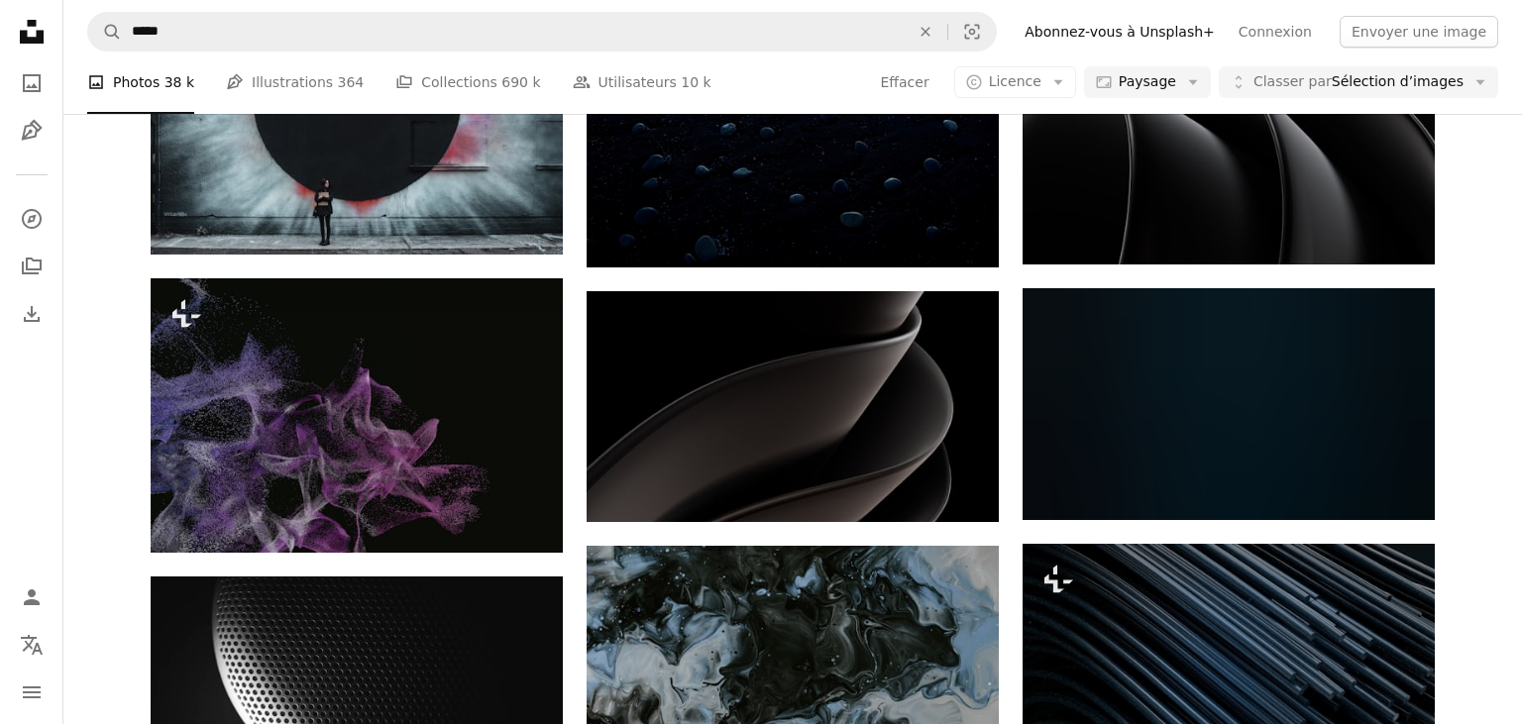
scroll to position [18514, 0]
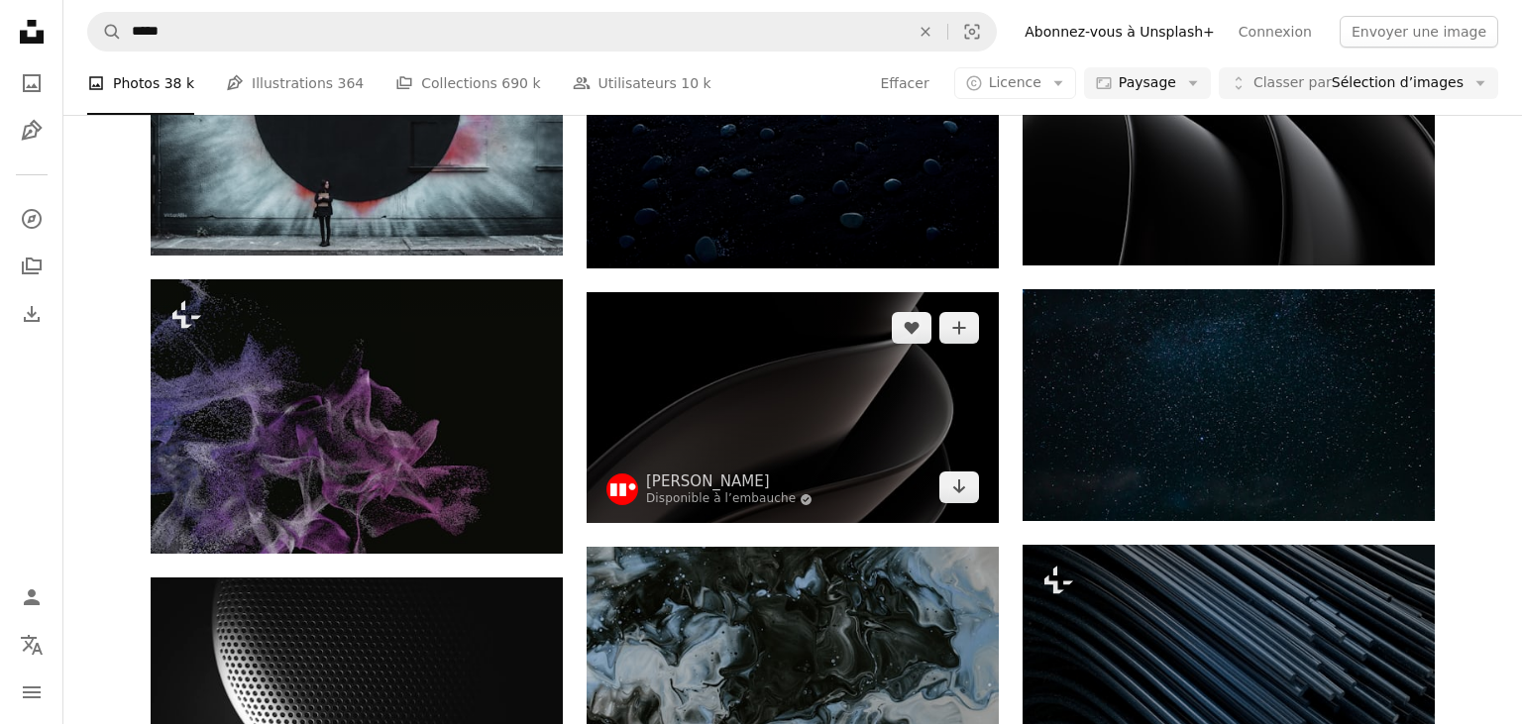
click at [765, 373] on img at bounding box center [793, 408] width 412 height 232
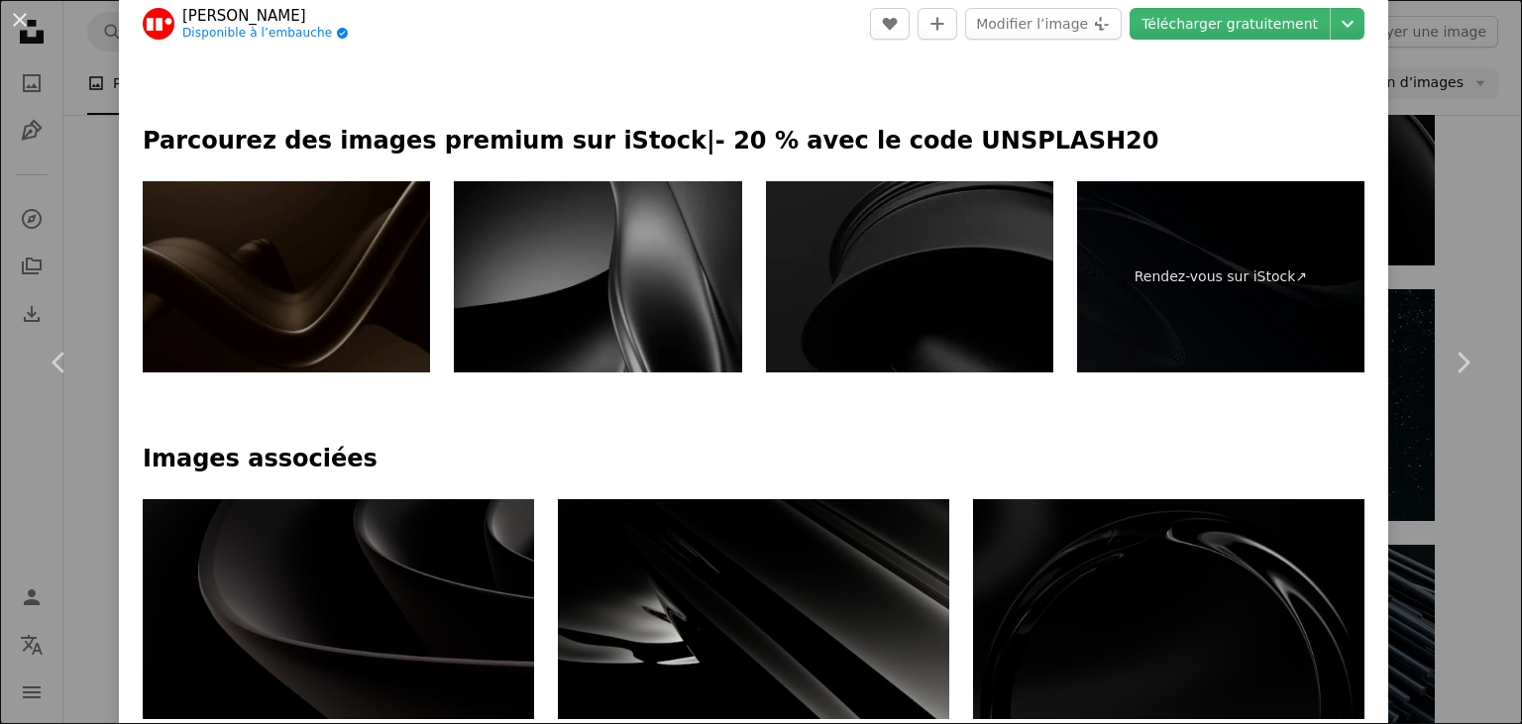
scroll to position [846, 0]
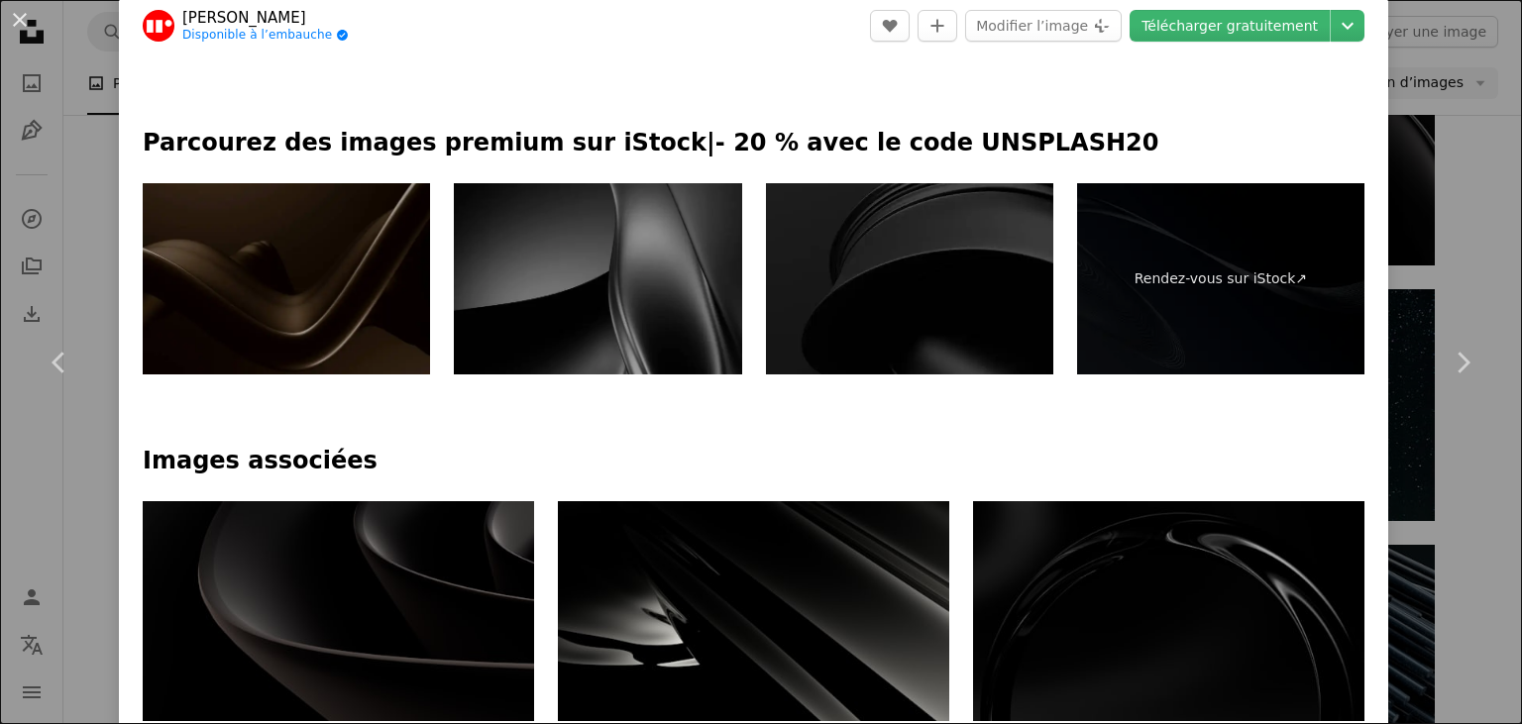
click at [642, 284] on img at bounding box center [597, 279] width 287 height 192
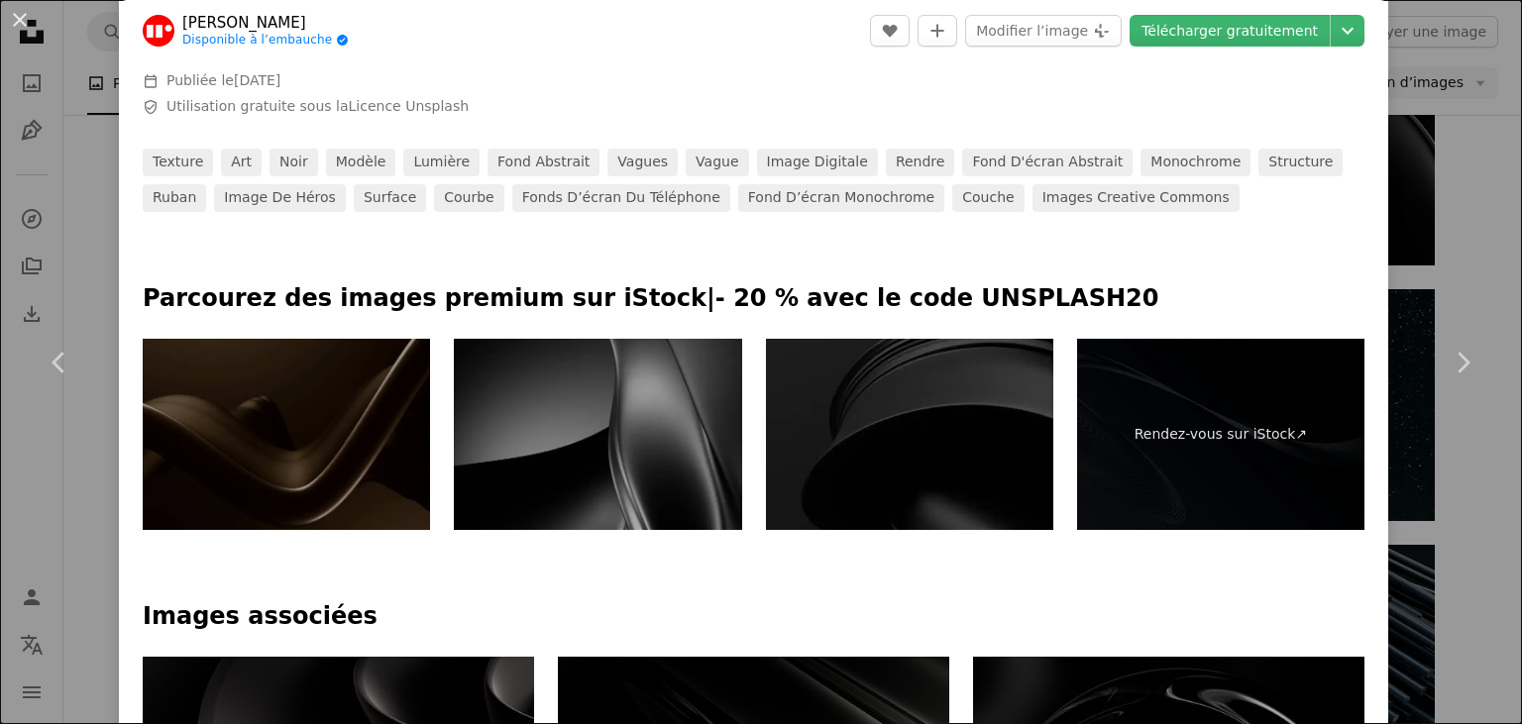
scroll to position [692, 0]
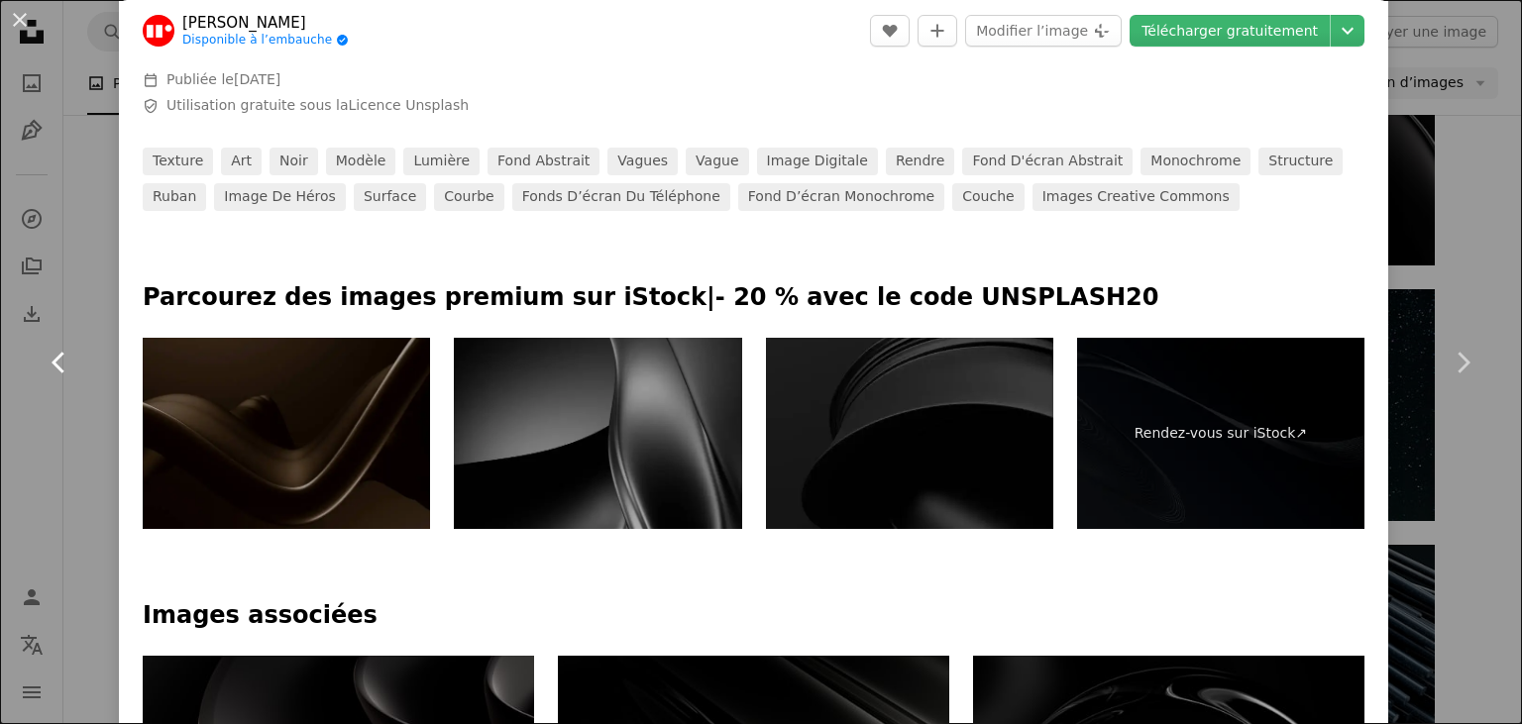
click at [58, 349] on icon "Chevron left" at bounding box center [60, 363] width 32 height 32
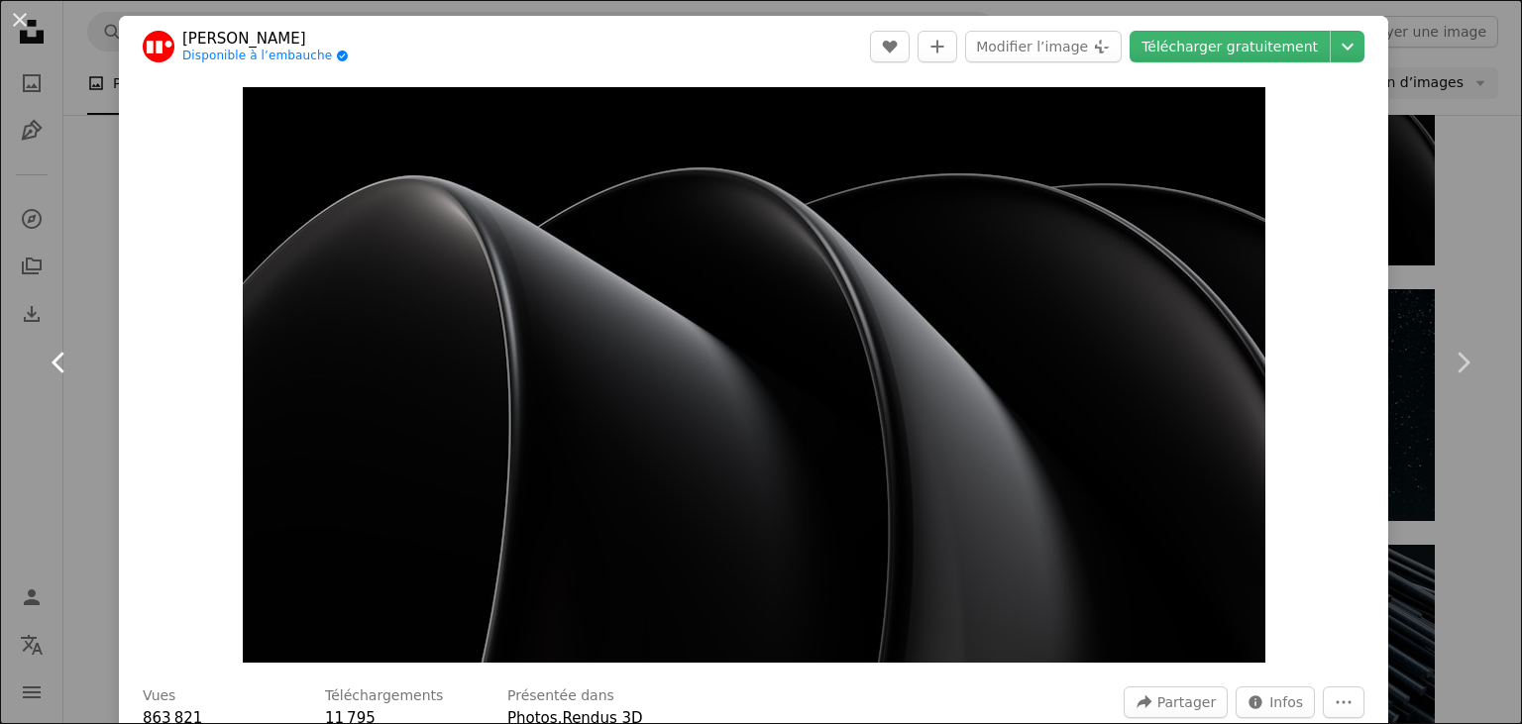
click at [62, 364] on icon "Chevron left" at bounding box center [60, 363] width 32 height 32
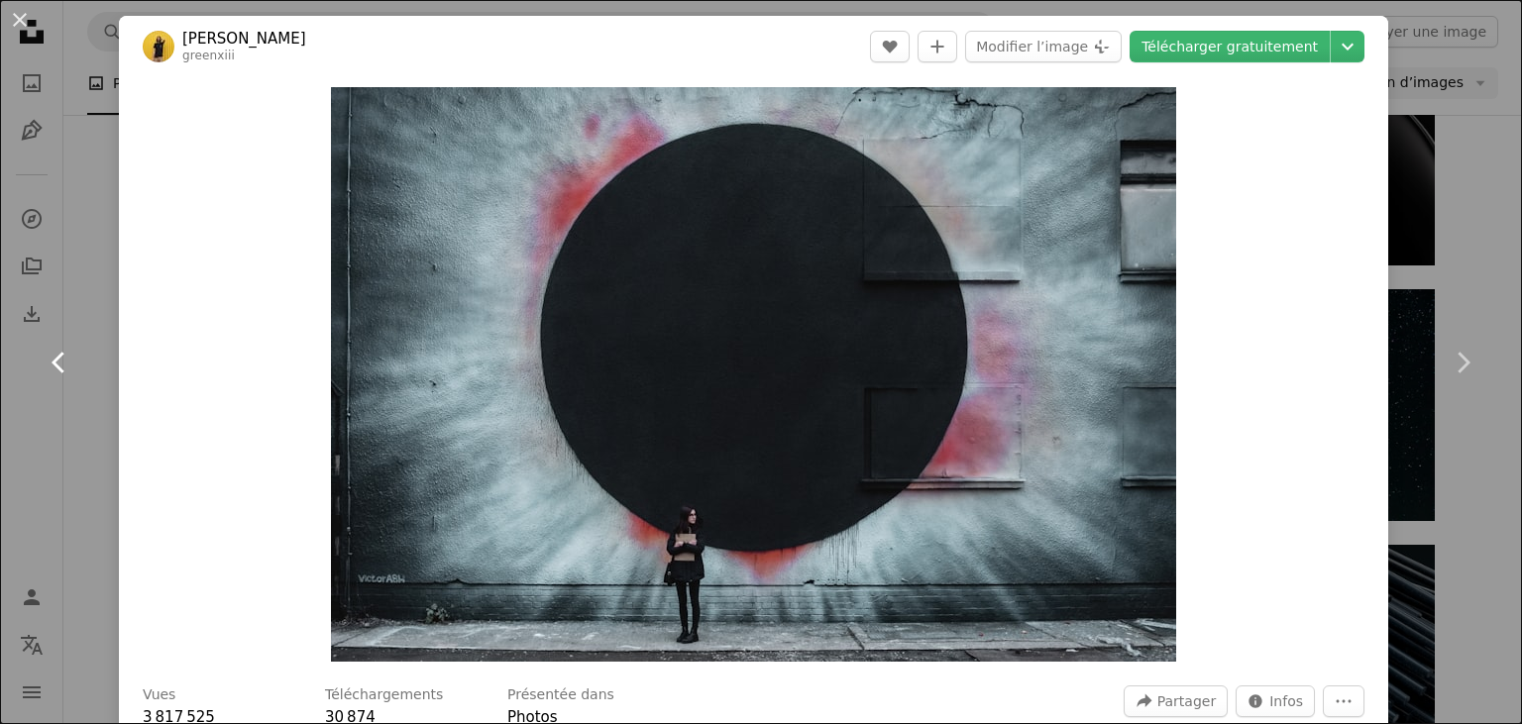
click at [62, 364] on icon "Chevron left" at bounding box center [60, 363] width 32 height 32
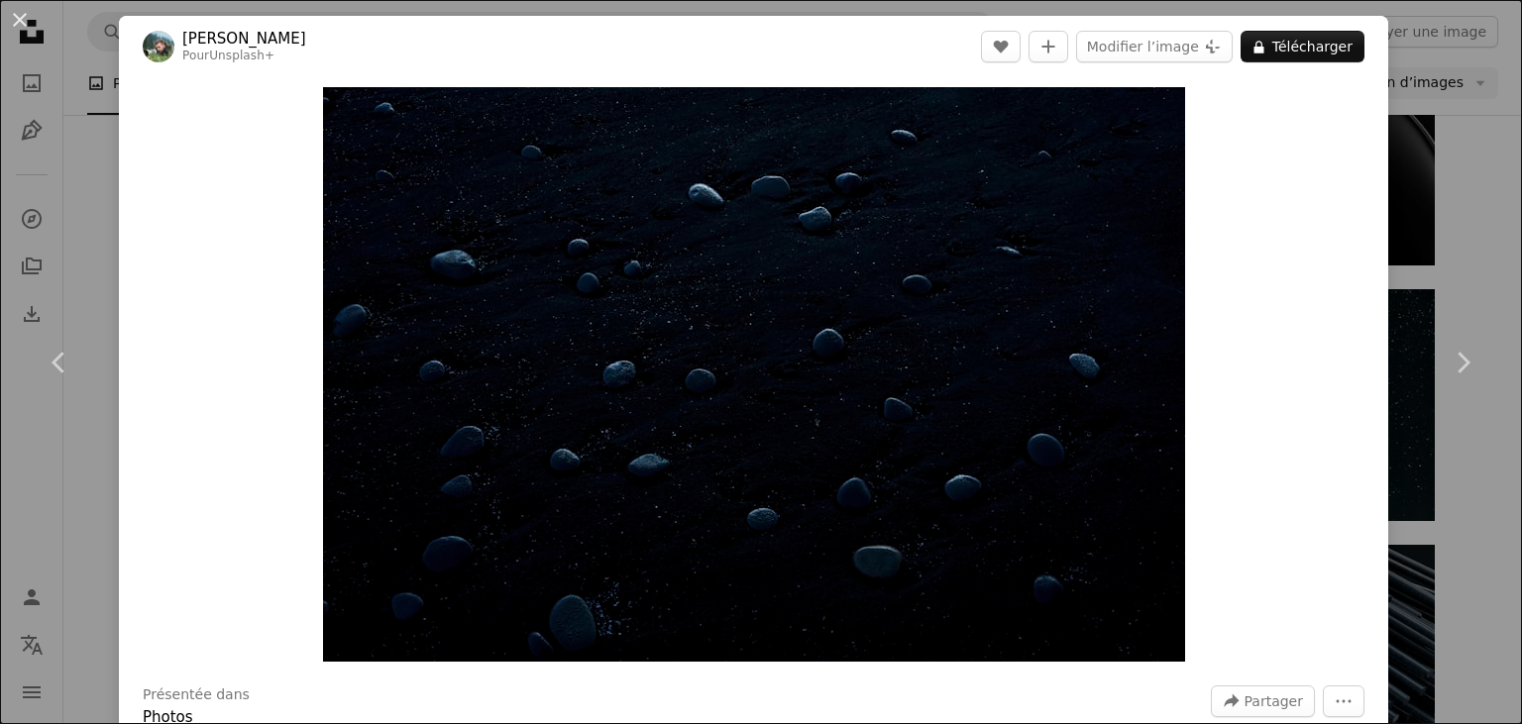
click at [121, 78] on div "Zoom in" at bounding box center [753, 374] width 1269 height 595
click at [1481, 335] on link "Chevron right" at bounding box center [1462, 363] width 119 height 190
